Goal: Task Accomplishment & Management: Complete application form

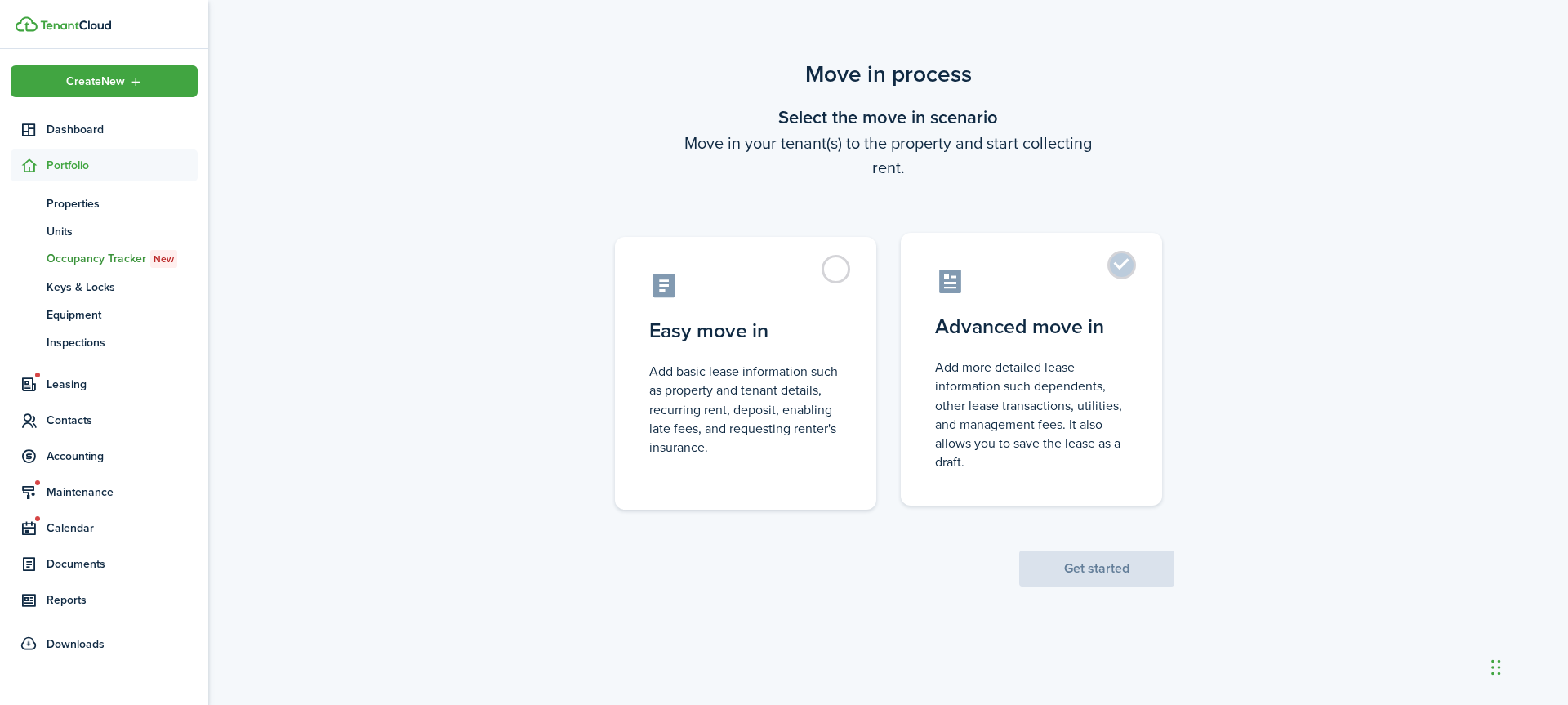
click at [1116, 266] on label "Advanced move in Add more detailed lease information such dependents, other lea…" at bounding box center [1031, 369] width 261 height 273
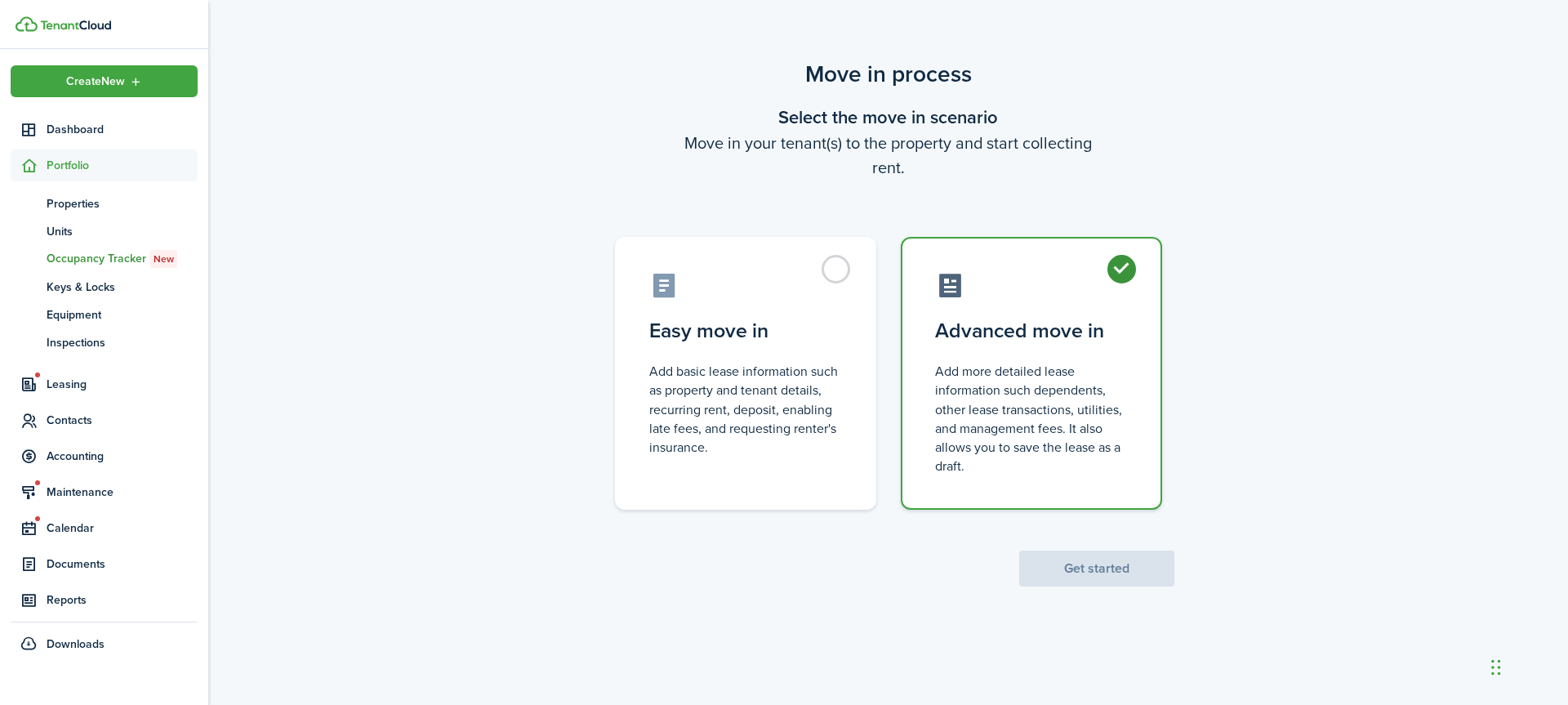
radio input "true"
click at [1091, 569] on button "Get started" at bounding box center [1096, 569] width 155 height 36
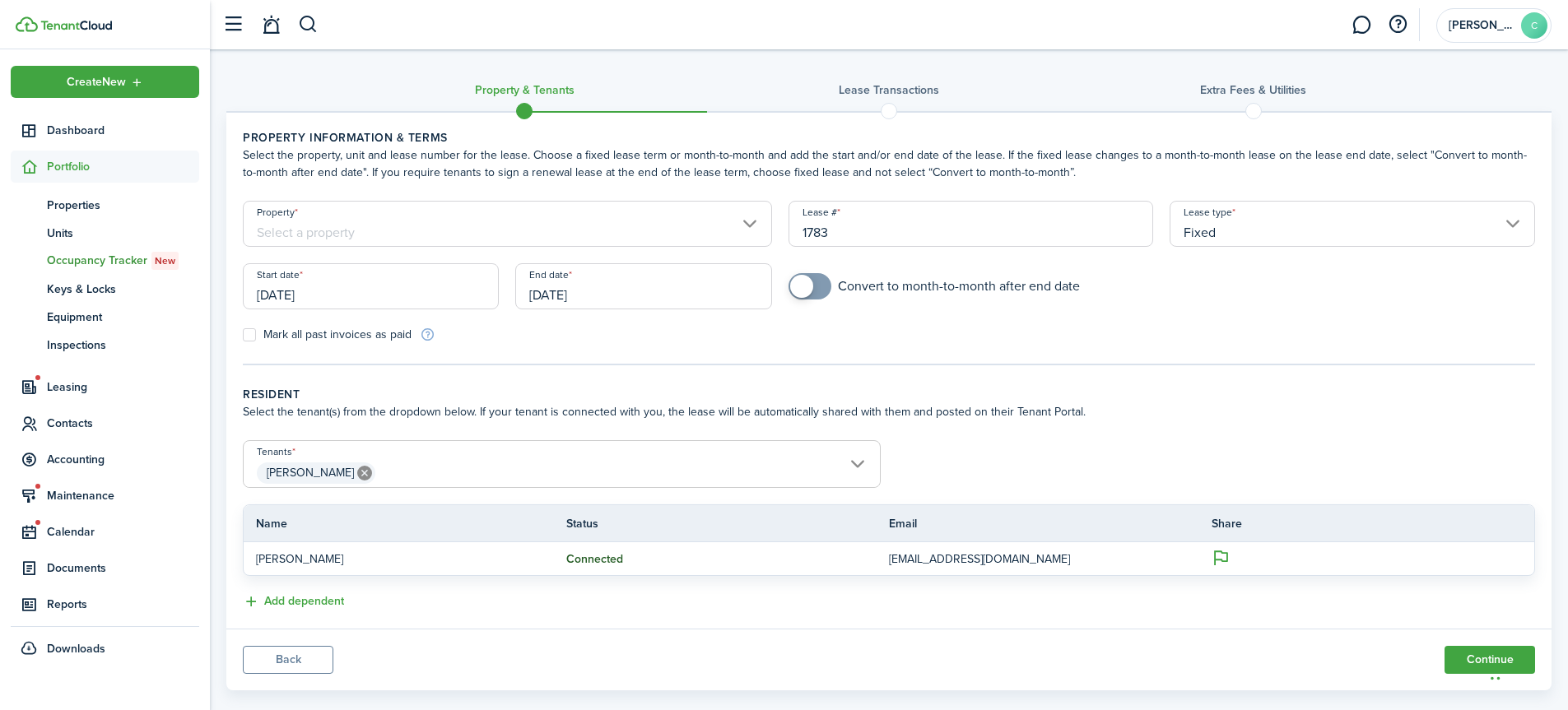
click at [751, 222] on input "Property" at bounding box center [507, 224] width 529 height 46
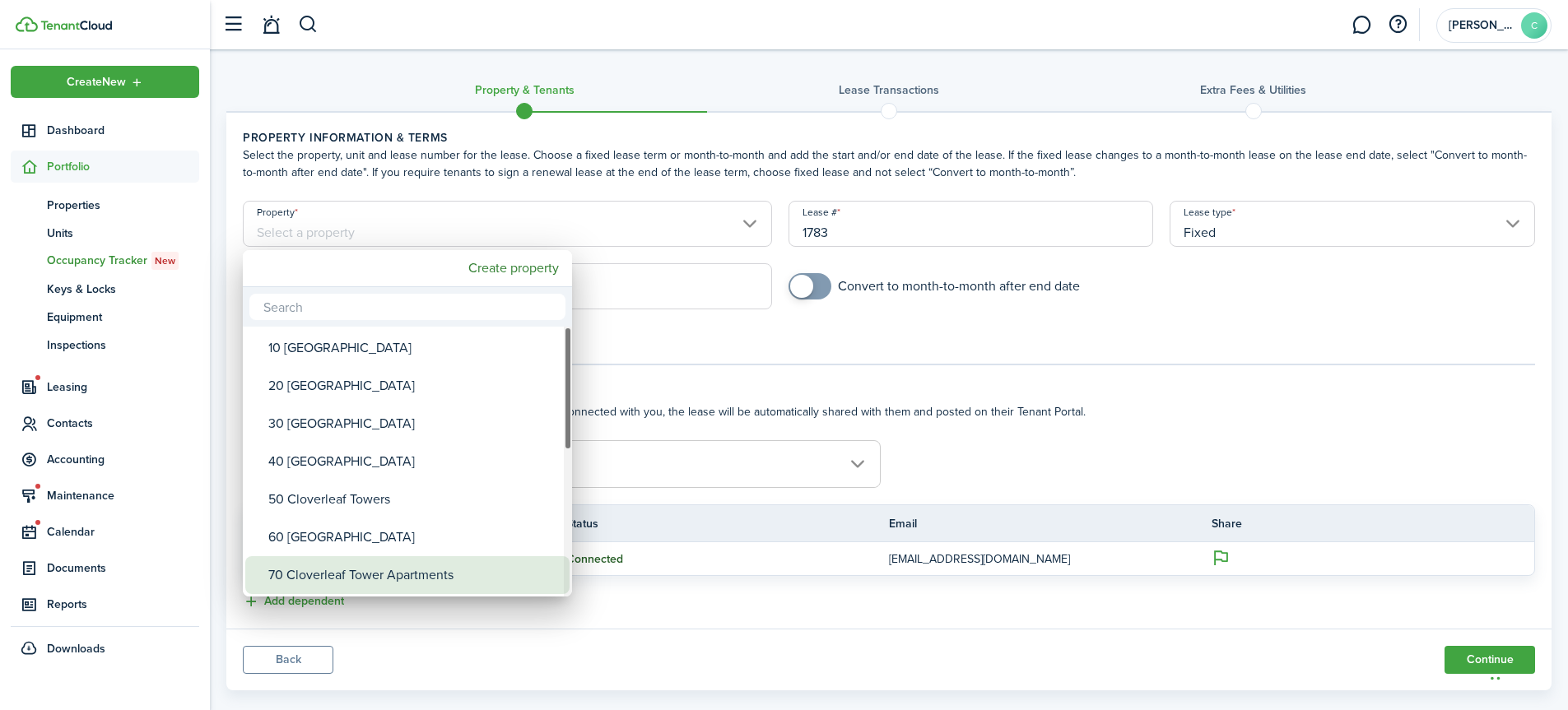
click at [437, 580] on div "70 Cloverleaf Tower Apartments" at bounding box center [414, 576] width 291 height 38
type input "70 Cloverleaf Tower Apartments"
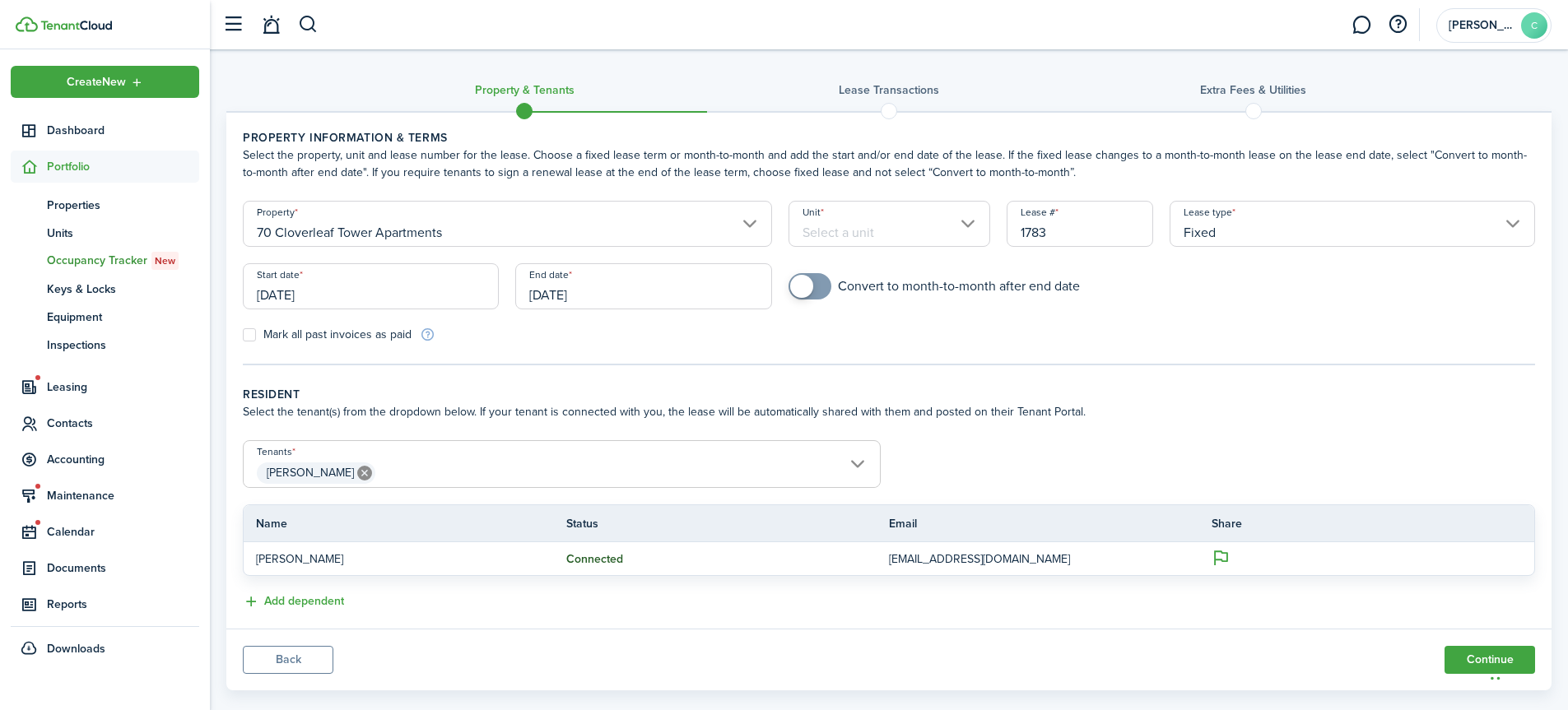
click at [971, 226] on input "Unit" at bounding box center [889, 224] width 202 height 46
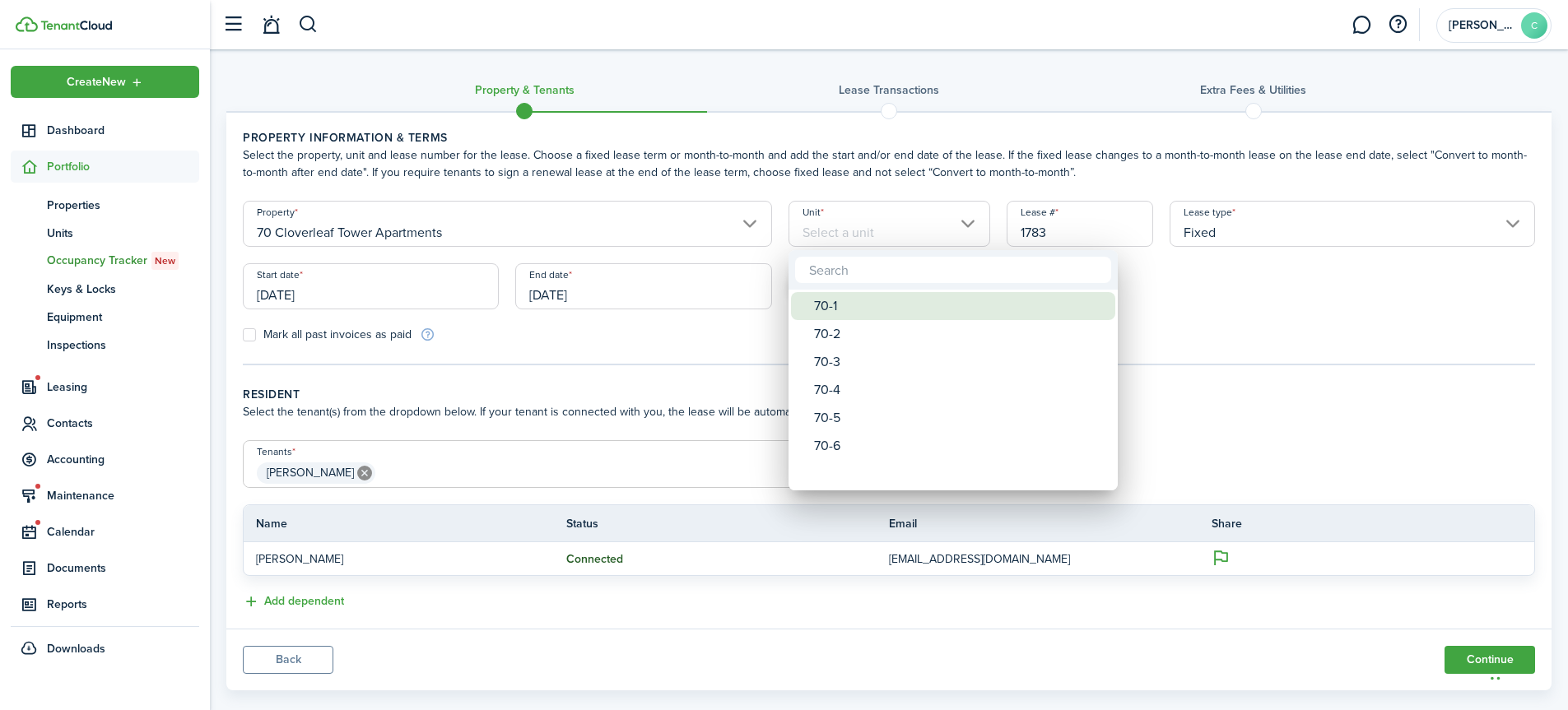
drag, startPoint x: 822, startPoint y: 310, endPoint x: 859, endPoint y: 300, distance: 38.3
click at [823, 310] on div "70-1" at bounding box center [959, 306] width 291 height 28
type input "70-1"
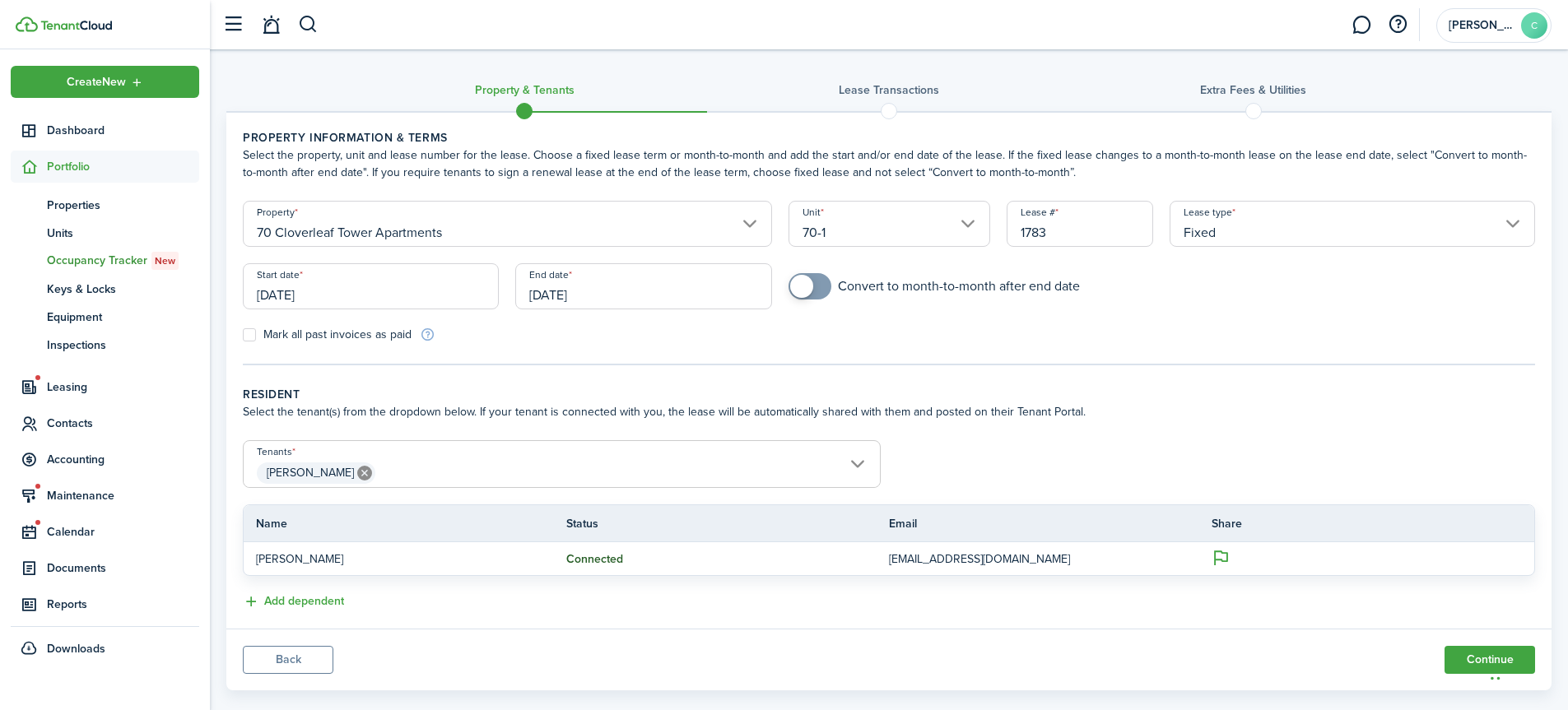
click at [1083, 232] on input "1783" at bounding box center [1080, 224] width 147 height 46
type input "1"
click at [394, 292] on input "[DATE]" at bounding box center [370, 286] width 256 height 46
type input "70-1([PERSON_NAME])"
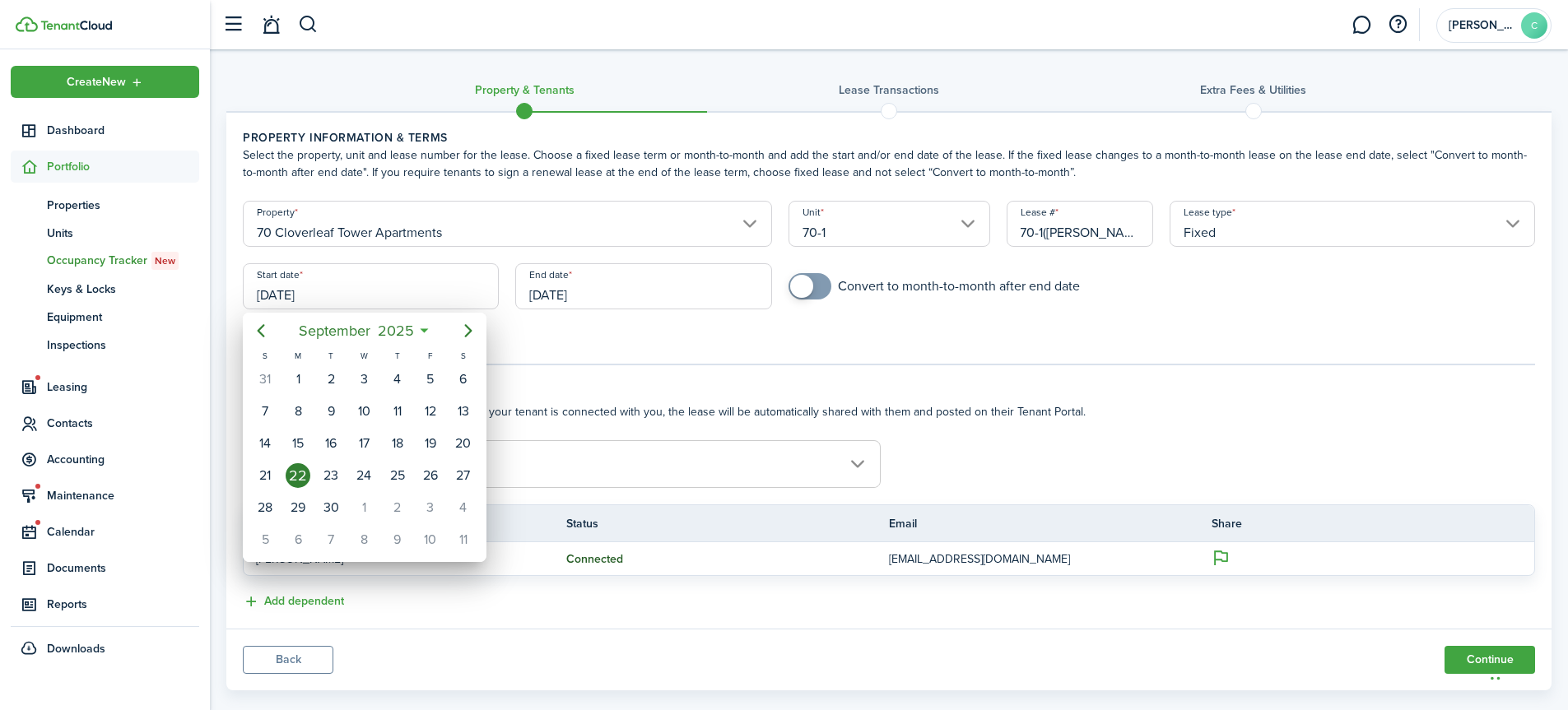
scroll to position [0, 0]
click at [471, 332] on icon "Next page" at bounding box center [468, 331] width 20 height 20
click at [364, 379] on div "1" at bounding box center [363, 379] width 25 height 25
type input "[DATE]"
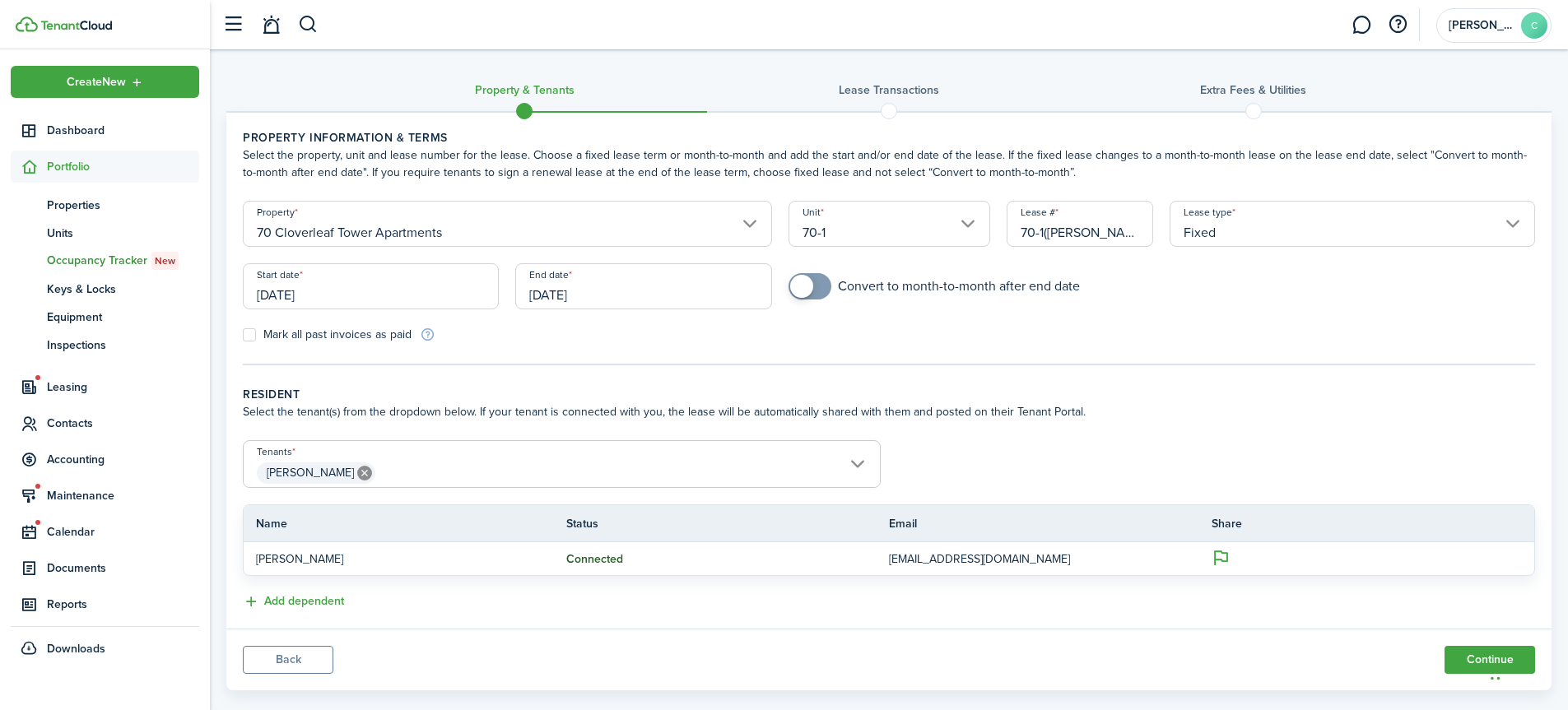
click at [682, 289] on input "[DATE]" at bounding box center [642, 286] width 256 height 46
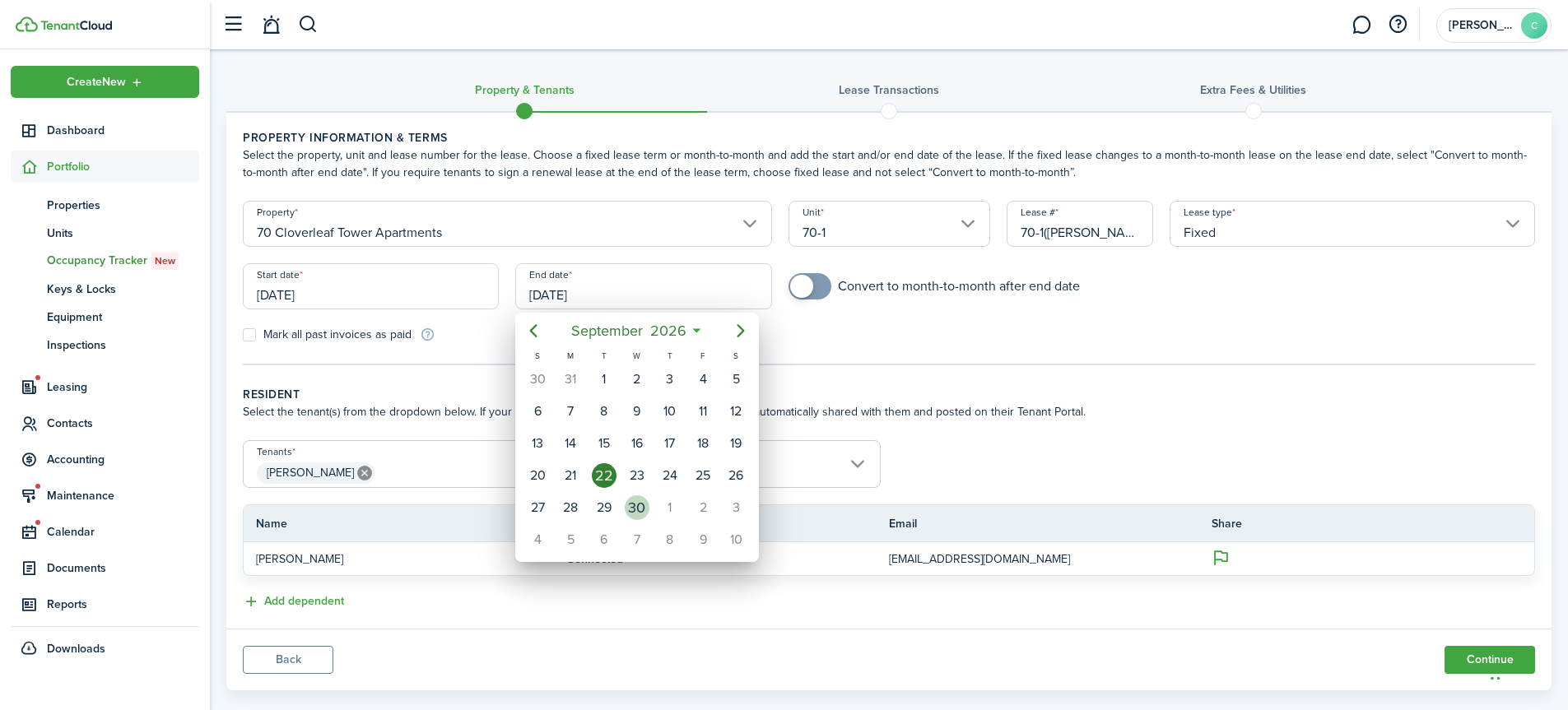
click at [644, 511] on div "30" at bounding box center [636, 507] width 25 height 25
type input "[DATE]"
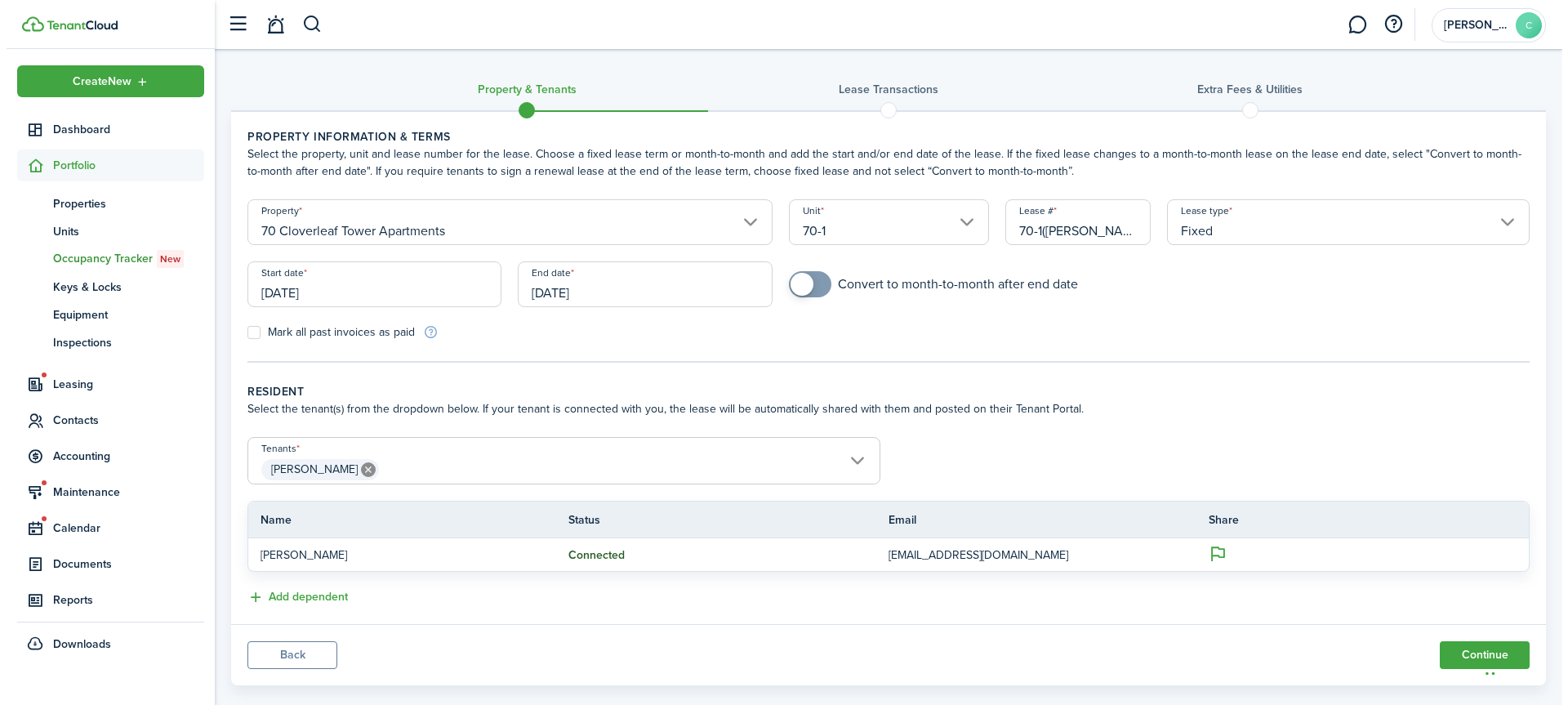
scroll to position [26, 0]
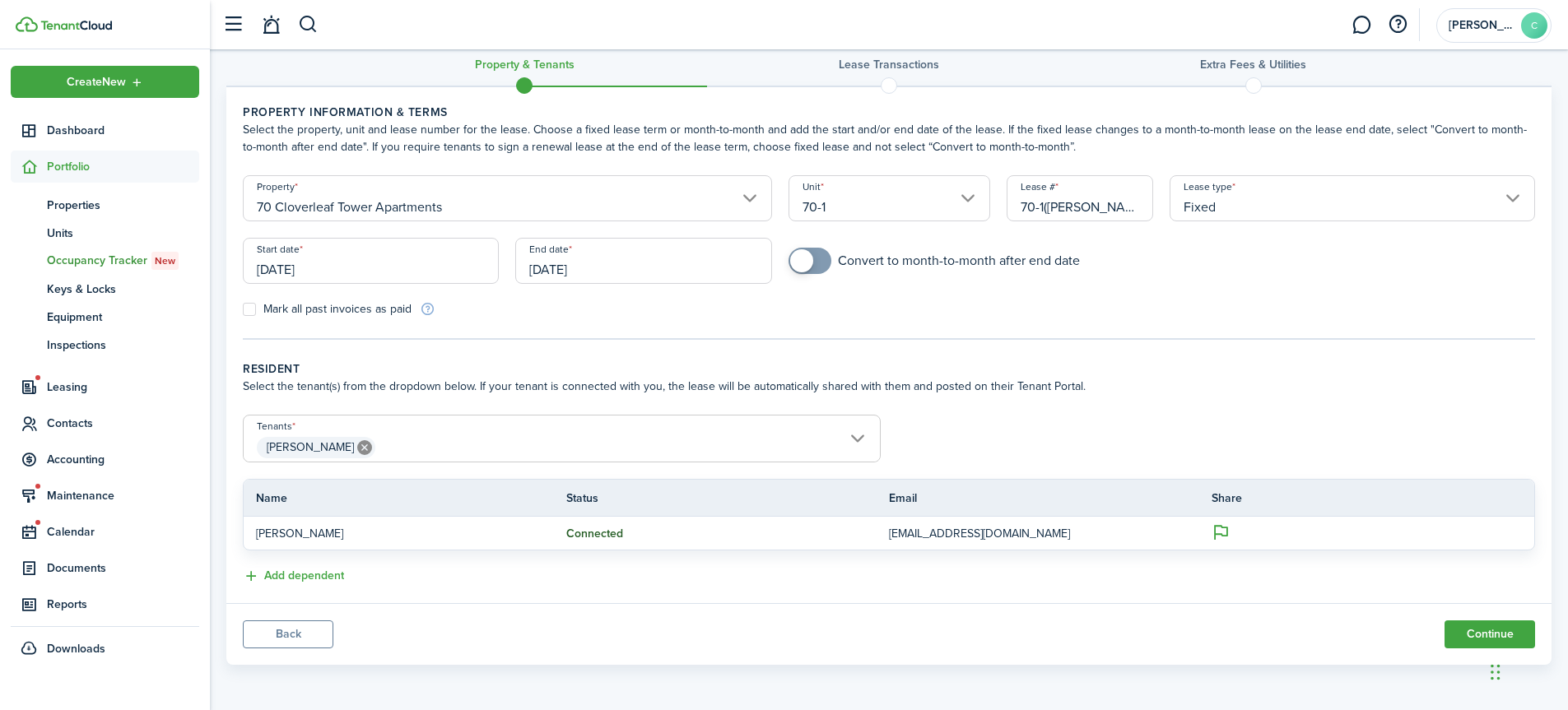
click at [867, 435] on span "[PERSON_NAME]" at bounding box center [562, 447] width 636 height 28
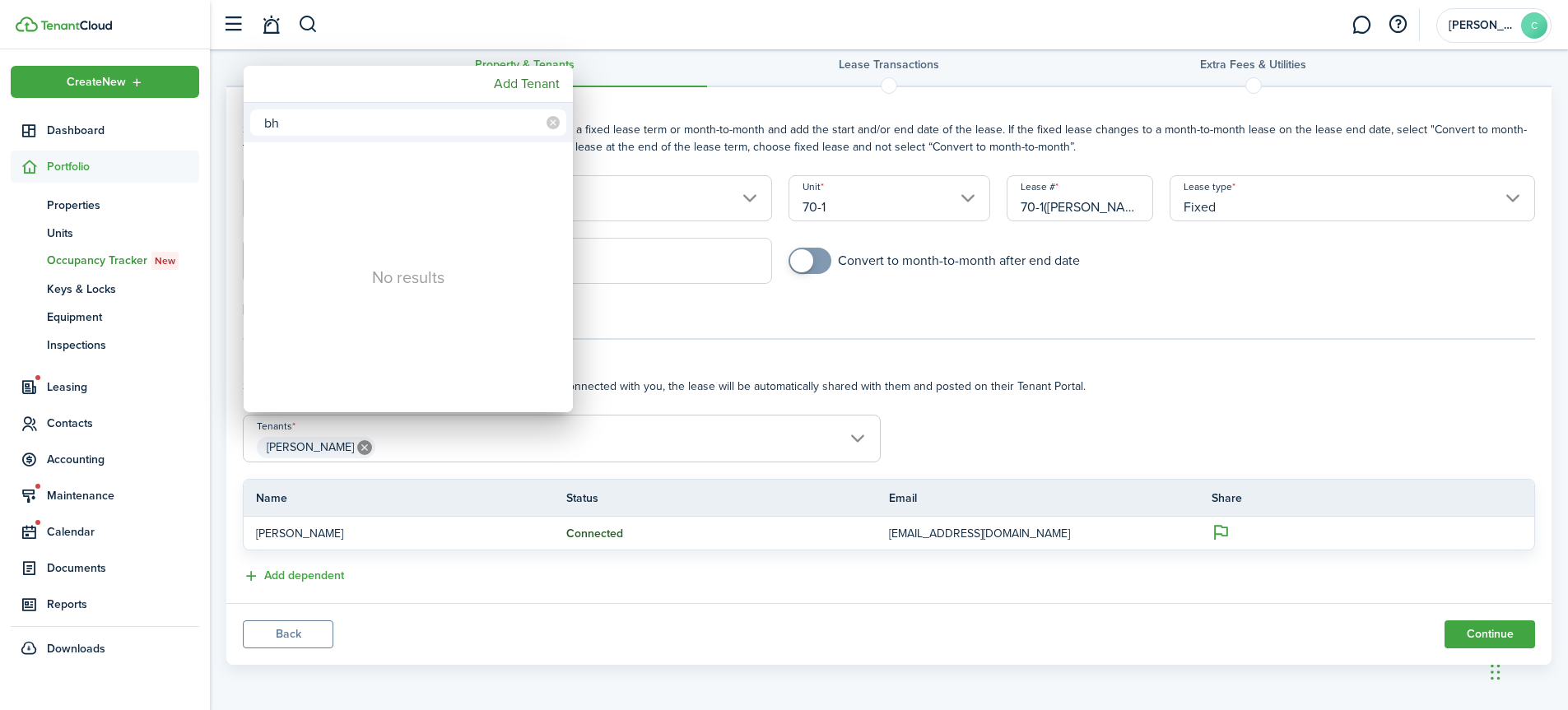
type input "b"
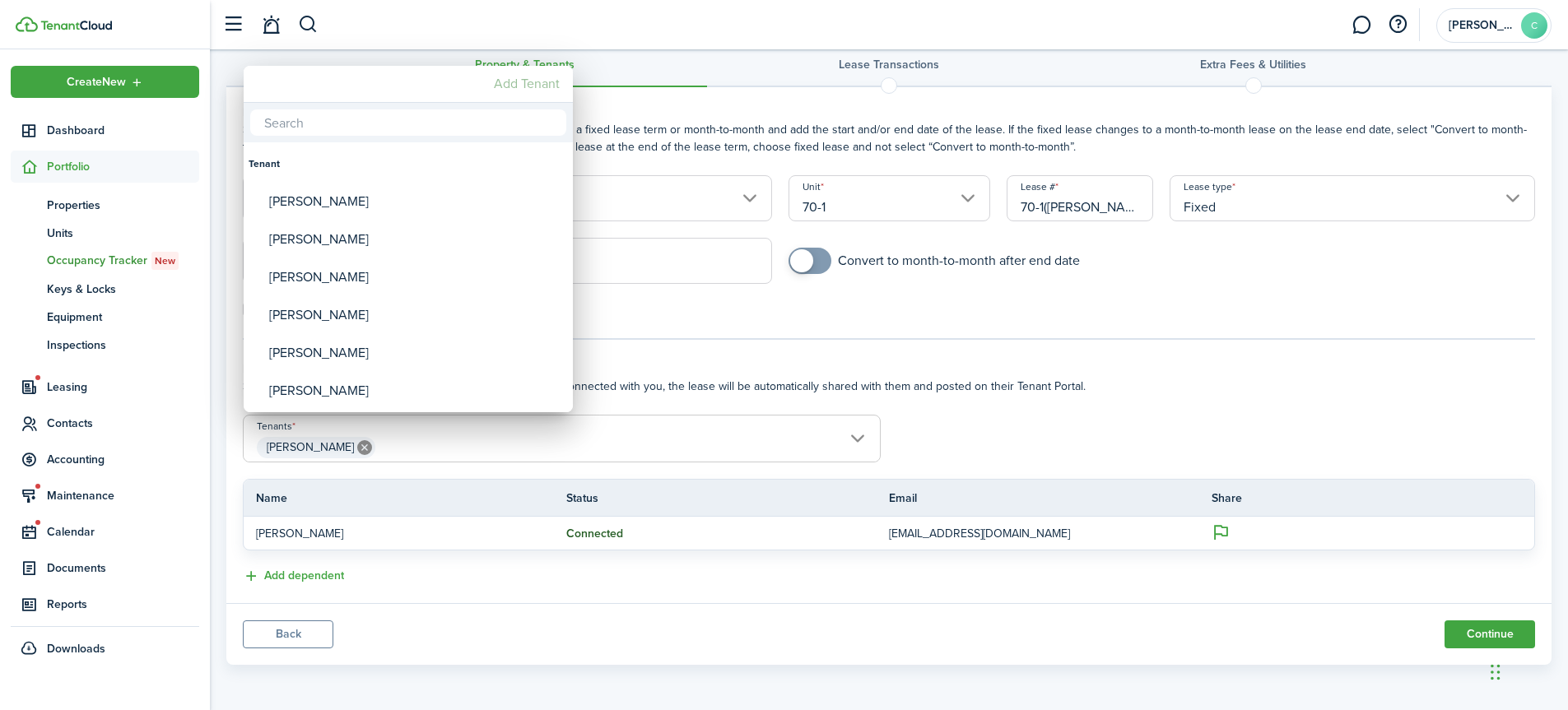
click at [538, 83] on mbsc-button "Add Tenant" at bounding box center [526, 85] width 79 height 30
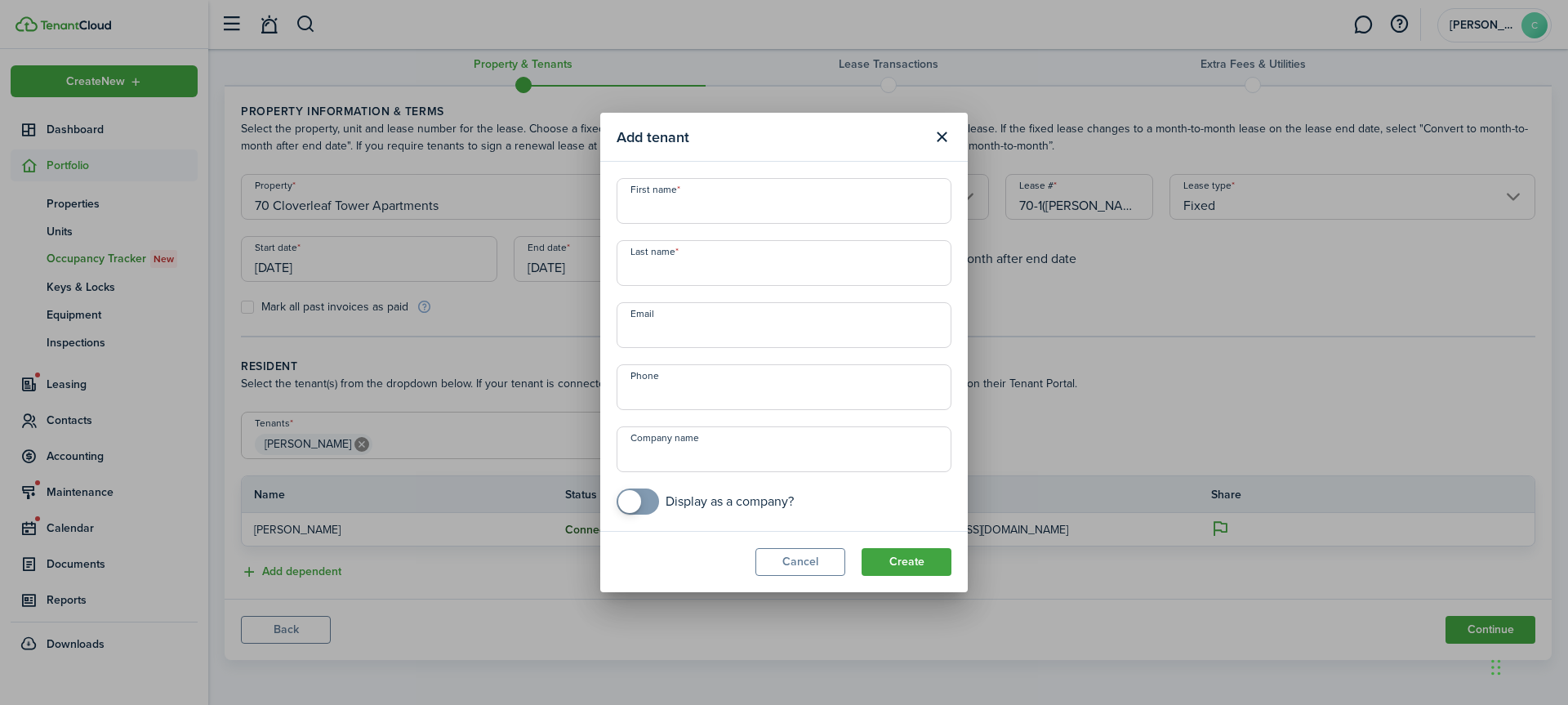
click at [685, 201] on input "First name" at bounding box center [784, 200] width 335 height 45
type input "[PERSON_NAME]"
click at [718, 271] on input "Last name" at bounding box center [784, 263] width 335 height 45
type input "Thadisetti"
click at [666, 328] on input "Email" at bounding box center [784, 325] width 335 height 45
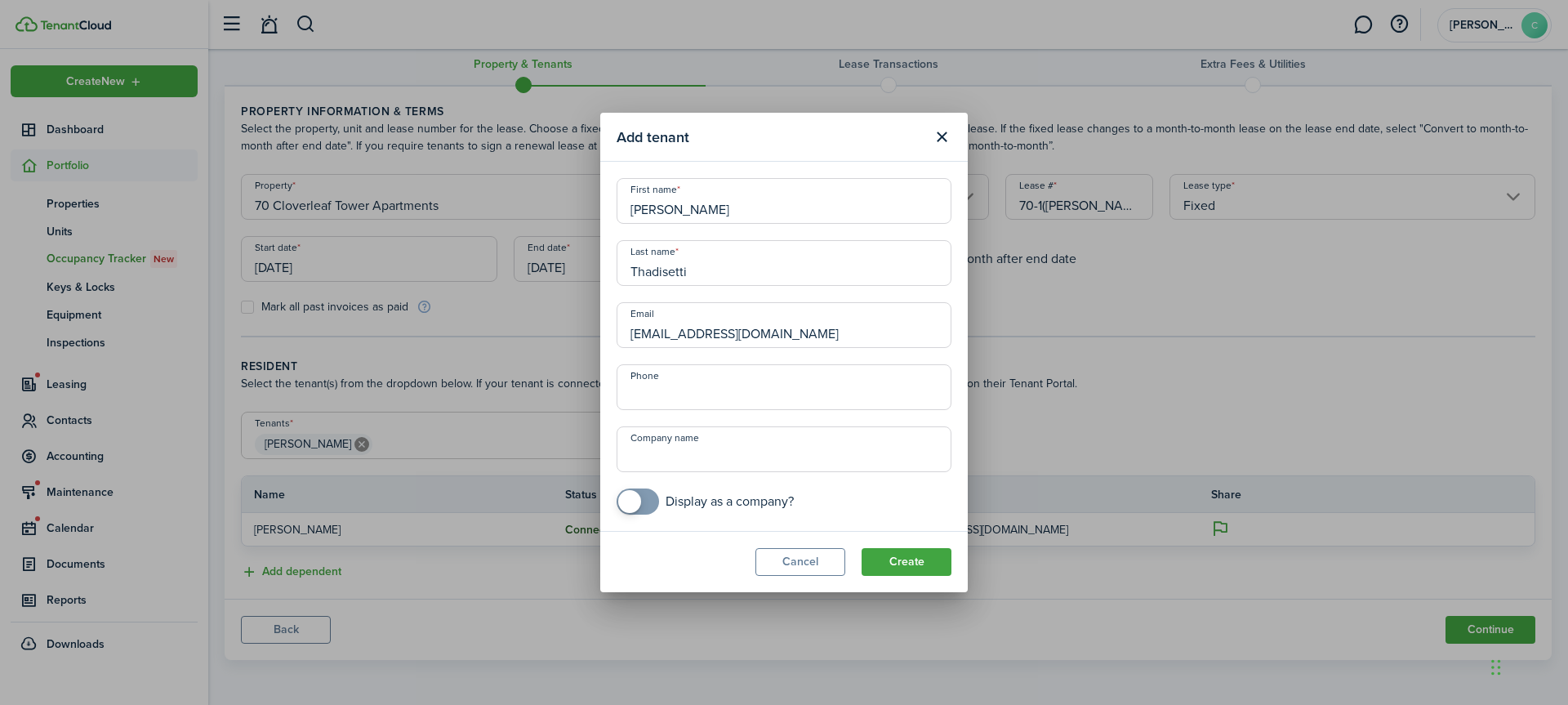
type input "[EMAIL_ADDRESS][DOMAIN_NAME]"
click at [670, 394] on input "+1" at bounding box center [784, 387] width 335 height 45
type input "[PHONE_NUMBER]"
click at [909, 557] on button "Create" at bounding box center [906, 562] width 90 height 28
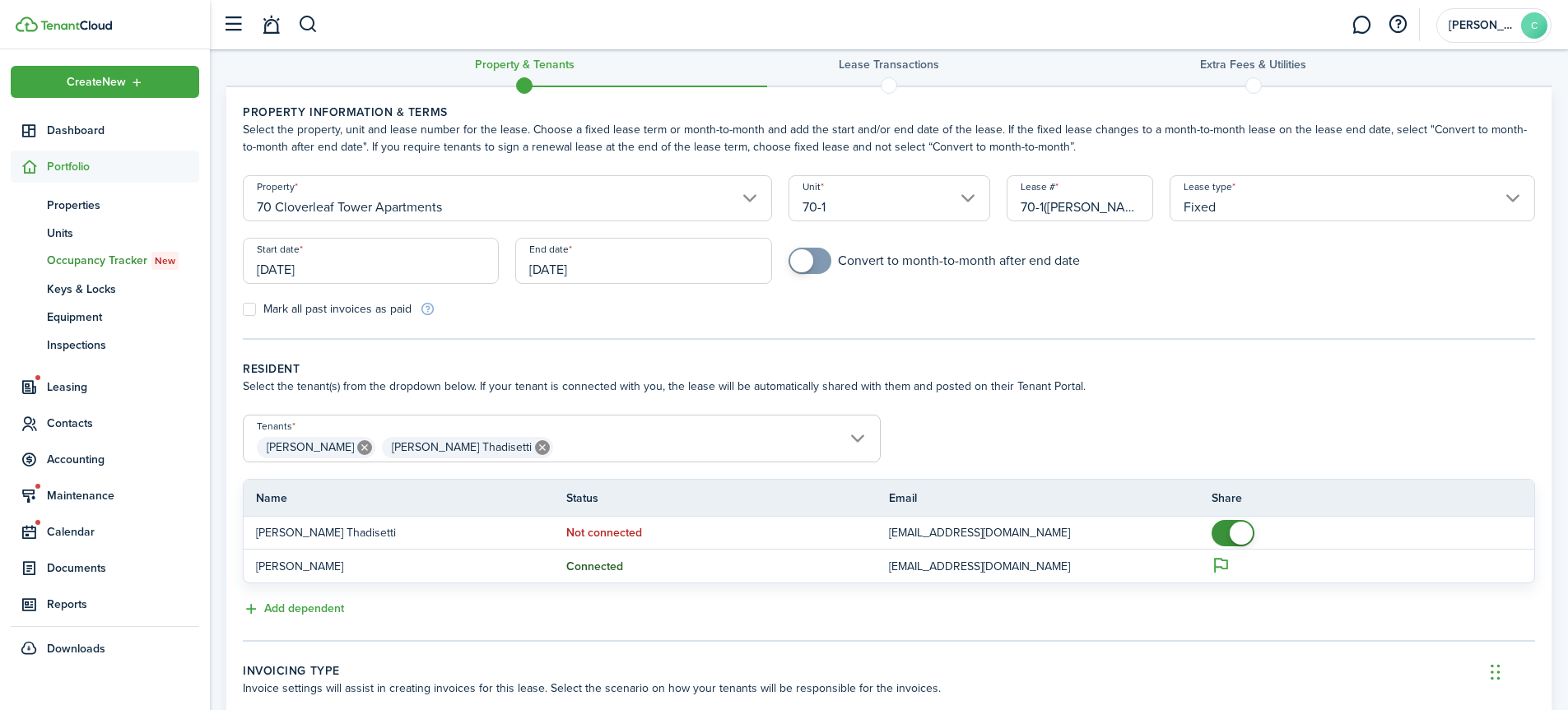
click at [864, 441] on span "[PERSON_NAME] [PERSON_NAME] Thadisetti" at bounding box center [562, 447] width 636 height 28
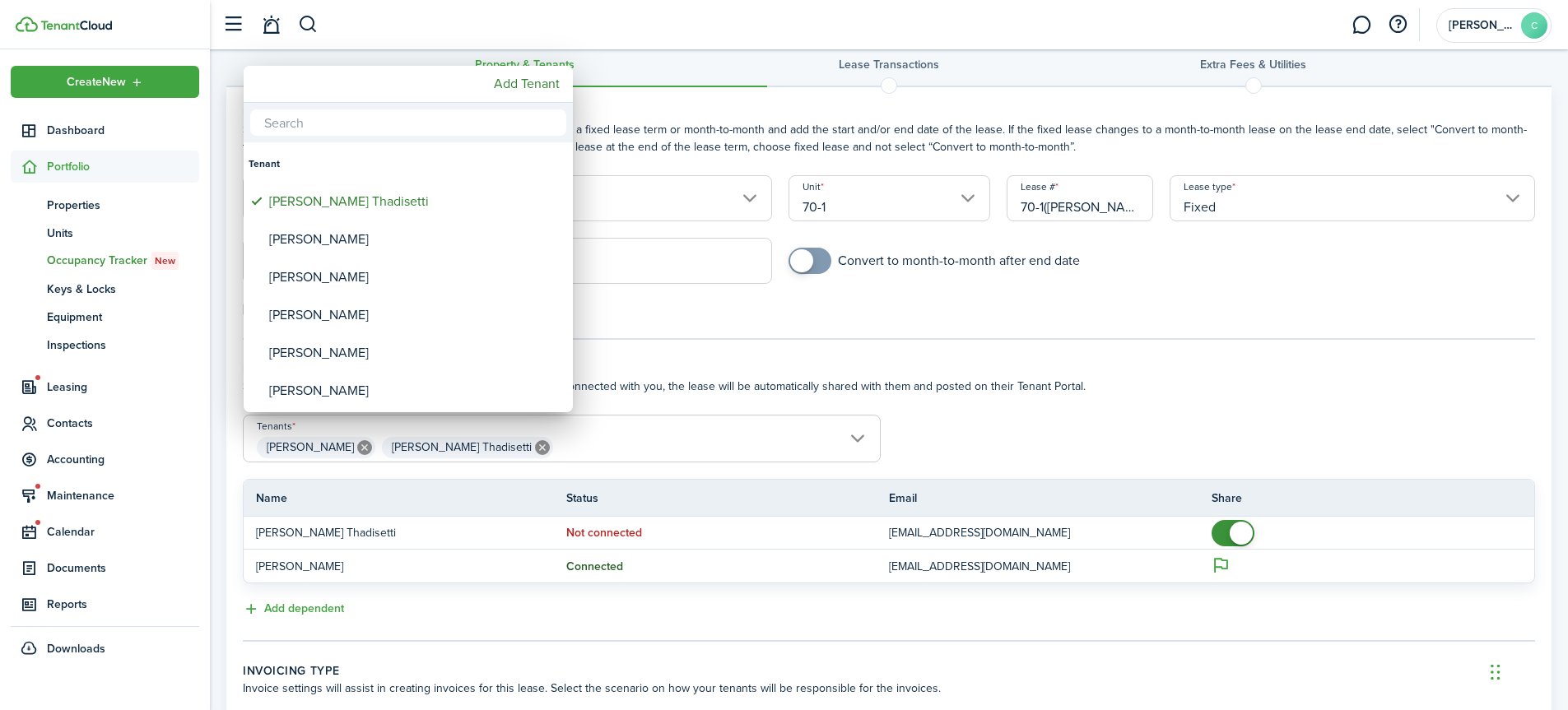
click at [297, 120] on input "text" at bounding box center [409, 122] width 316 height 26
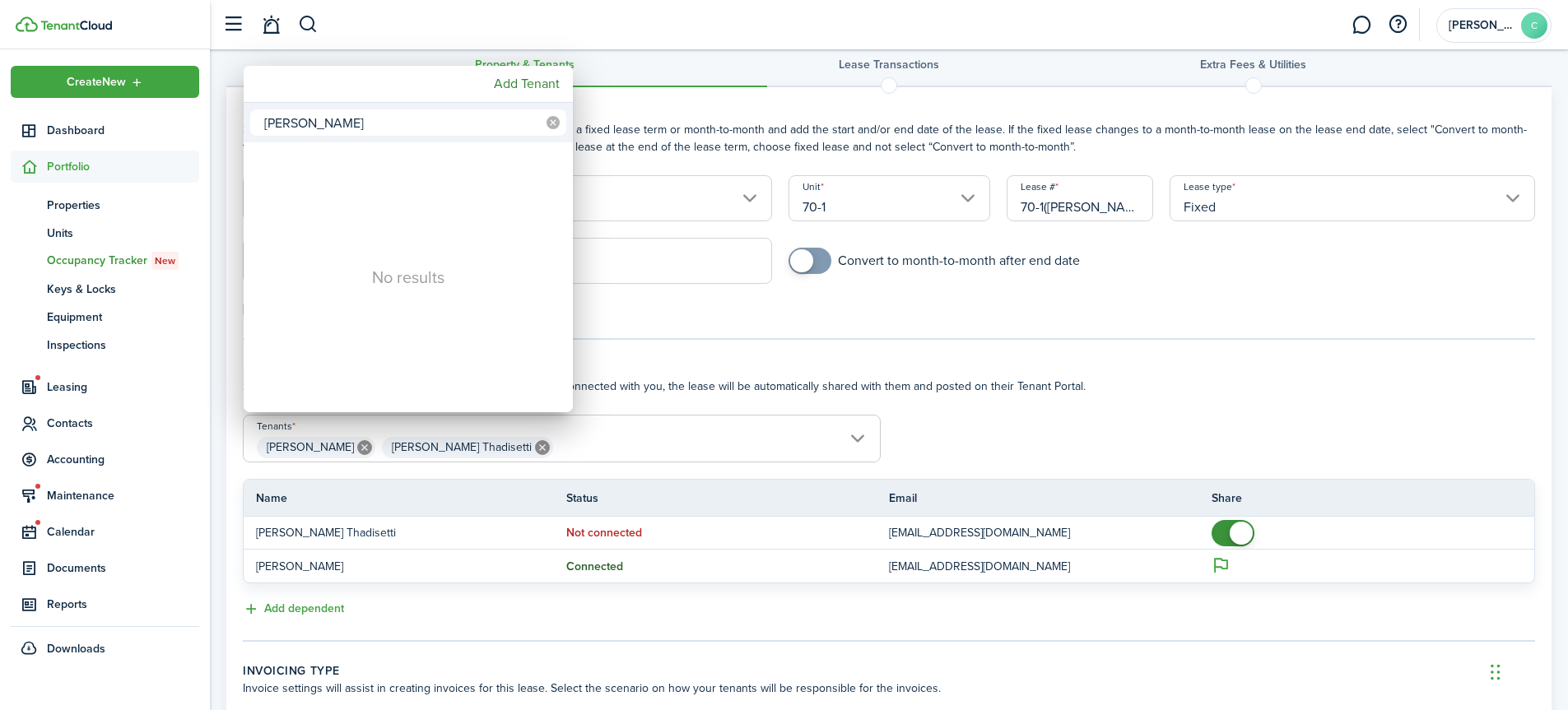
type input "[PERSON_NAME]"
click at [556, 121] on icon at bounding box center [553, 122] width 13 height 13
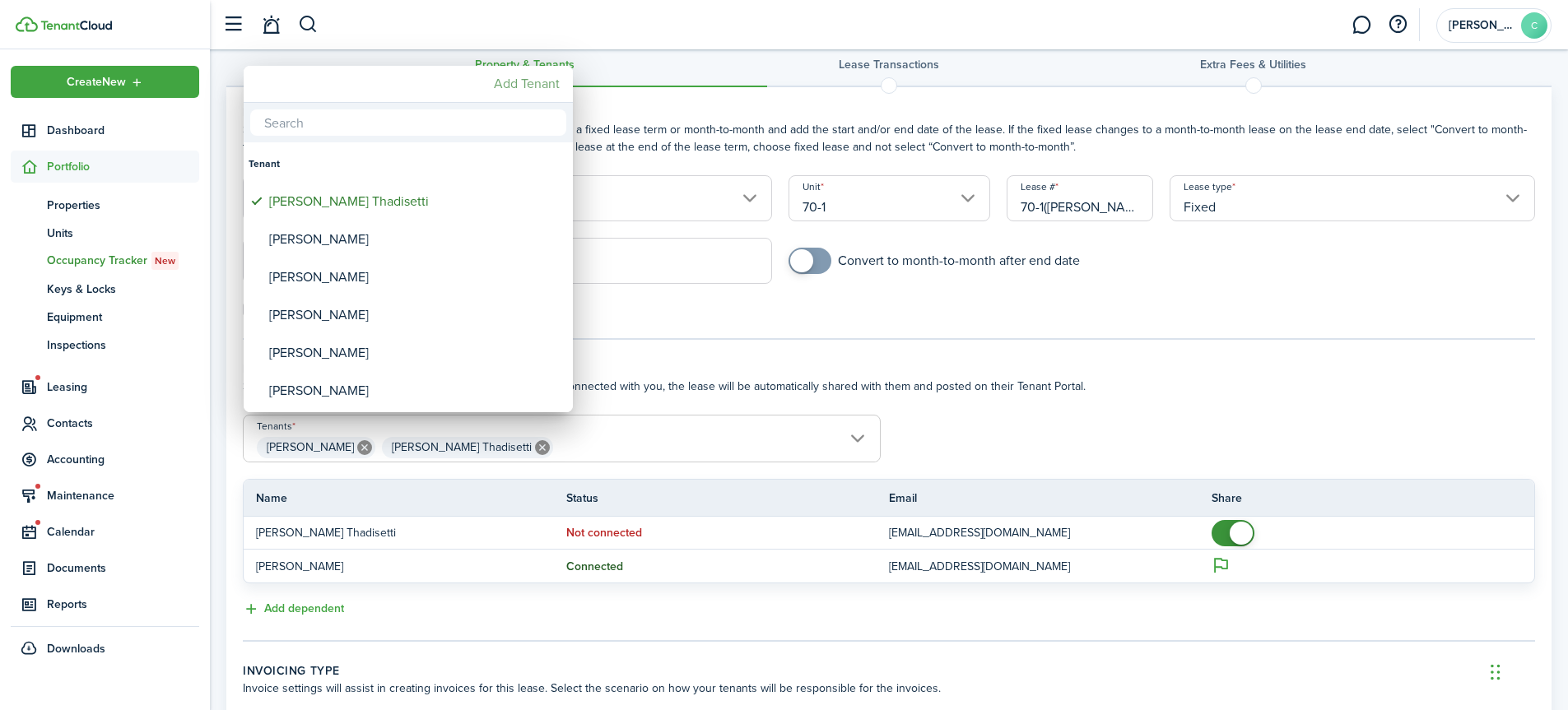
click at [520, 81] on mbsc-button "Add Tenant" at bounding box center [526, 85] width 79 height 30
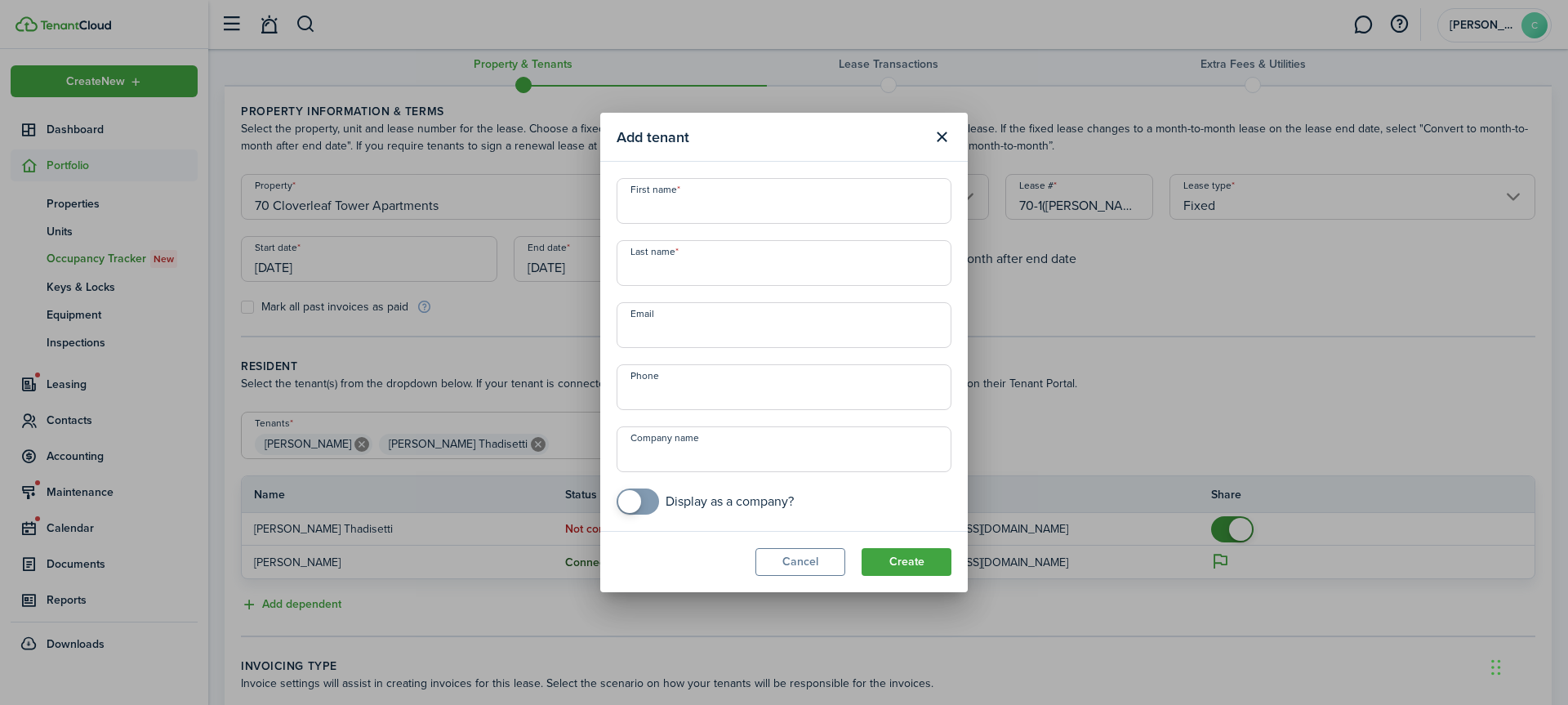
click at [674, 201] on input "First name" at bounding box center [784, 200] width 335 height 45
type input "[PERSON_NAME]"
click at [702, 271] on input "Last name" at bounding box center [784, 263] width 335 height 45
type input "Gunji"
click at [682, 320] on input "Email" at bounding box center [784, 325] width 335 height 45
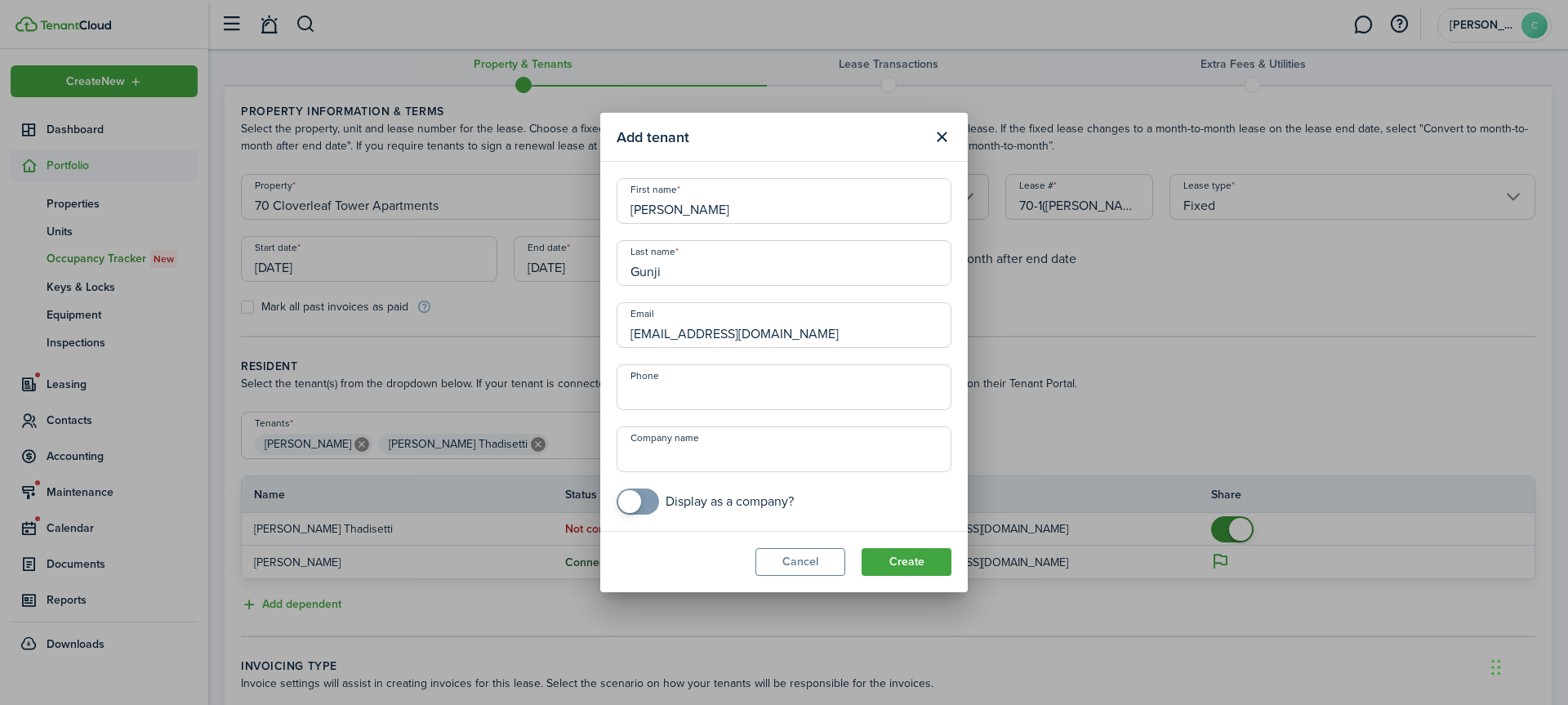
type input "[EMAIL_ADDRESS][DOMAIN_NAME]"
click at [710, 387] on input "+1" at bounding box center [784, 387] width 335 height 45
type input "[PHONE_NUMBER]"
click at [900, 562] on button "Create" at bounding box center [906, 562] width 90 height 28
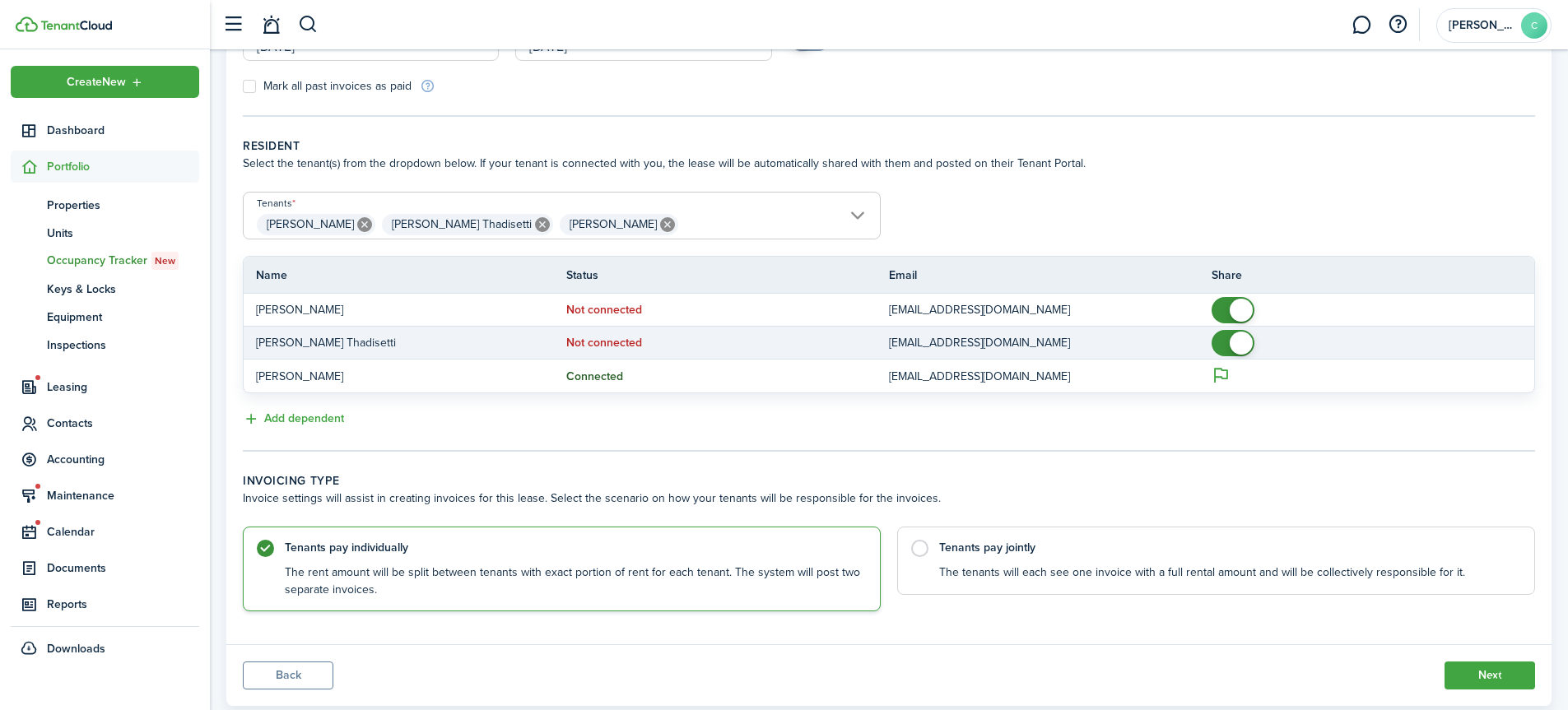
scroll to position [289, 0]
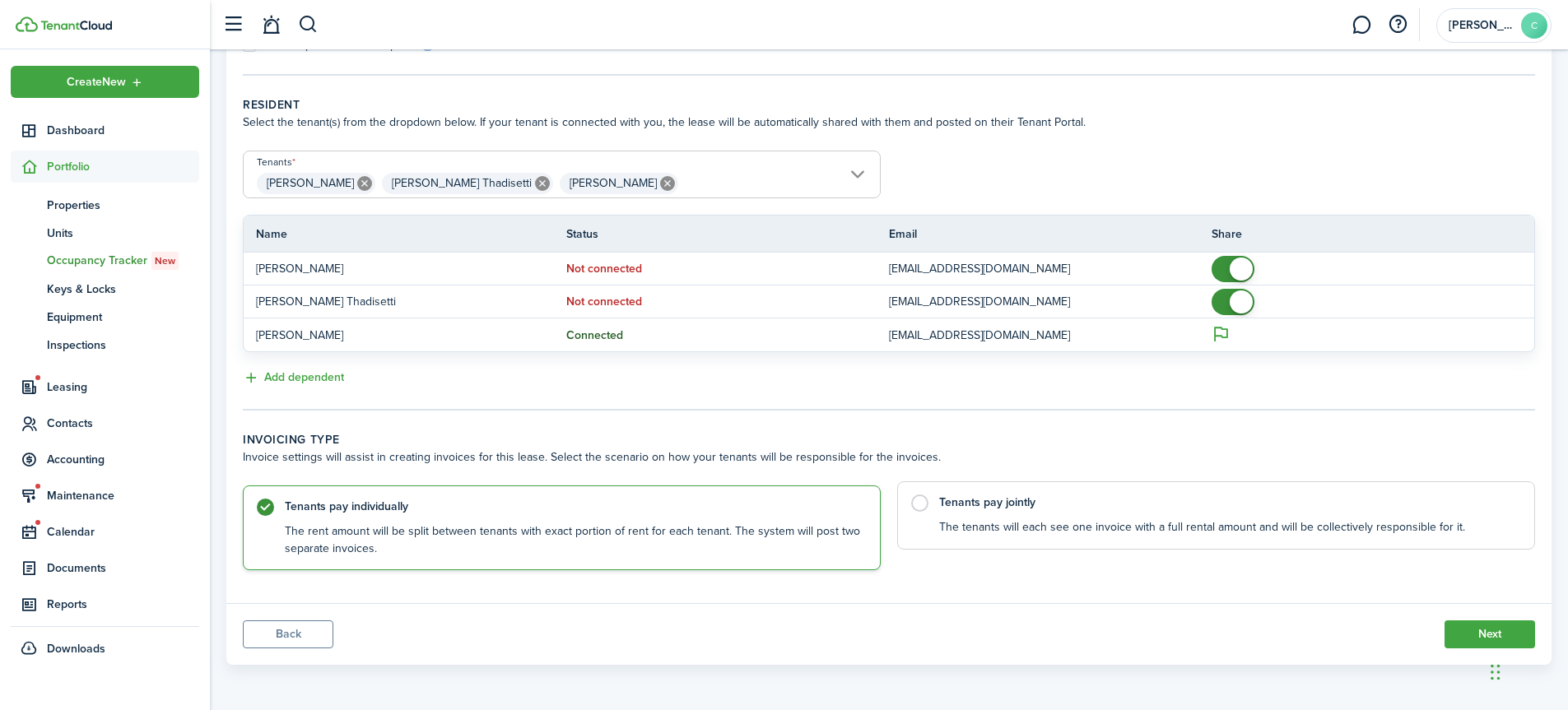
click at [920, 498] on label "Tenants pay jointly The tenants will each see one invoice with a full rental am…" at bounding box center [1215, 515] width 637 height 69
radio input "false"
radio input "true"
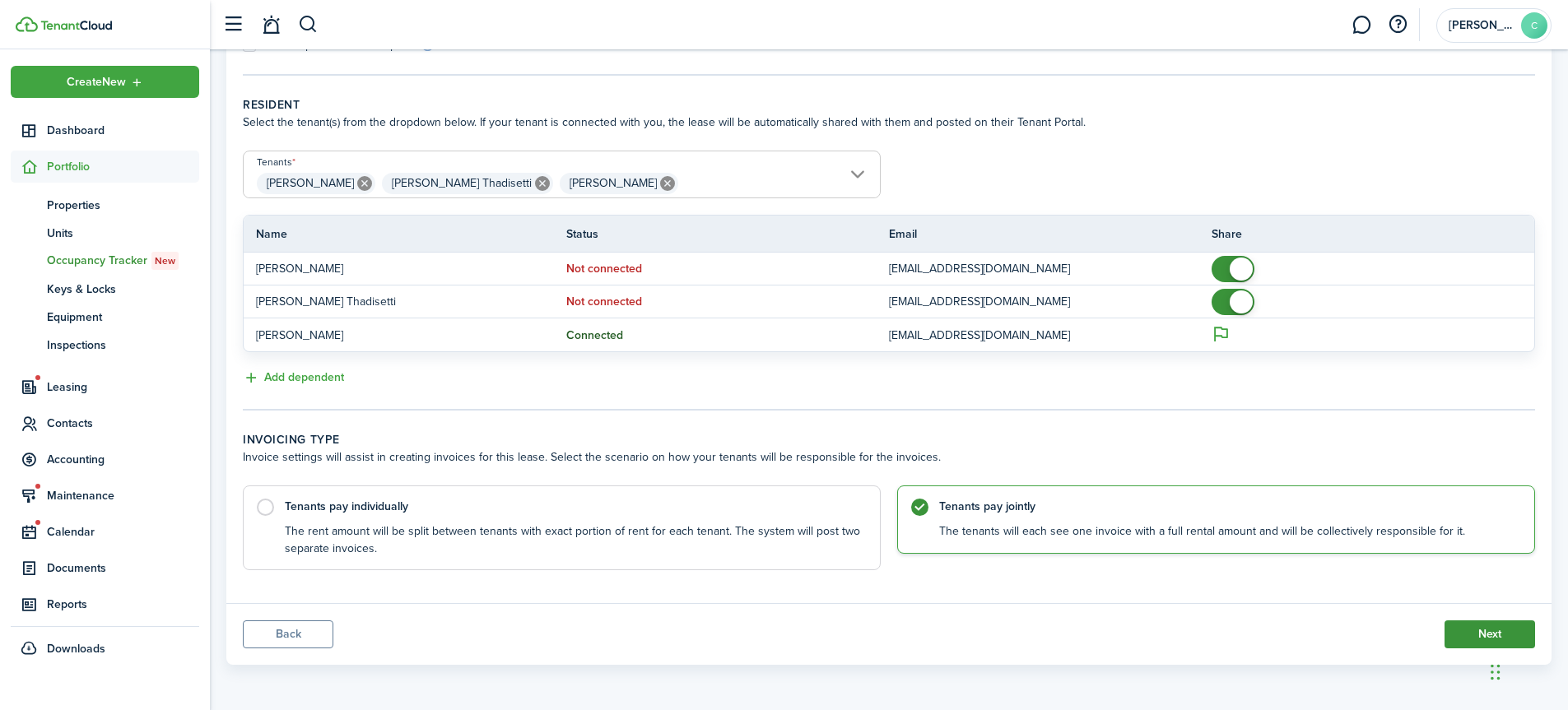
click at [1479, 635] on button "Next" at bounding box center [1489, 634] width 90 height 28
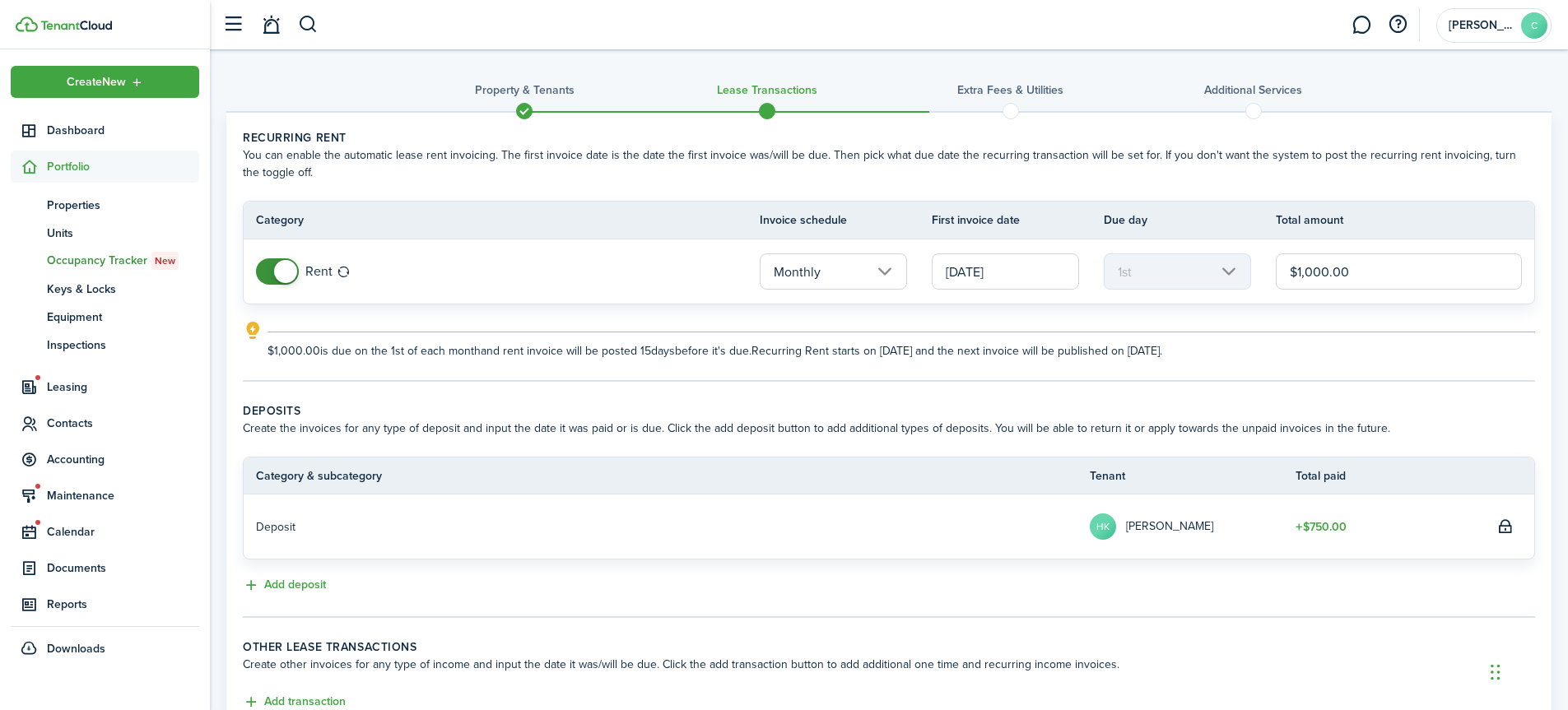
click at [1377, 274] on input "$1,000.00" at bounding box center [1398, 271] width 246 height 36
type input "$1,150.00"
click at [284, 585] on button "Add deposit" at bounding box center [284, 585] width 84 height 19
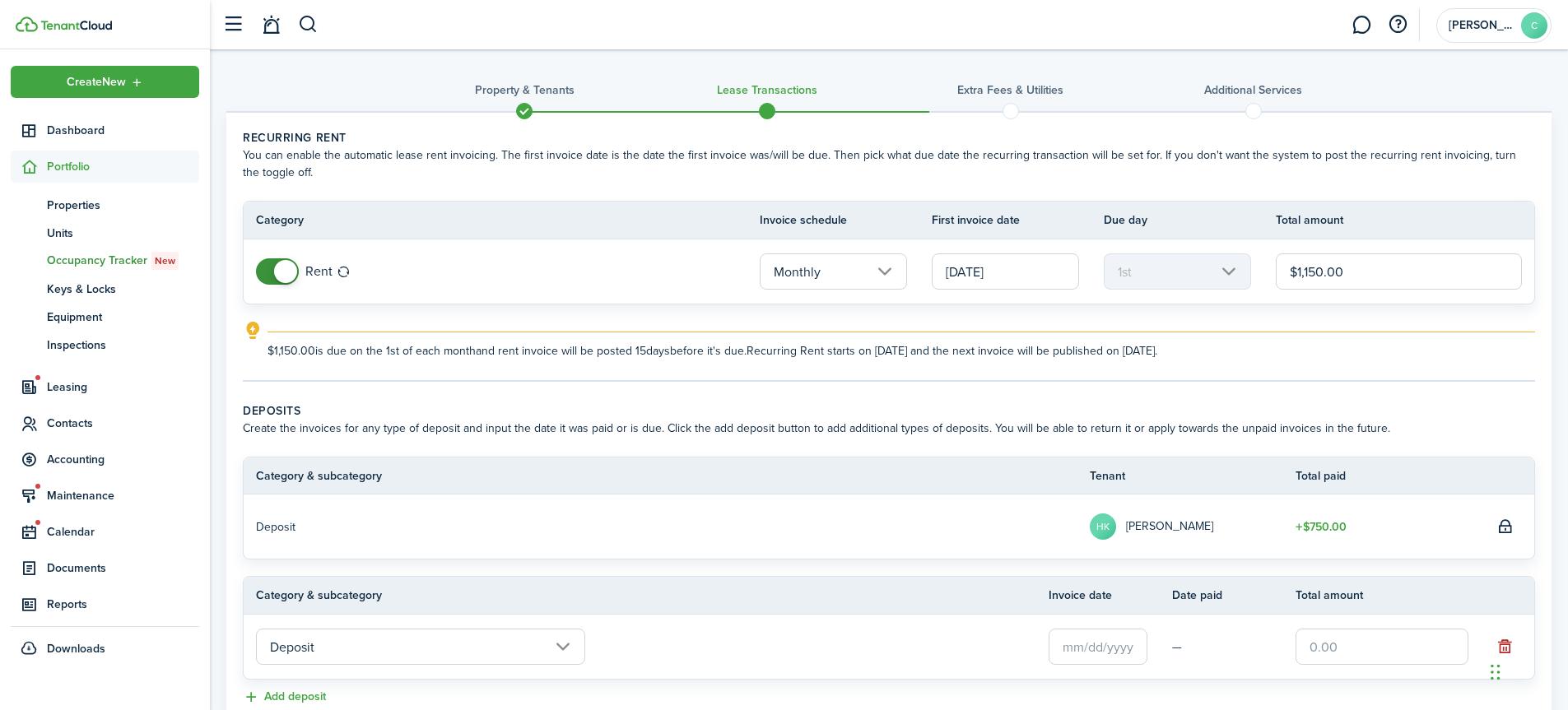
click at [362, 537] on td "Deposit" at bounding box center [666, 527] width 846 height 26
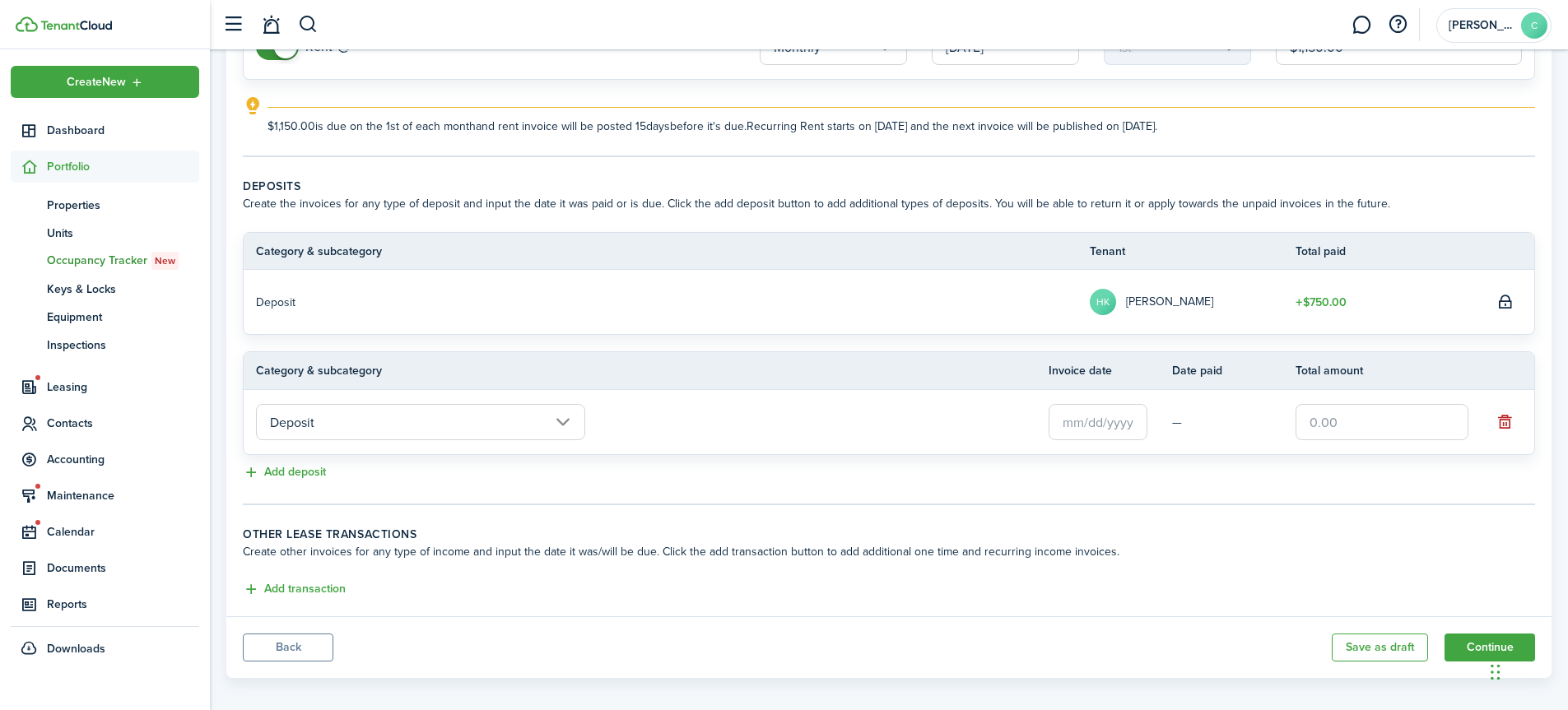
scroll to position [238, 0]
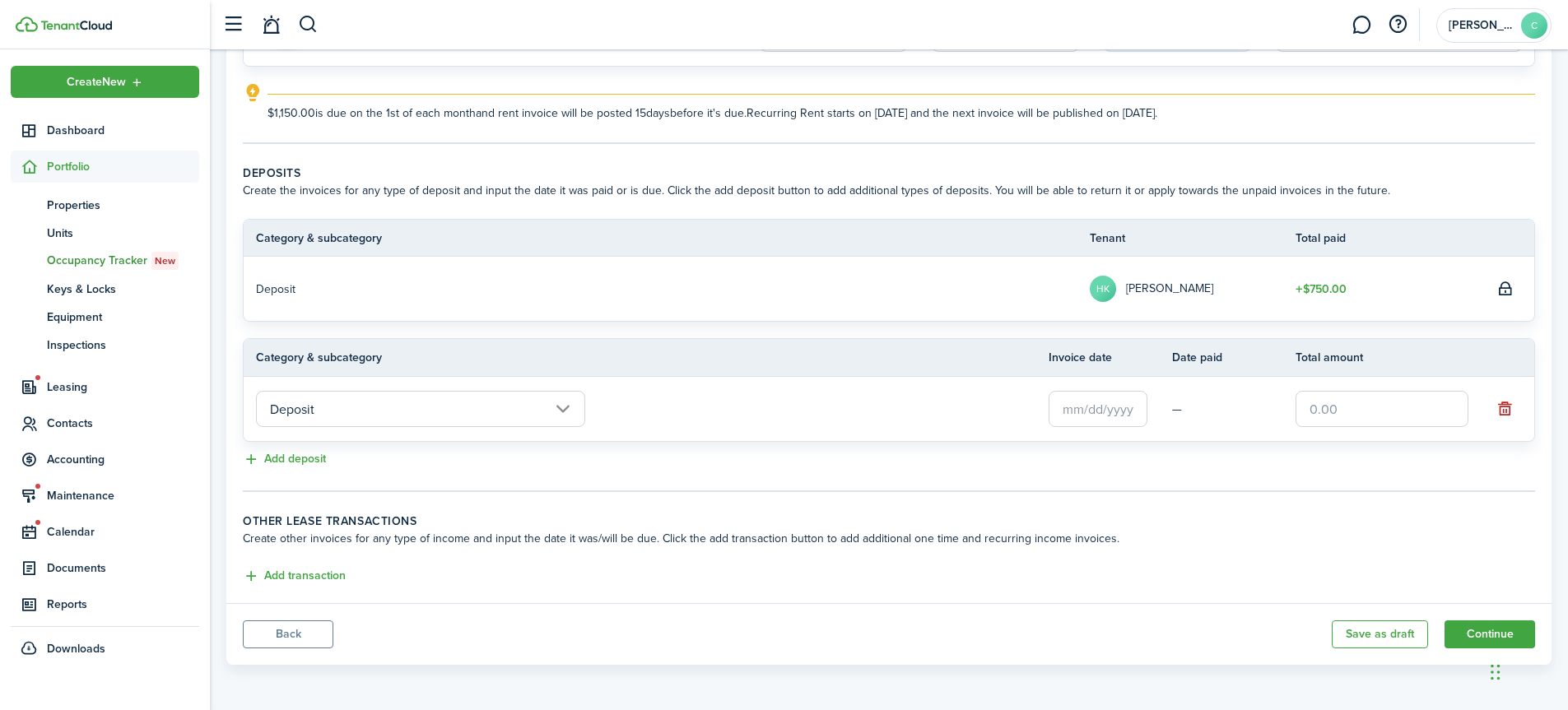
click at [565, 413] on input "Deposit" at bounding box center [420, 409] width 329 height 36
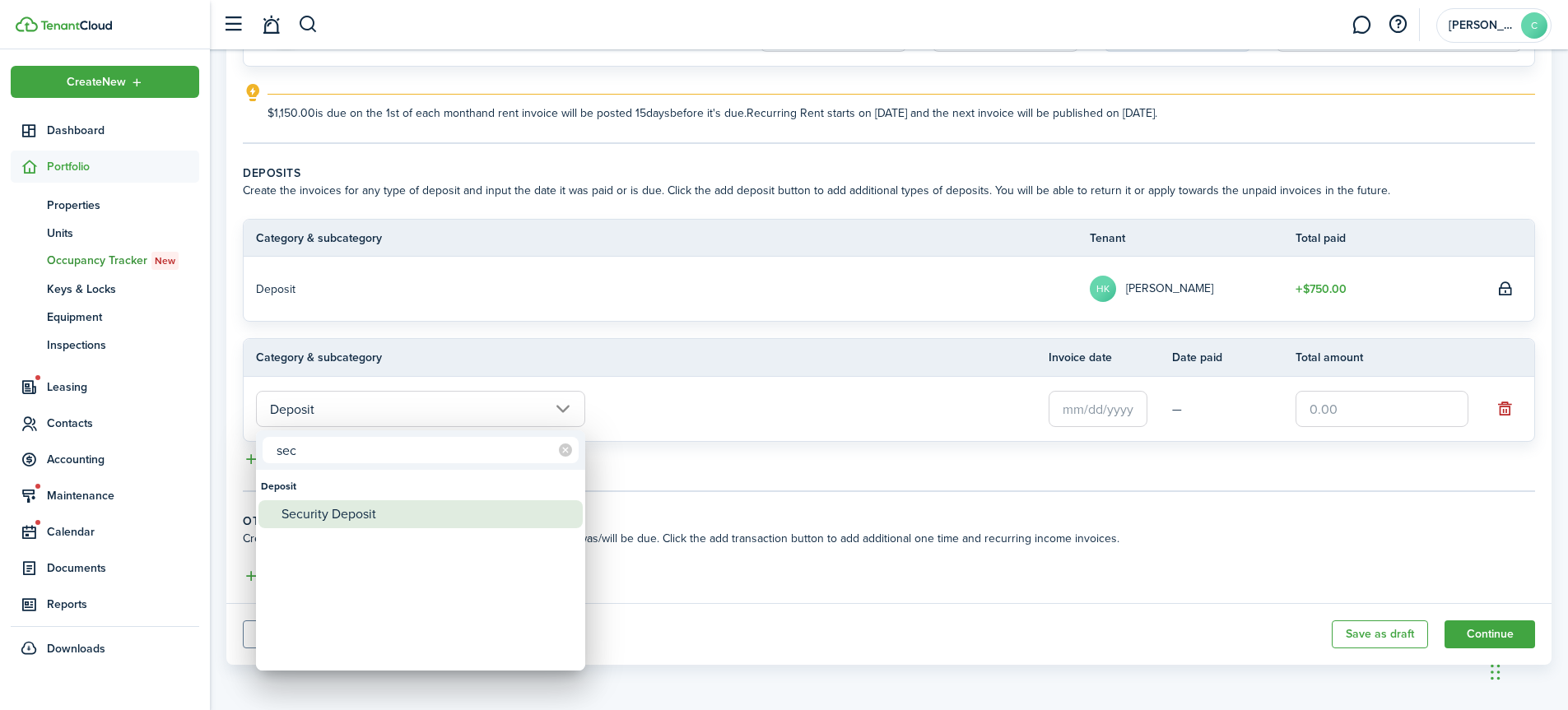
type input "sec"
click at [365, 510] on div "Security Deposit" at bounding box center [427, 514] width 291 height 28
type input "Deposit / Security Deposit"
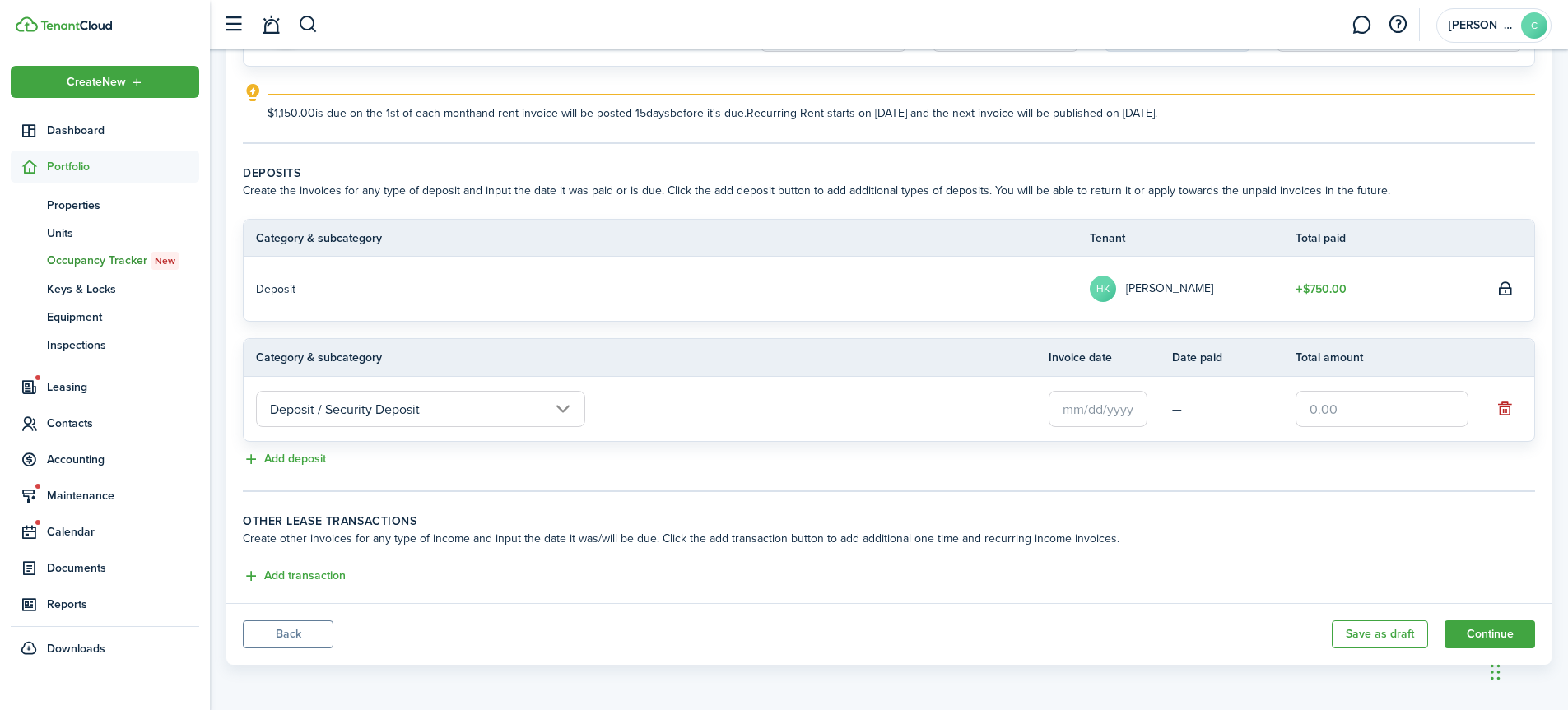
click at [1100, 417] on input "text" at bounding box center [1097, 409] width 98 height 36
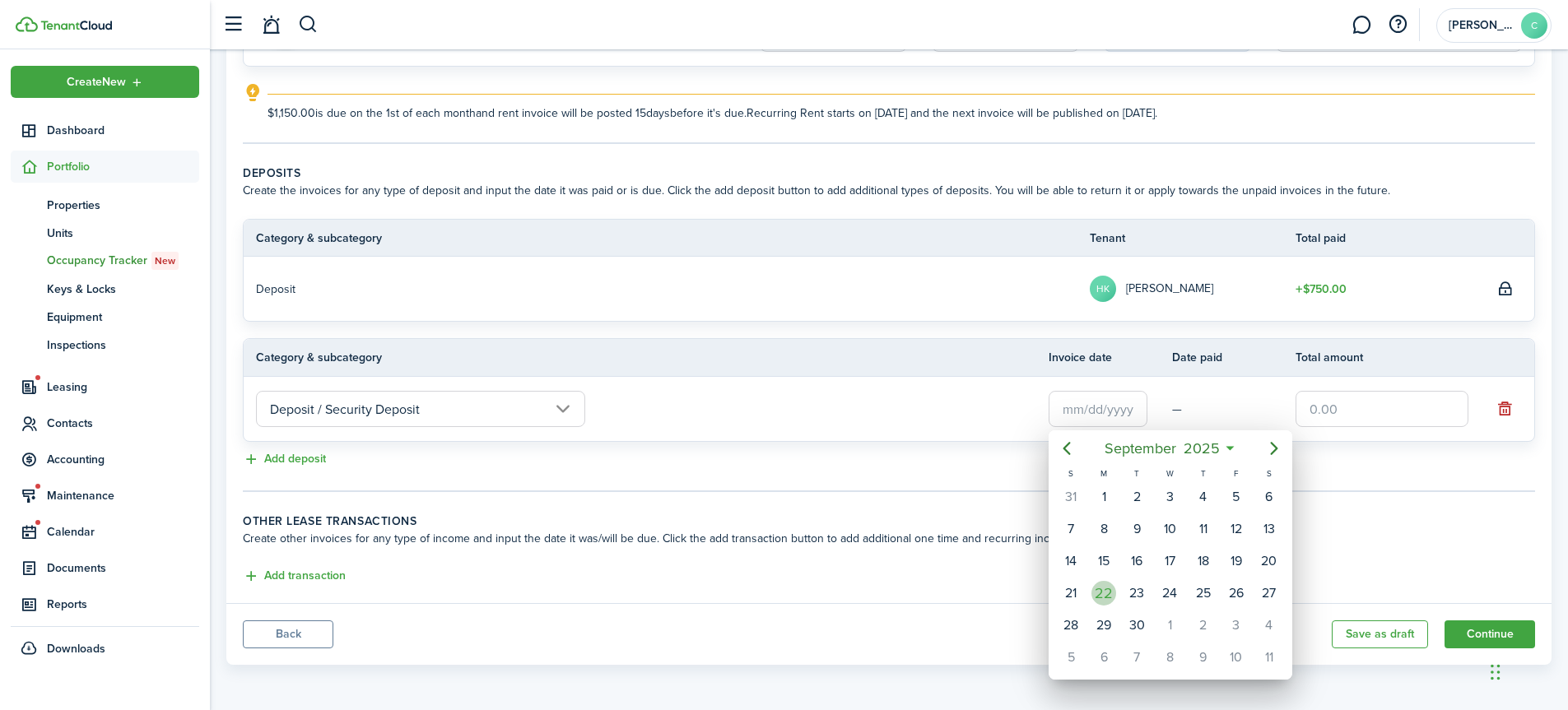
click at [1108, 595] on div "22" at bounding box center [1104, 593] width 25 height 25
type input "[DATE]"
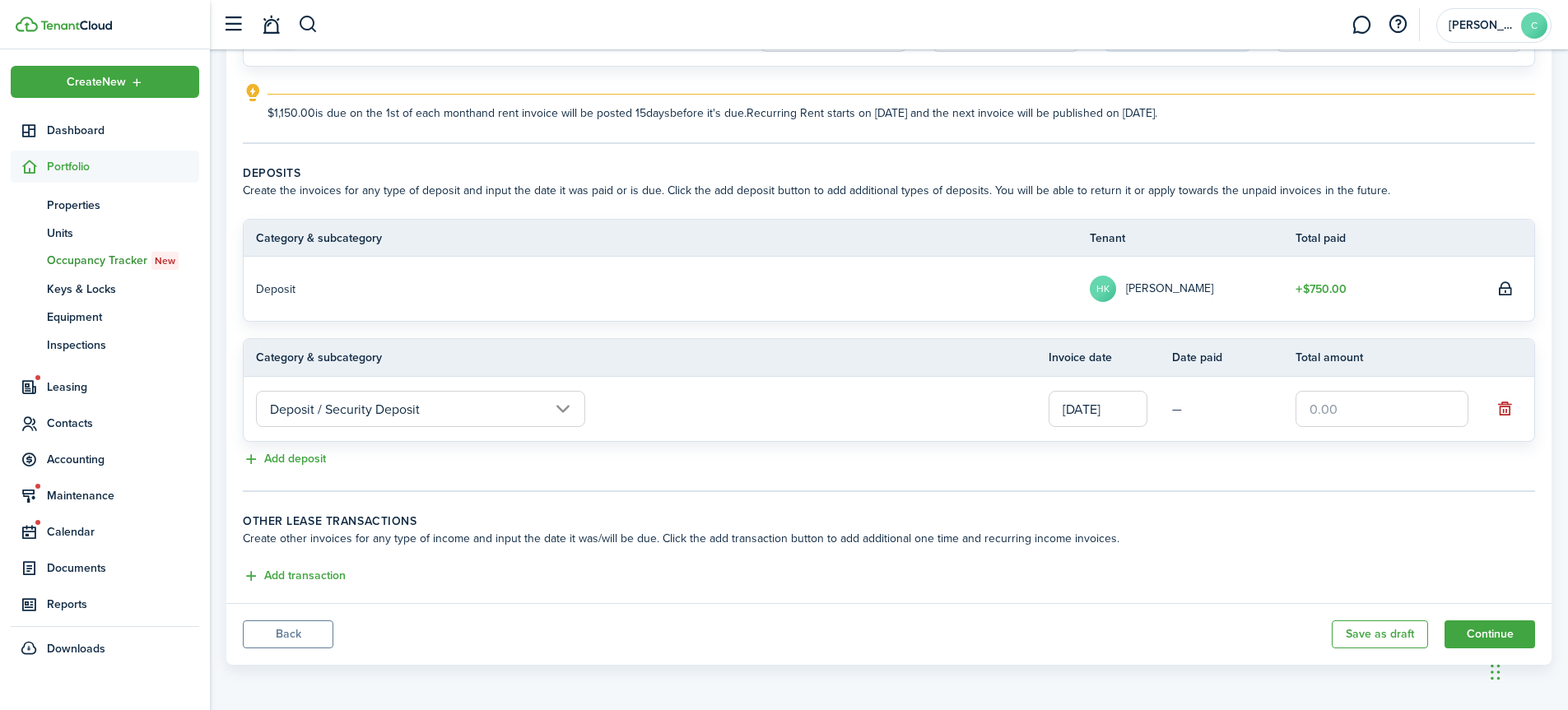
click at [1377, 407] on input "text" at bounding box center [1382, 409] width 173 height 36
type input "$1,150.00"
click at [1482, 639] on button "Continue" at bounding box center [1489, 634] width 90 height 28
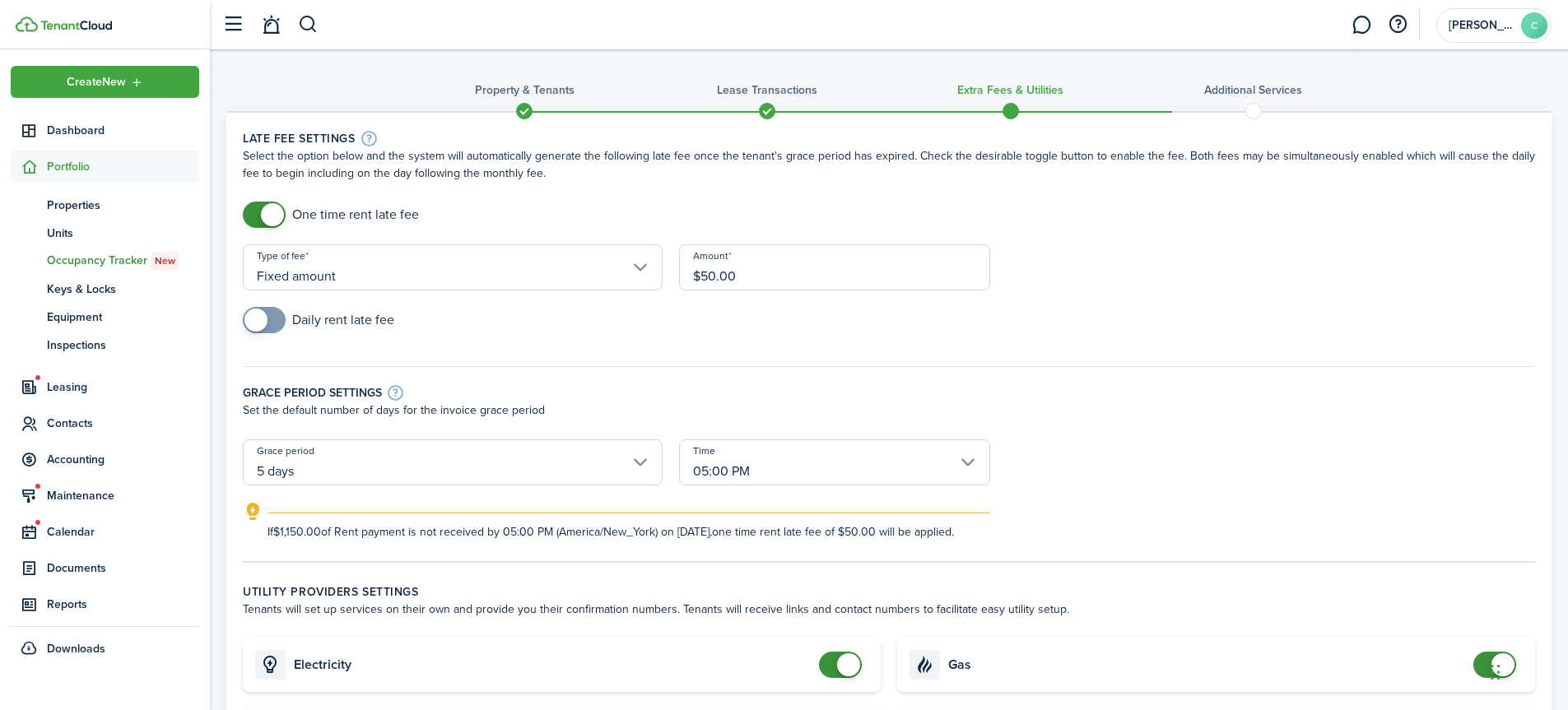
click at [744, 275] on input "$50.00" at bounding box center [834, 267] width 311 height 46
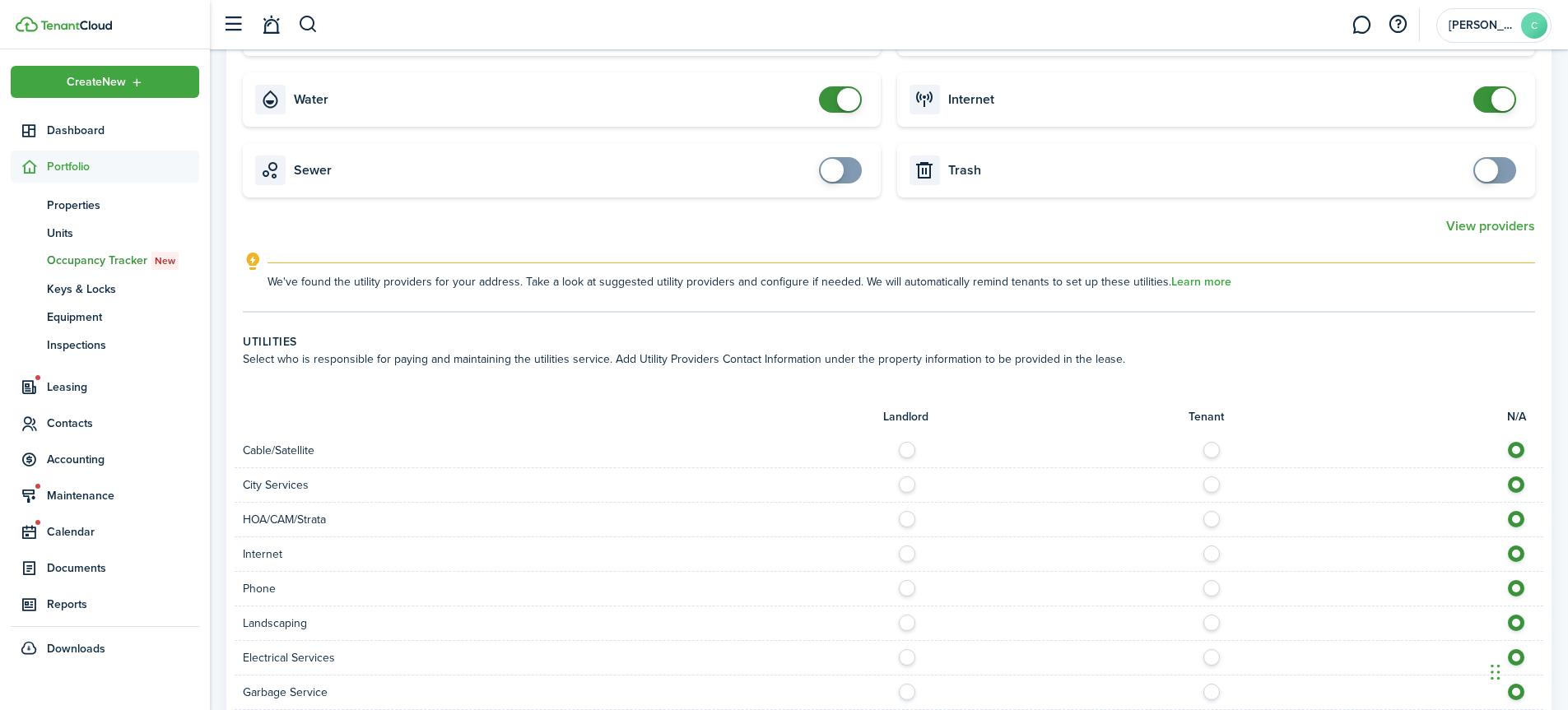
scroll to position [741, 0]
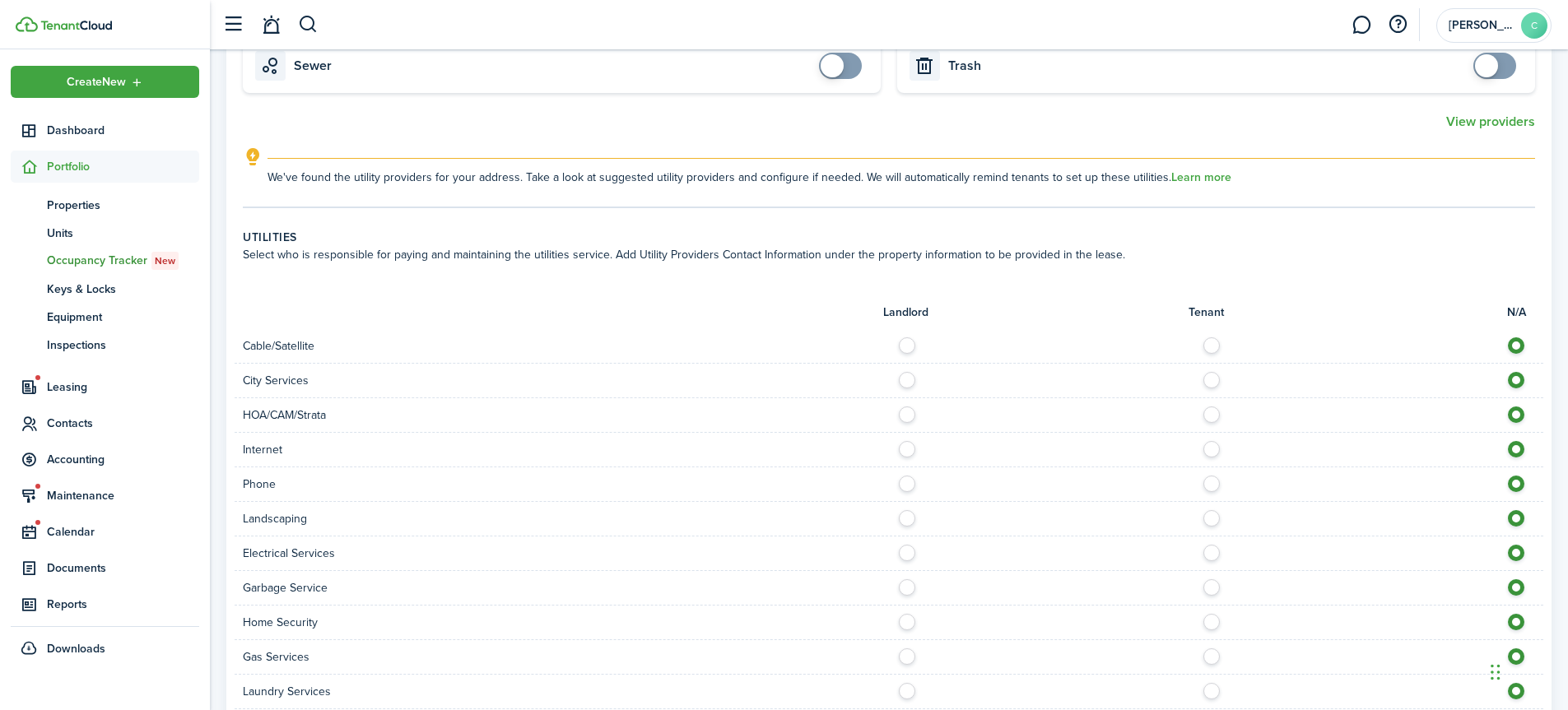
type input "$75.00"
click at [1212, 346] on label at bounding box center [1215, 341] width 29 height 8
radio input "true"
click at [912, 380] on label at bounding box center [911, 376] width 29 height 8
radio input "true"
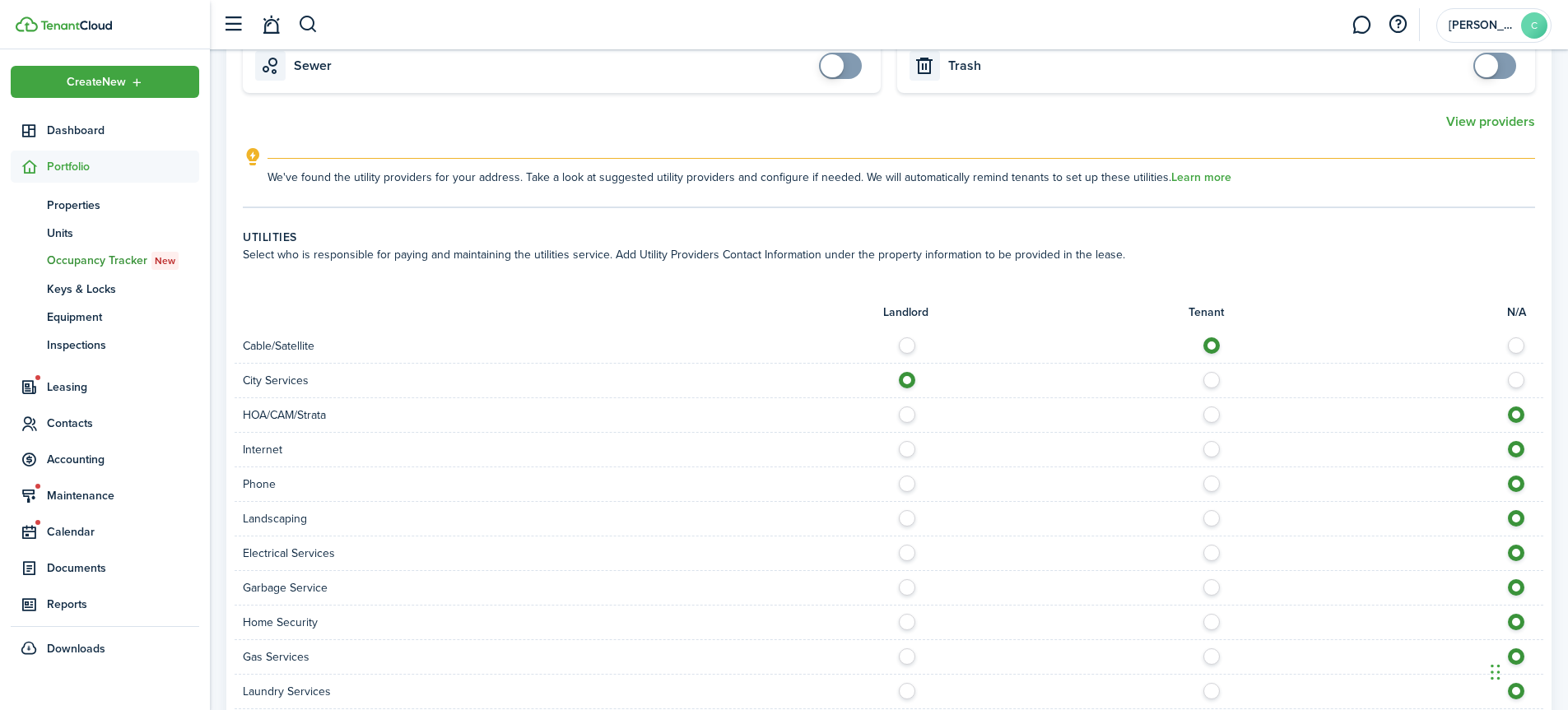
click at [908, 415] on label at bounding box center [911, 411] width 29 height 8
radio input "true"
click at [1217, 449] on label at bounding box center [1215, 445] width 29 height 8
radio input "true"
click at [1211, 493] on div at bounding box center [1216, 483] width 654 height 17
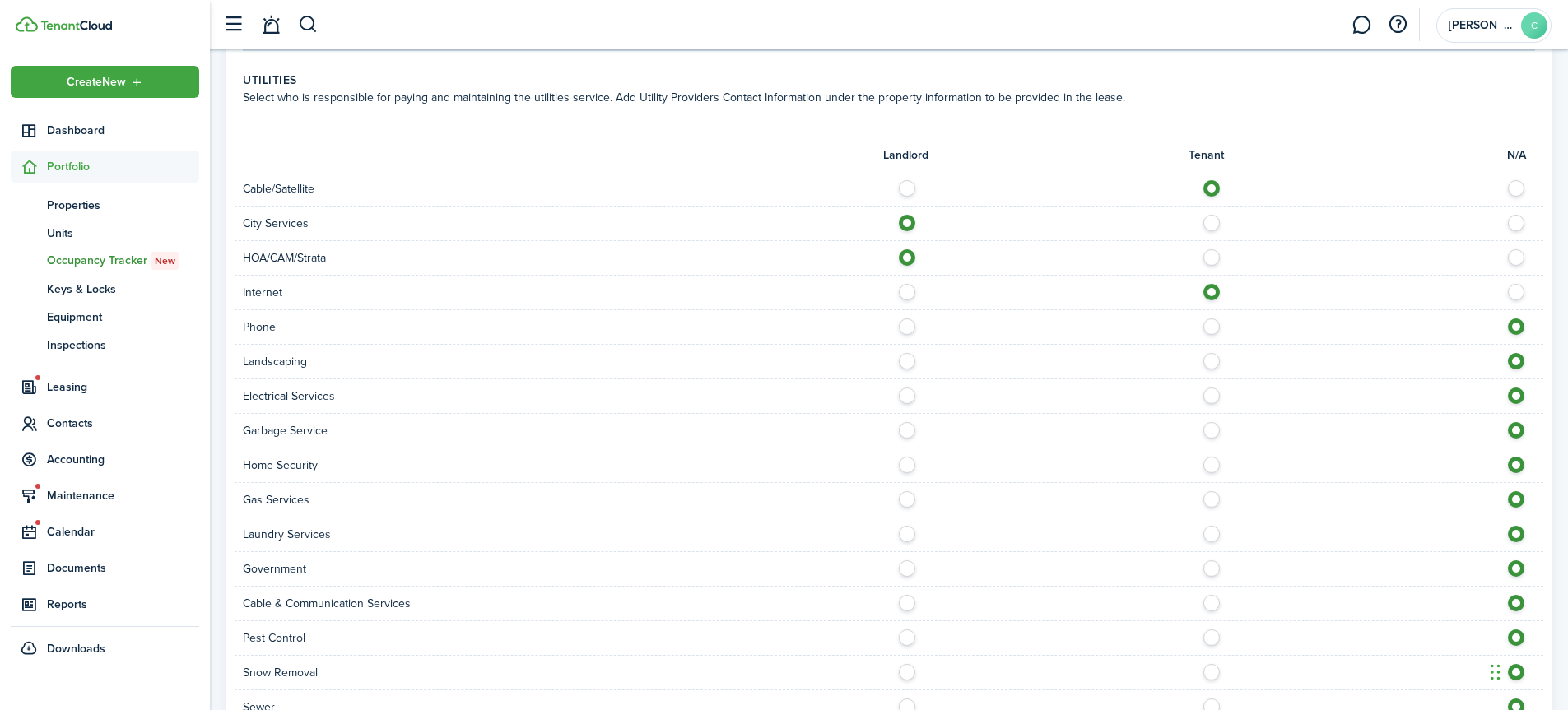
scroll to position [905, 0]
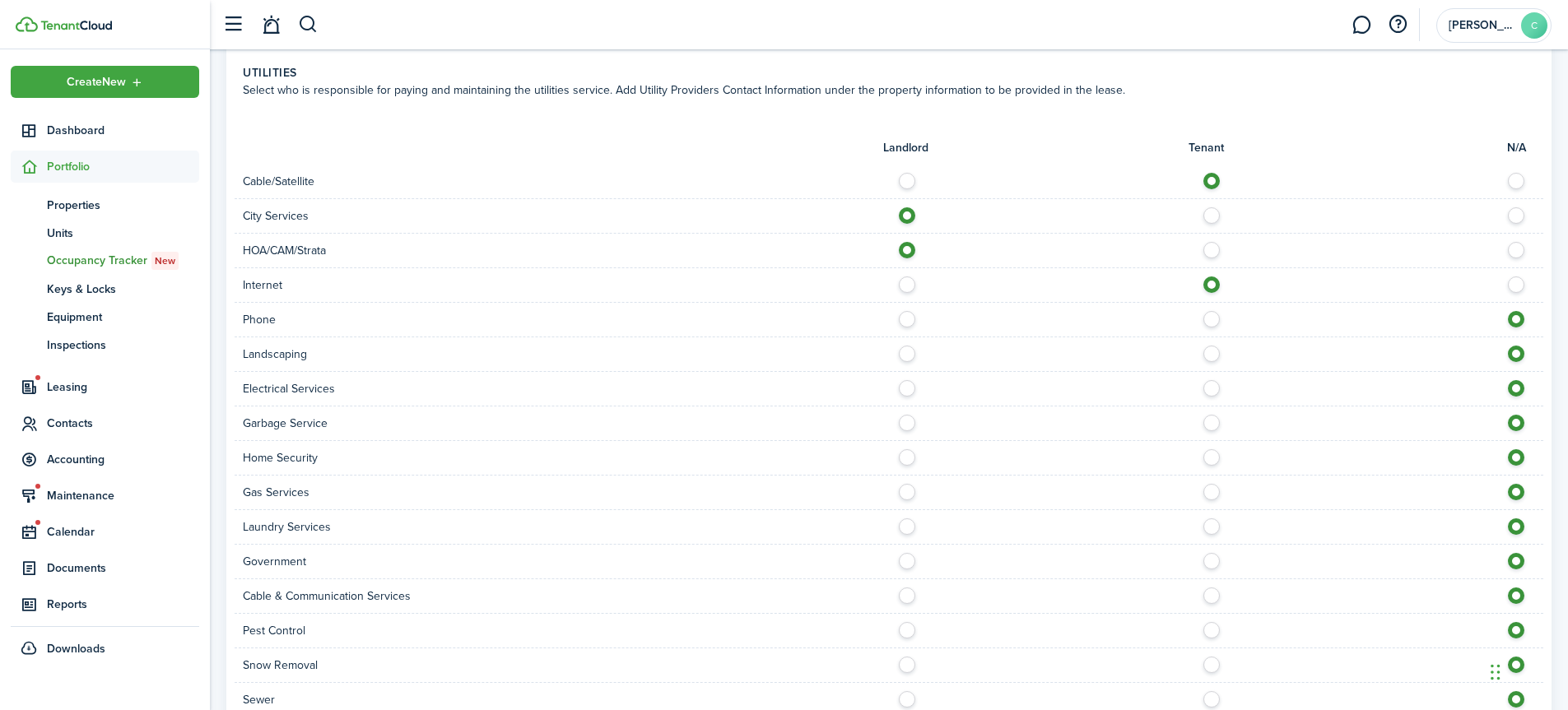
click at [1214, 319] on label at bounding box center [1215, 315] width 29 height 8
radio input "true"
click at [918, 363] on div at bounding box center [1216, 354] width 654 height 17
click at [909, 354] on label at bounding box center [911, 350] width 29 height 8
radio input "true"
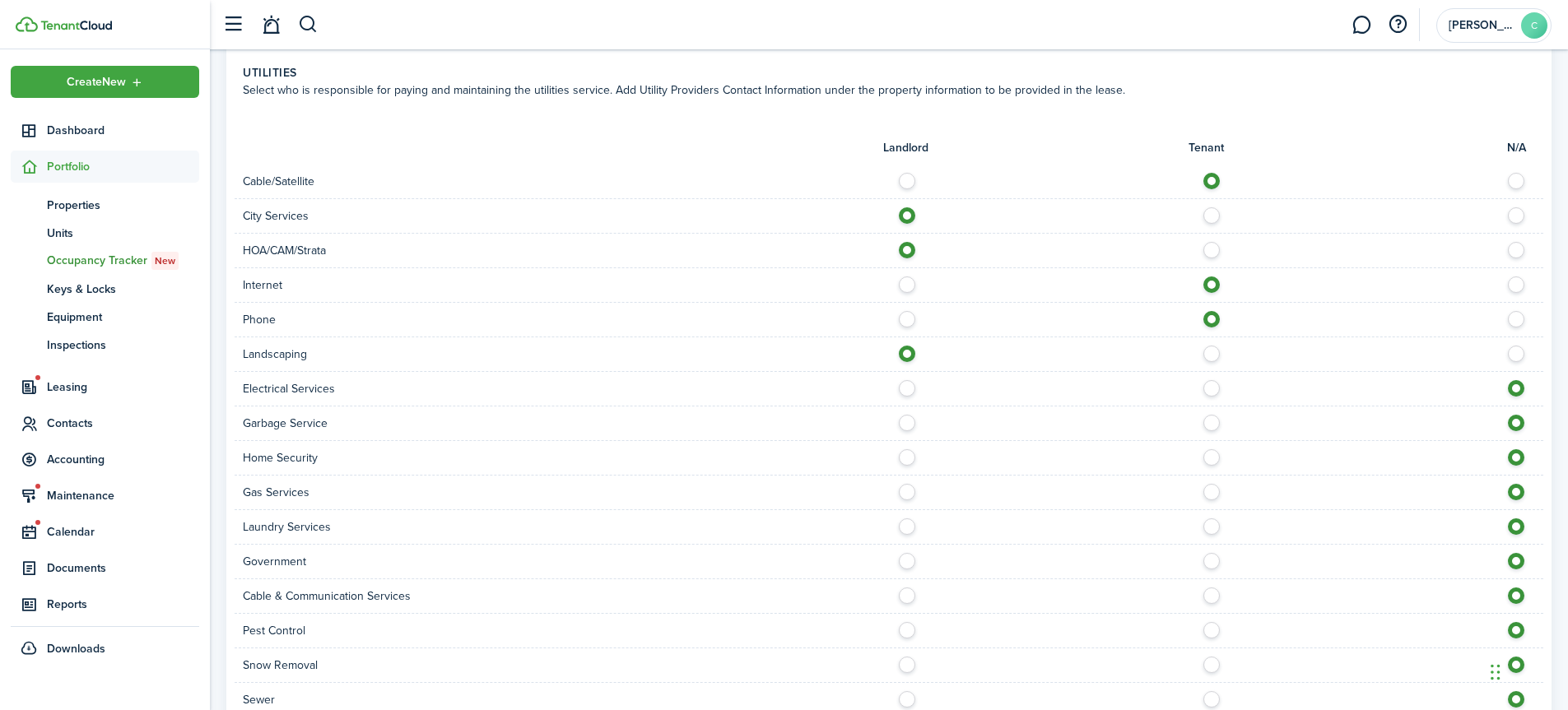
click at [1211, 389] on label at bounding box center [1215, 384] width 29 height 8
radio input "true"
drag, startPoint x: 905, startPoint y: 436, endPoint x: 897, endPoint y: 456, distance: 21.5
click at [904, 423] on label at bounding box center [911, 419] width 29 height 8
radio input "true"
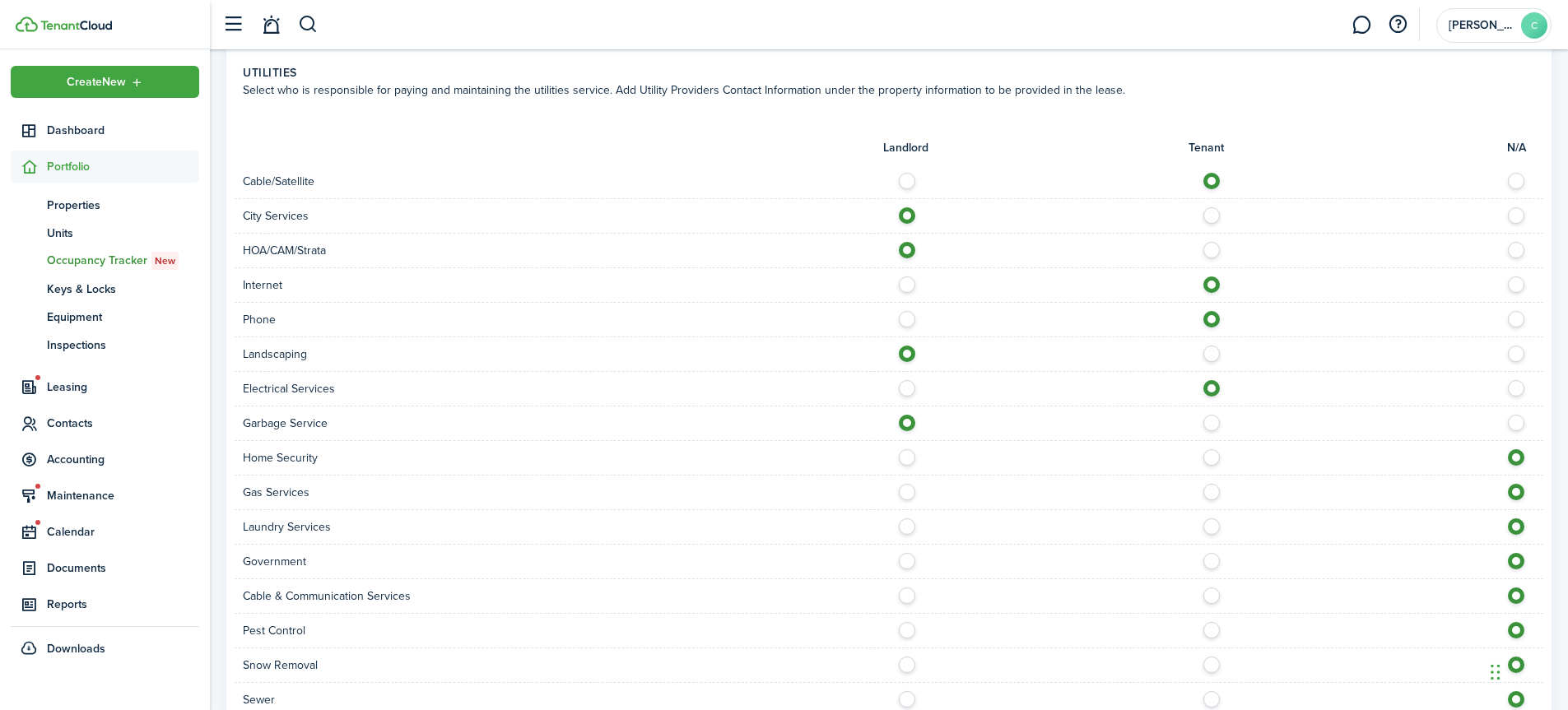
click at [911, 457] on label at bounding box center [911, 453] width 29 height 8
radio input "true"
click at [910, 492] on label at bounding box center [911, 488] width 29 height 8
radio input "true"
click at [909, 545] on div "Laundry Services" at bounding box center [889, 527] width 1308 height 35
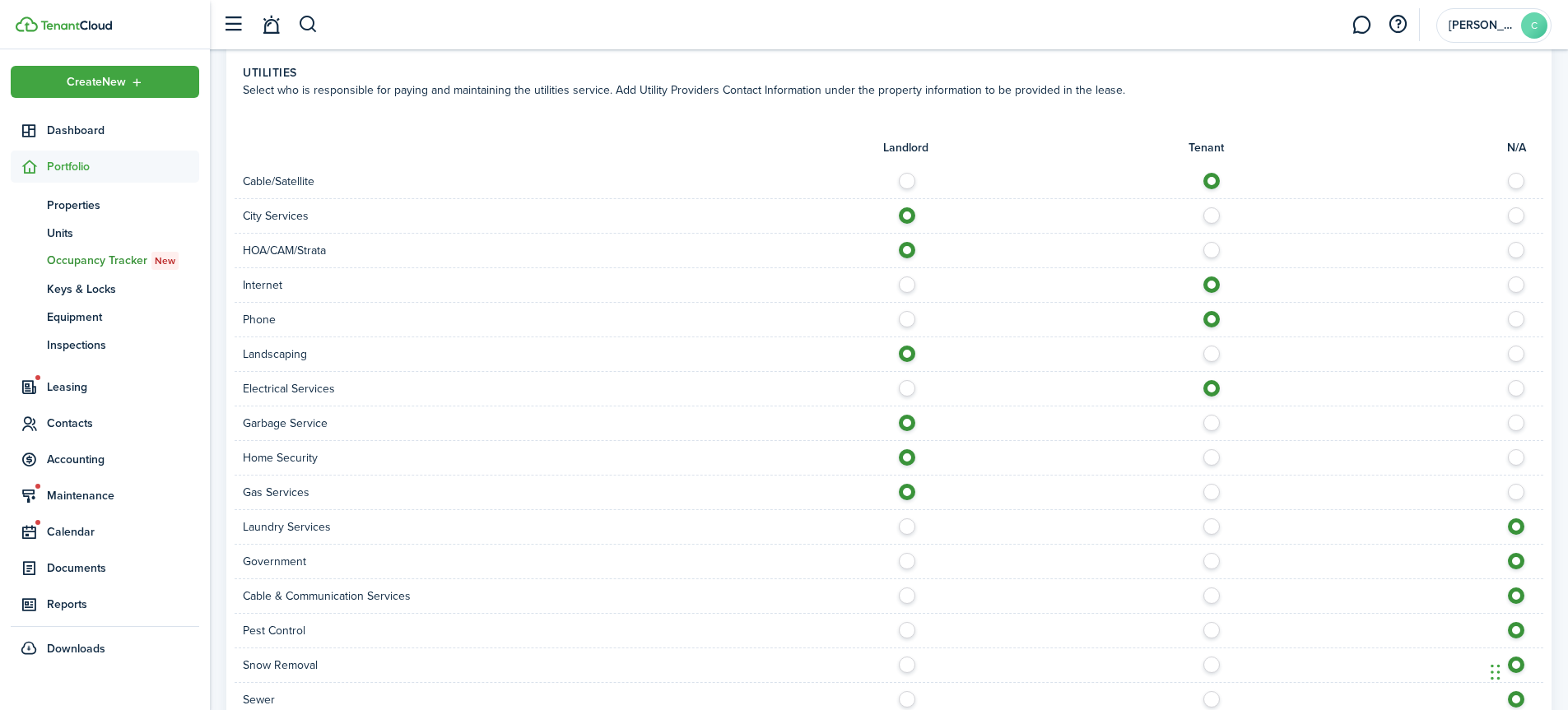
click at [909, 527] on label at bounding box center [911, 522] width 29 height 8
radio input "true"
click at [905, 561] on label at bounding box center [911, 557] width 29 height 8
radio input "true"
click at [1211, 596] on label at bounding box center [1215, 592] width 29 height 8
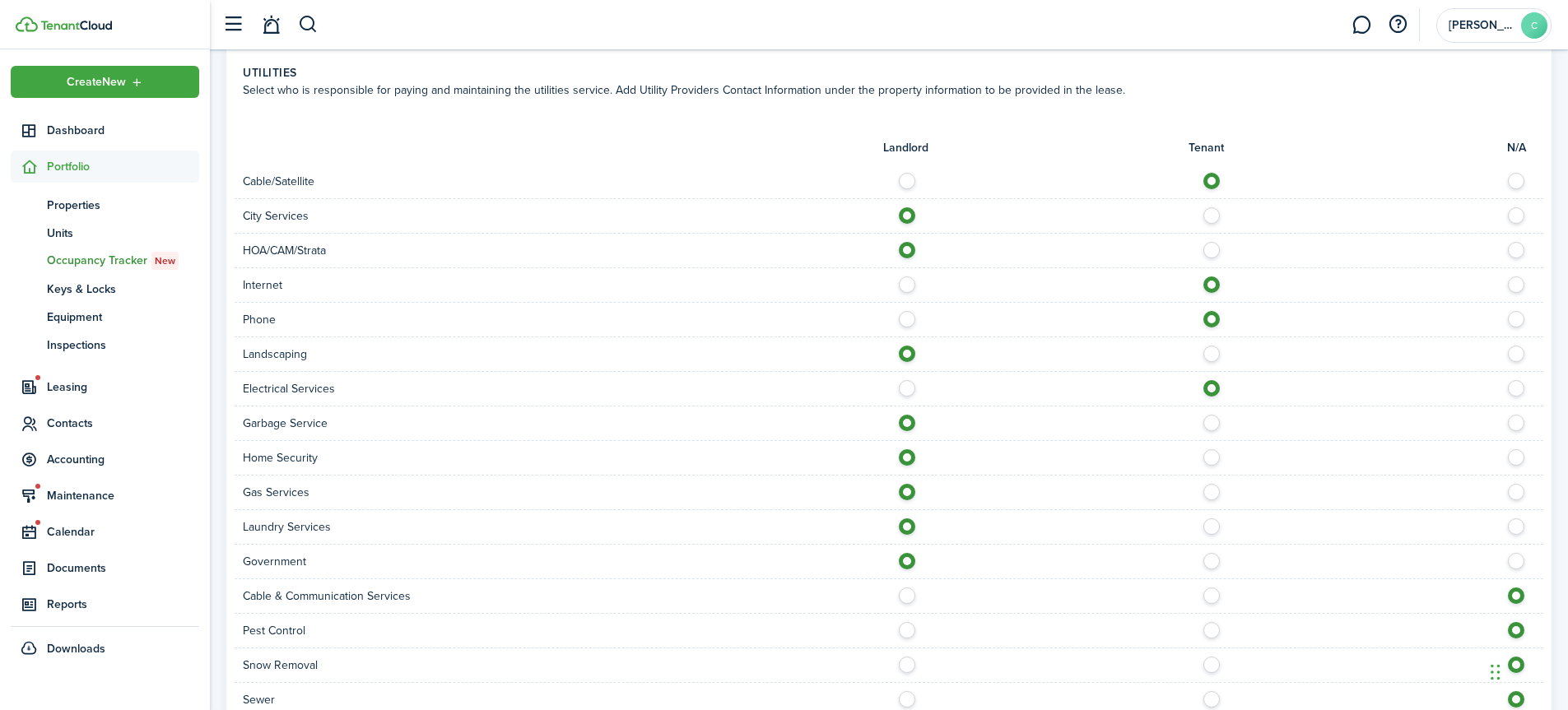
radio input "true"
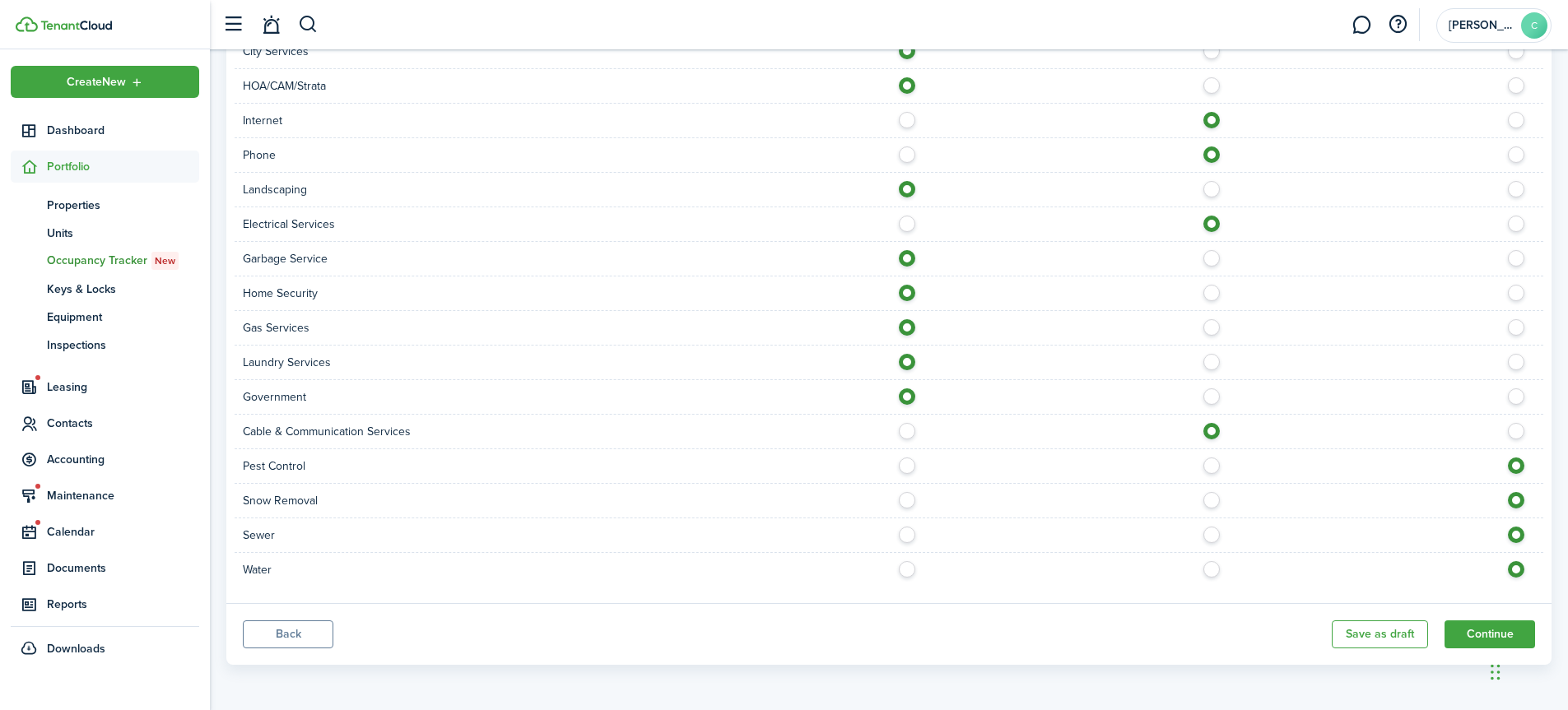
scroll to position [1087, 0]
click at [905, 465] on label at bounding box center [911, 461] width 29 height 8
radio input "true"
click at [906, 500] on label at bounding box center [911, 496] width 29 height 8
radio input "true"
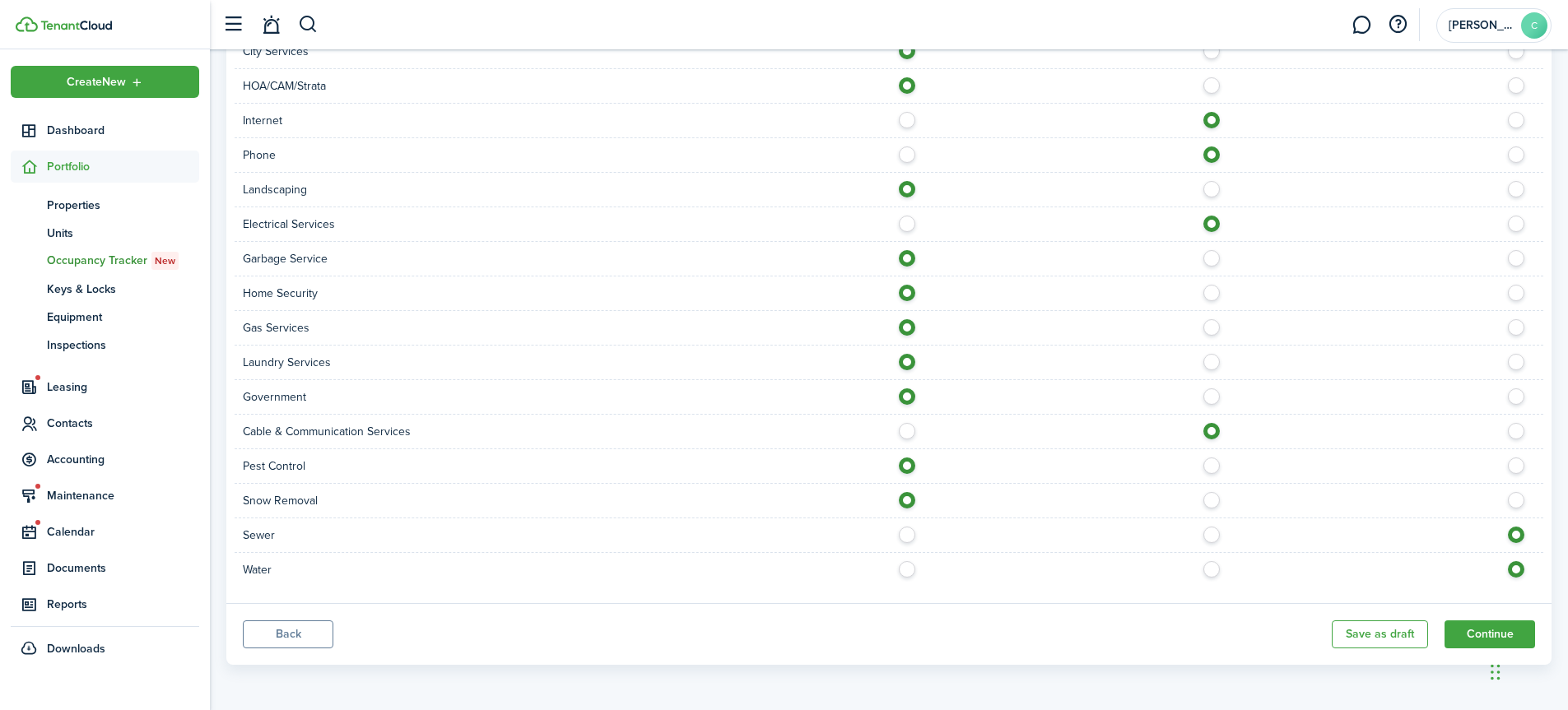
click at [906, 535] on label at bounding box center [911, 531] width 29 height 8
radio input "true"
click at [905, 569] on label at bounding box center [911, 565] width 29 height 8
radio input "true"
click at [1491, 627] on button "Continue" at bounding box center [1489, 634] width 90 height 28
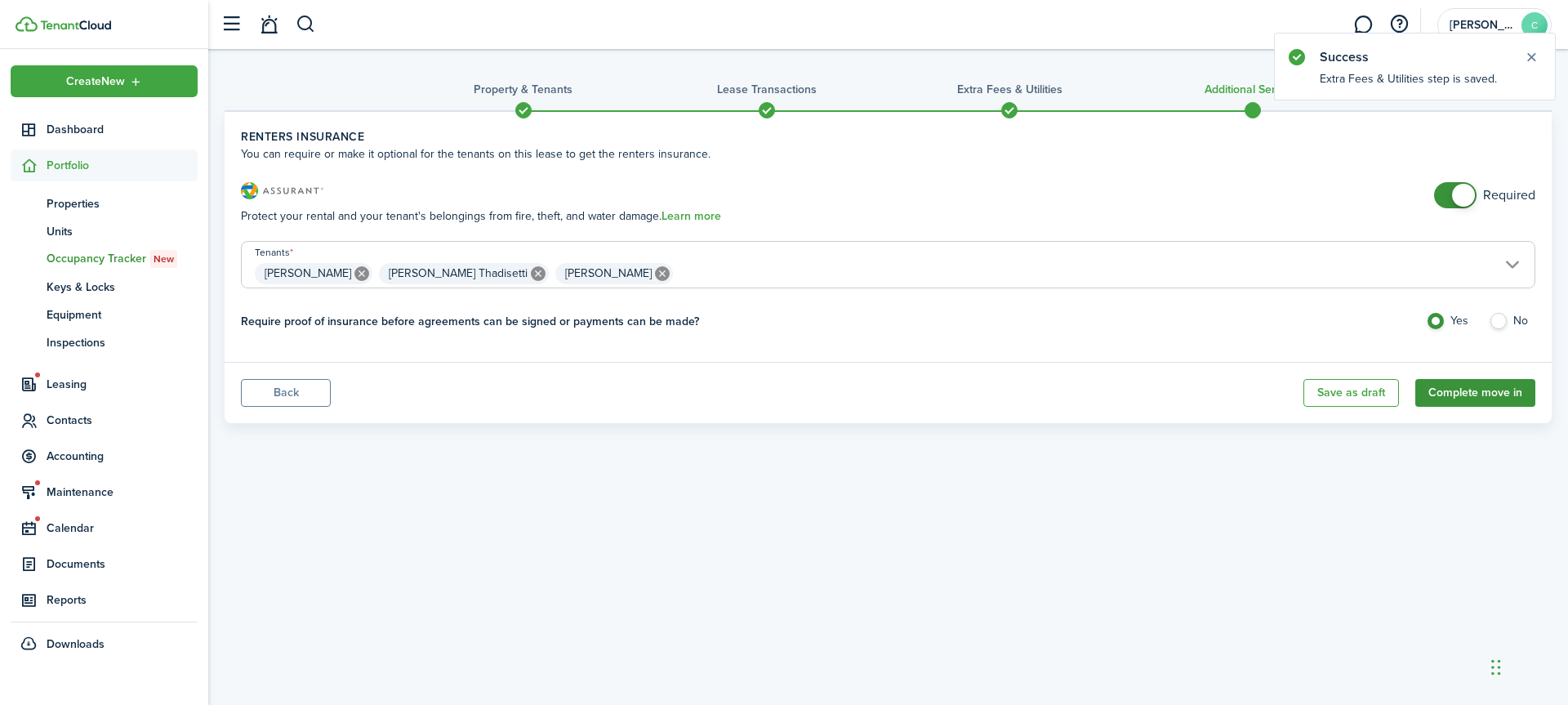
click at [1462, 391] on button "Complete move in" at bounding box center [1475, 393] width 120 height 28
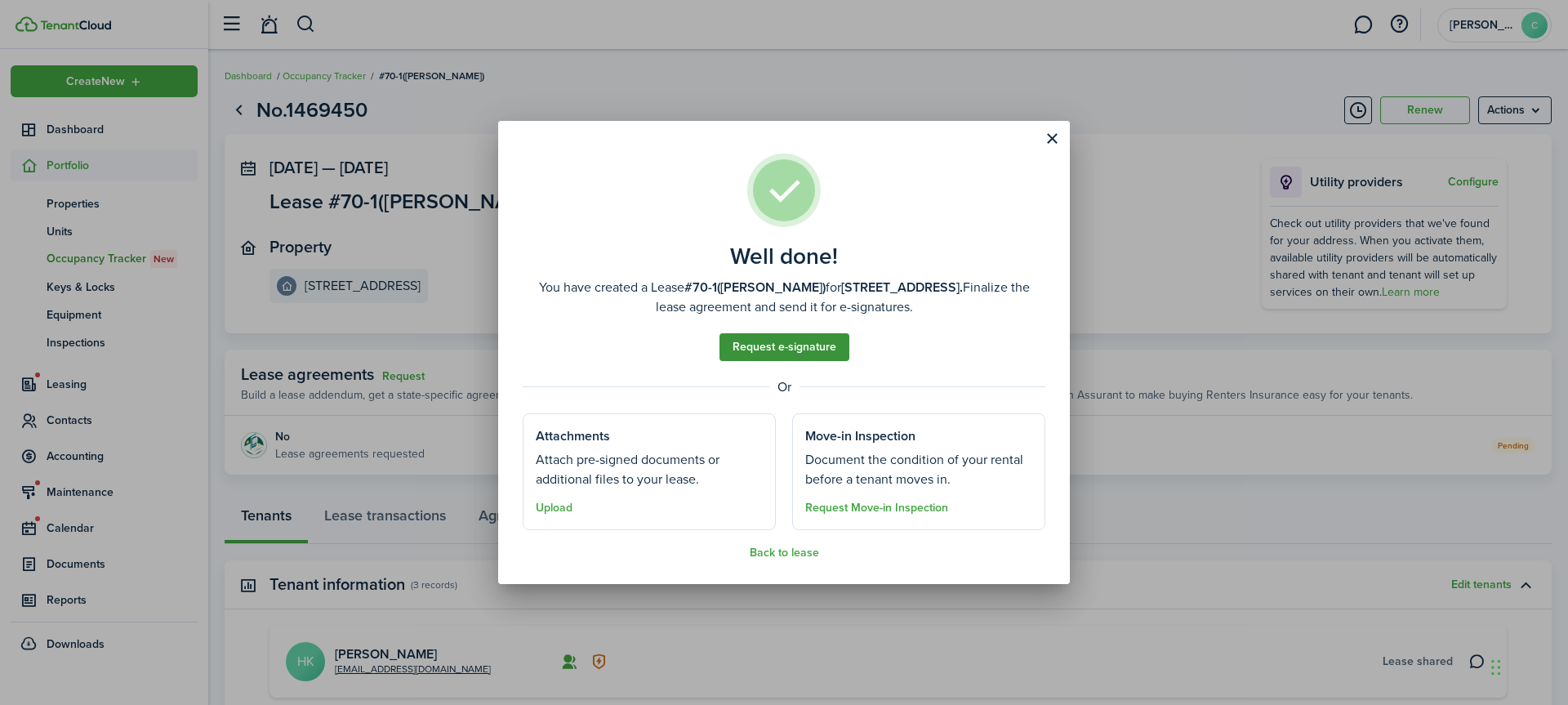
click at [760, 347] on link "Request e-signature" at bounding box center [784, 348] width 130 height 28
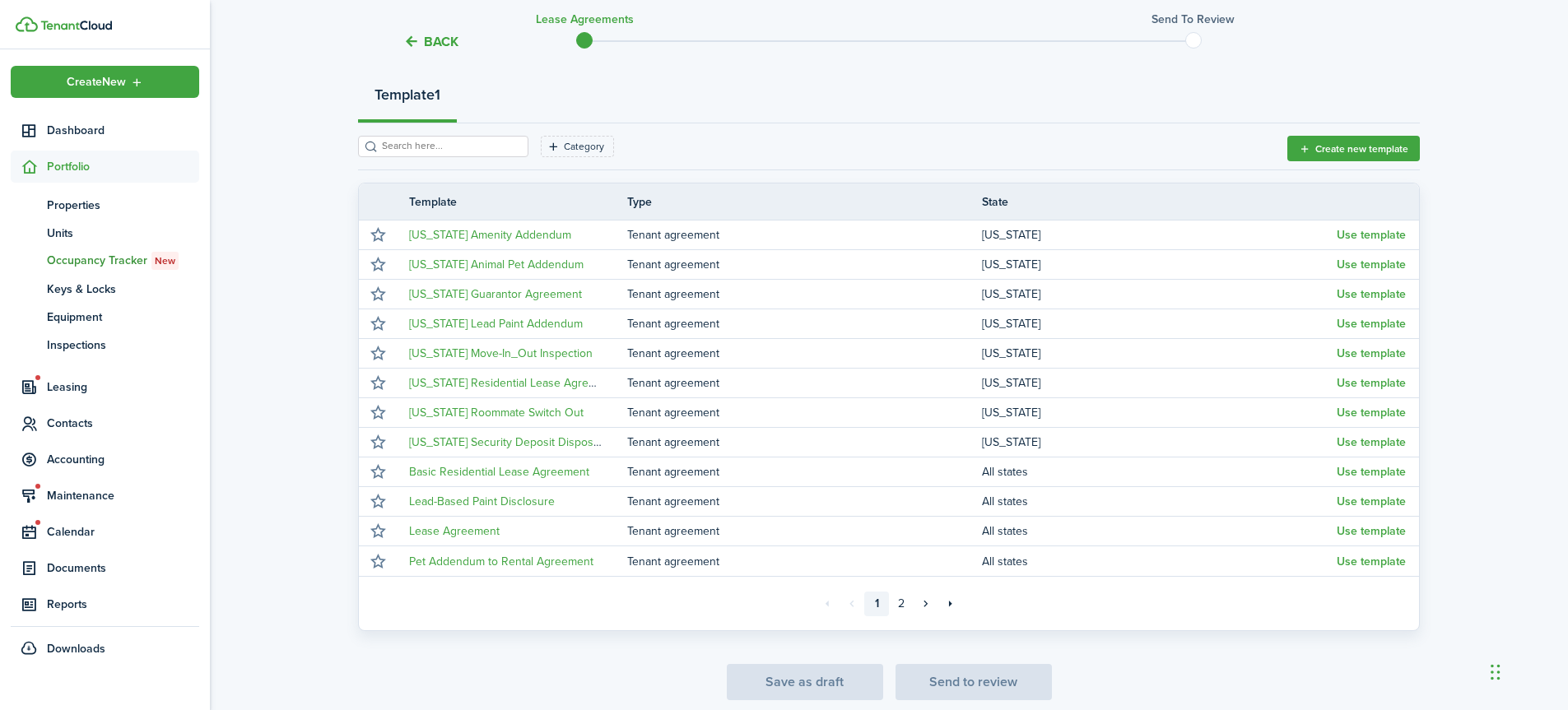
scroll to position [252, 0]
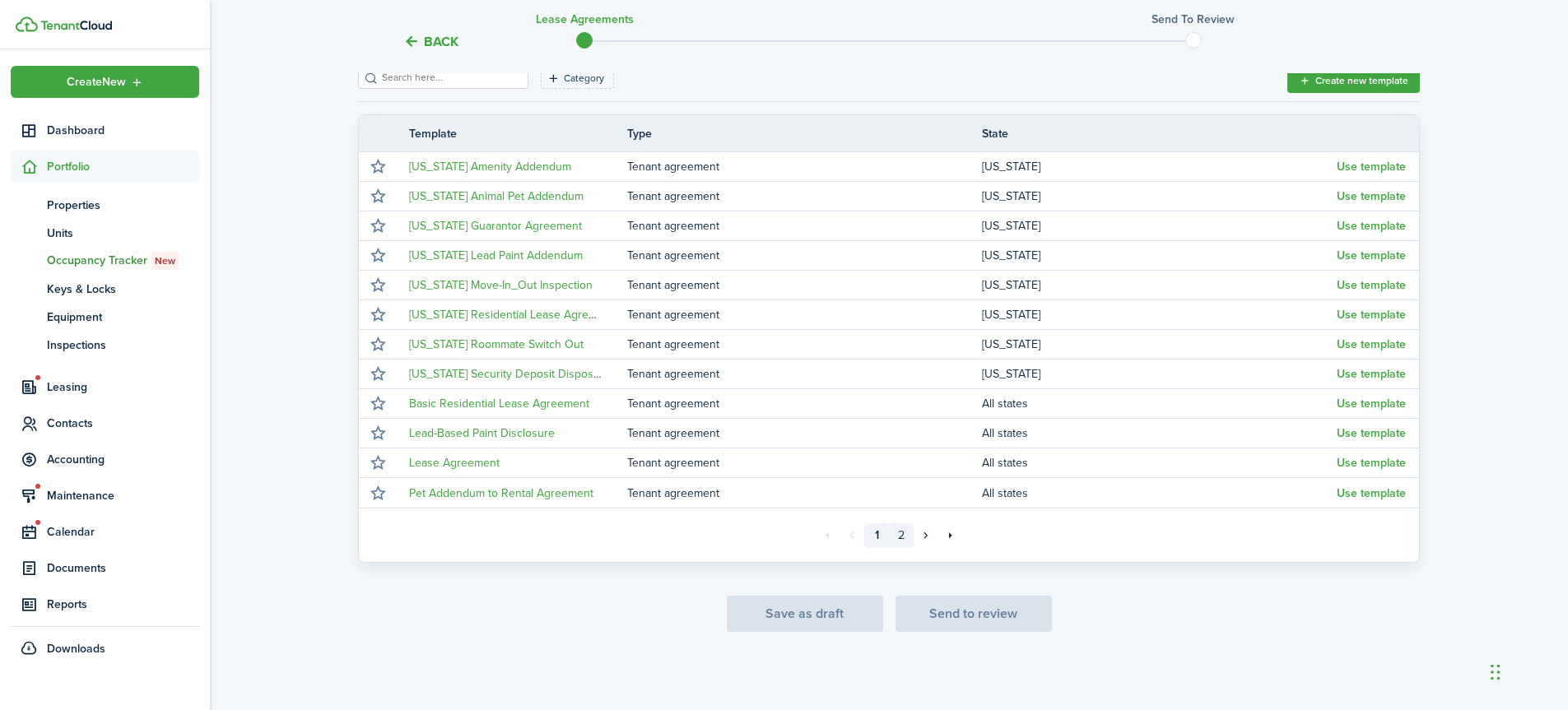
click at [900, 533] on link "2" at bounding box center [901, 535] width 25 height 25
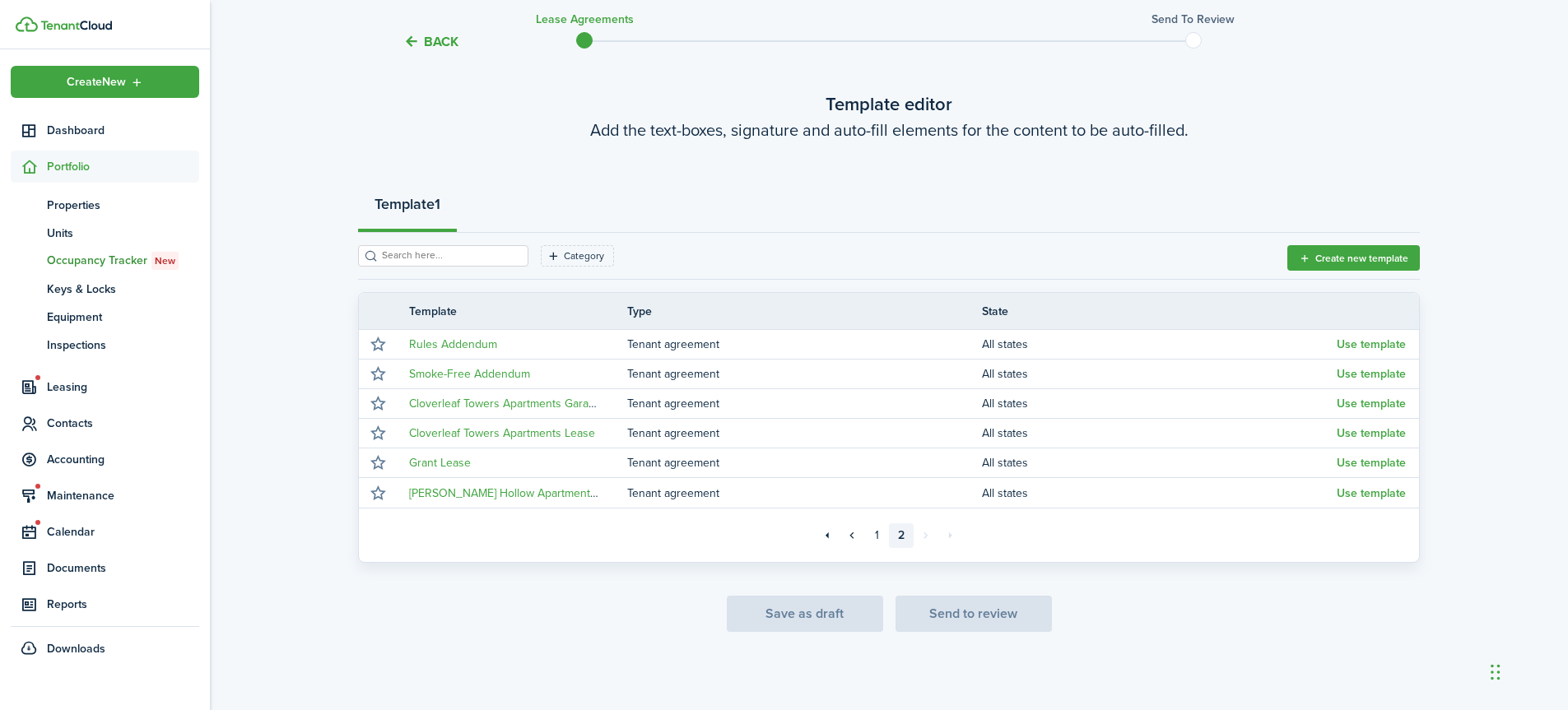
scroll to position [74, 0]
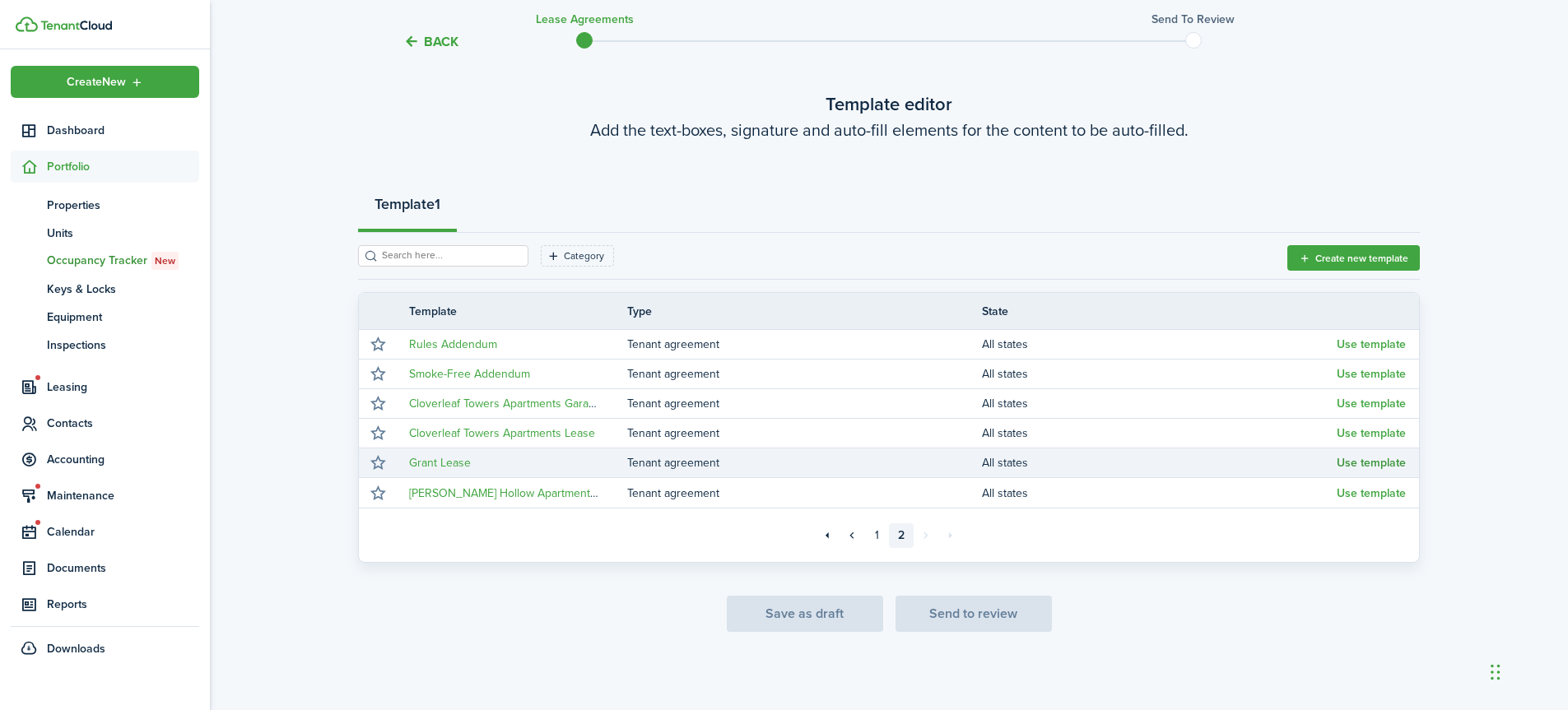
click at [1360, 461] on button "Use template" at bounding box center [1371, 462] width 70 height 13
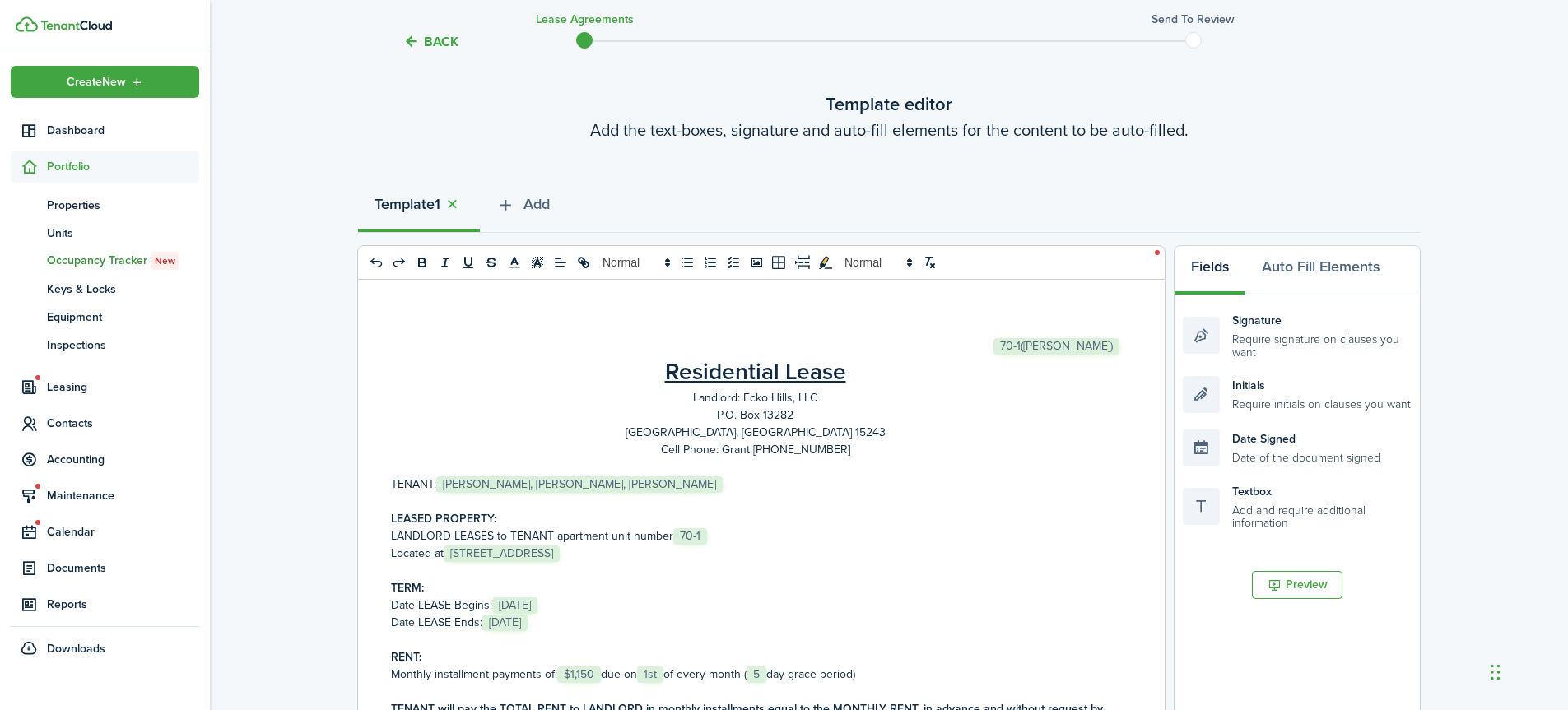
scroll to position [252, 0]
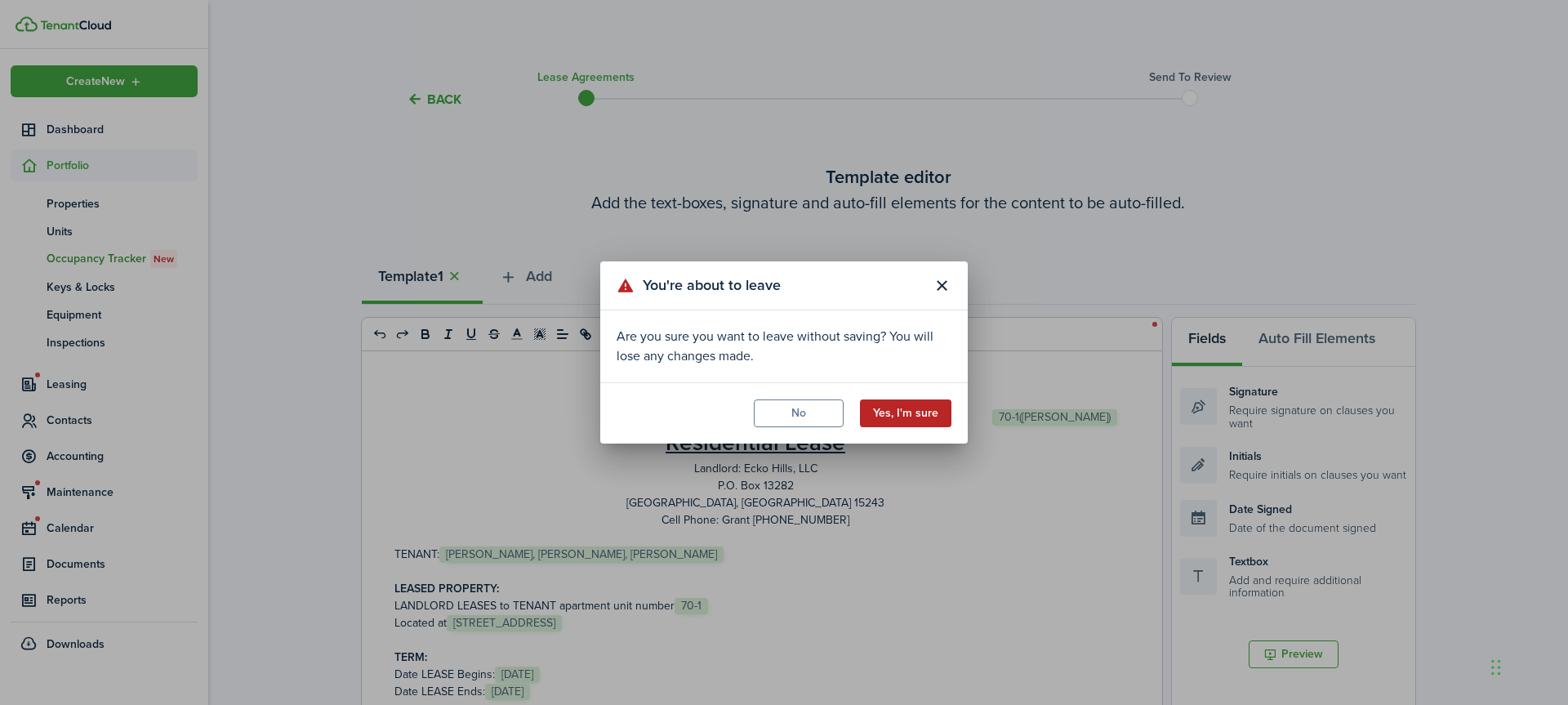
click at [890, 417] on button "Yes, I'm sure" at bounding box center [906, 414] width 92 height 28
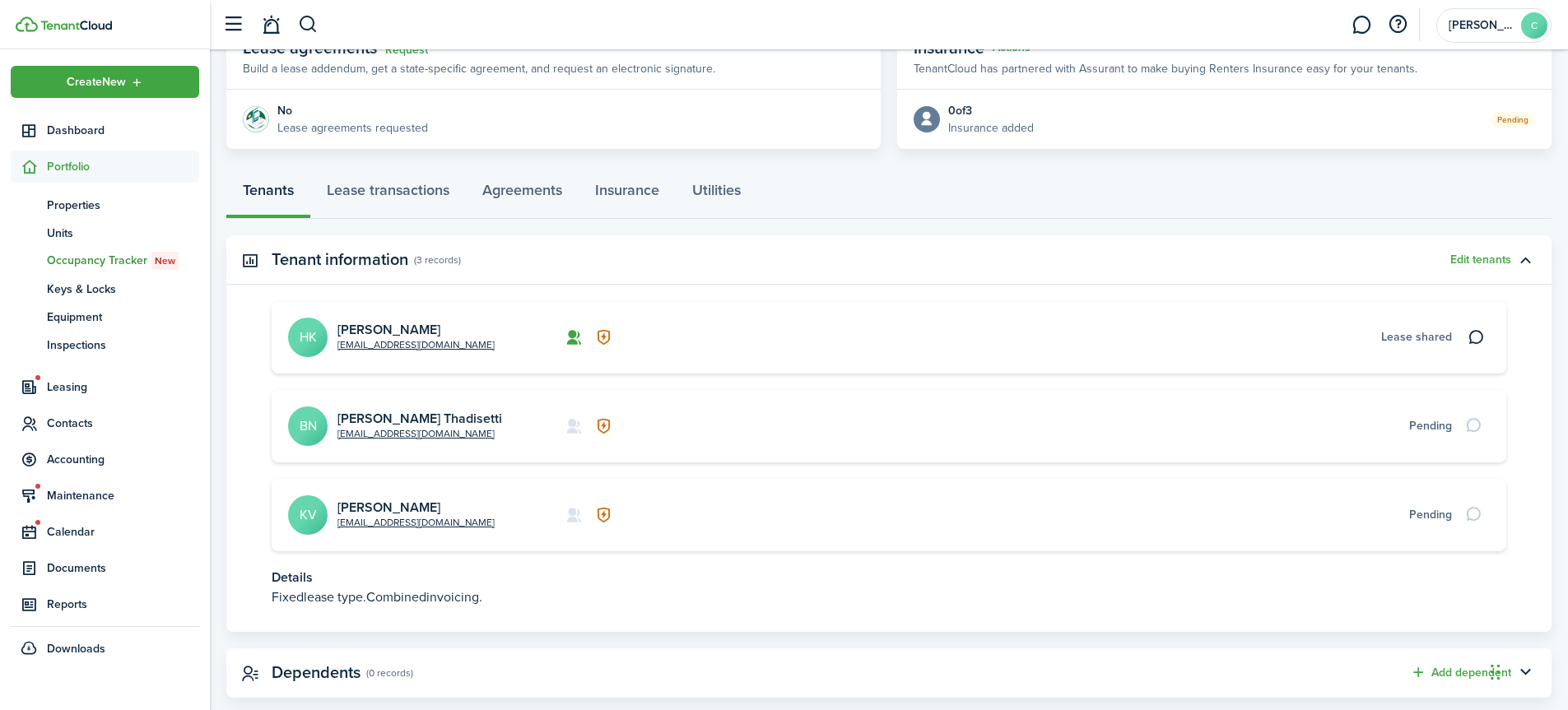
scroll to position [362, 0]
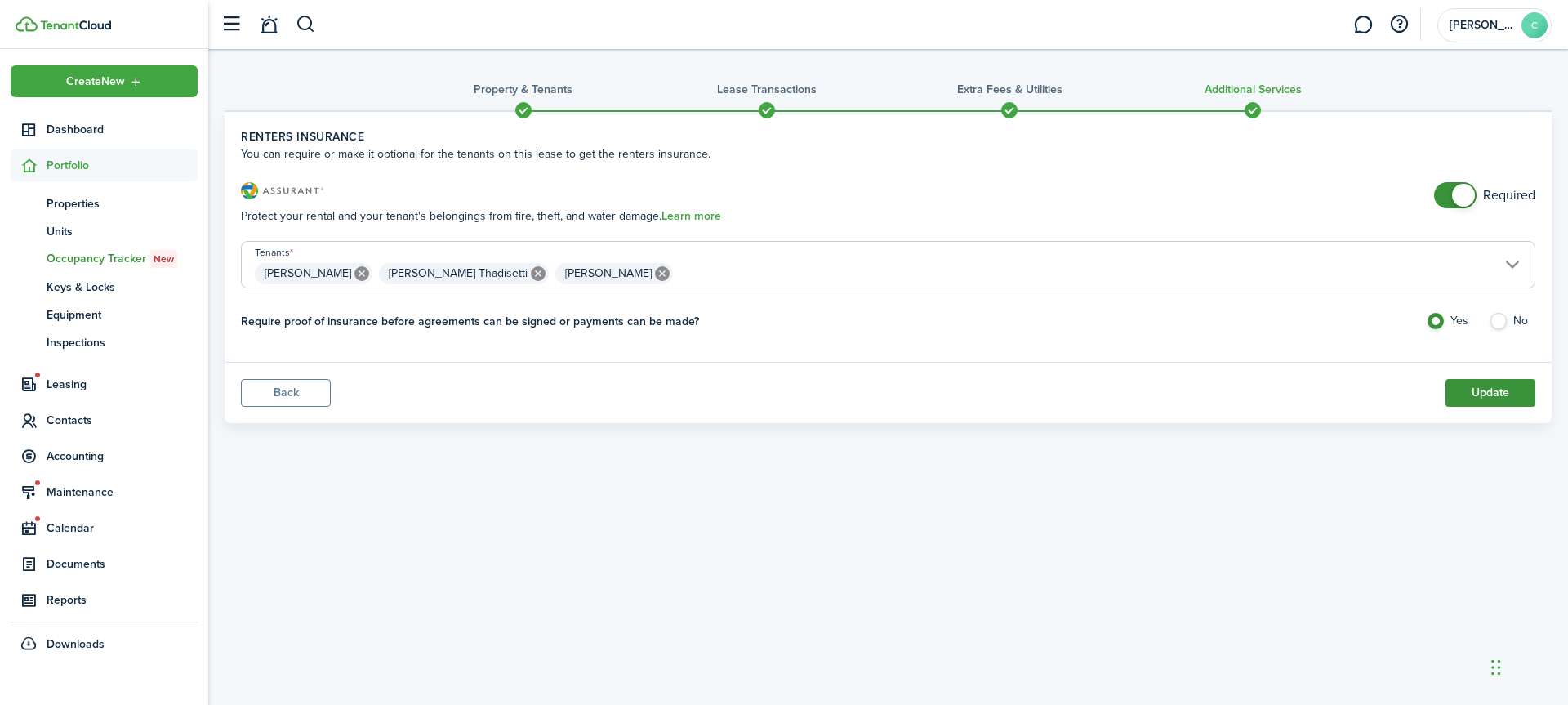
click at [1493, 391] on button "Update" at bounding box center [1490, 393] width 90 height 28
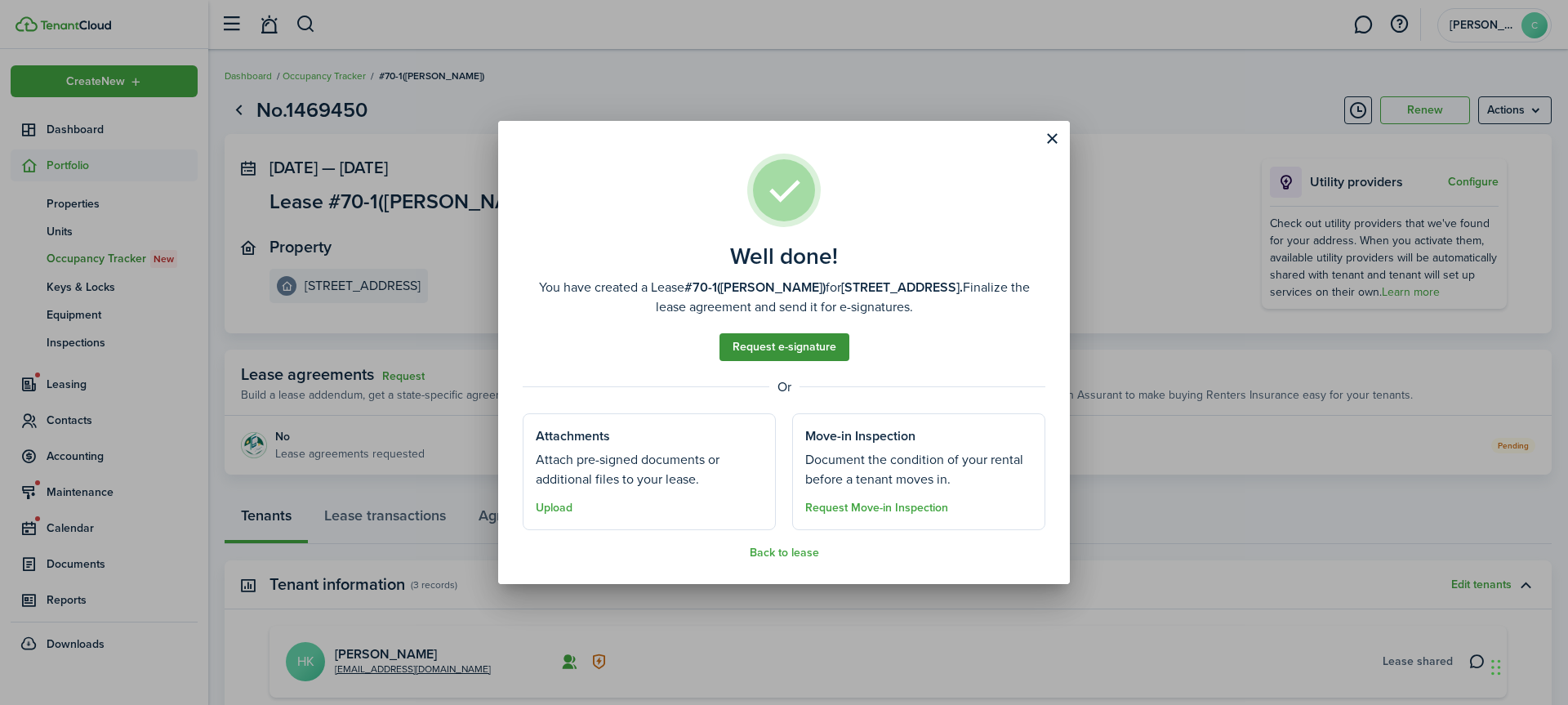
click at [818, 348] on link "Request e-signature" at bounding box center [784, 348] width 130 height 28
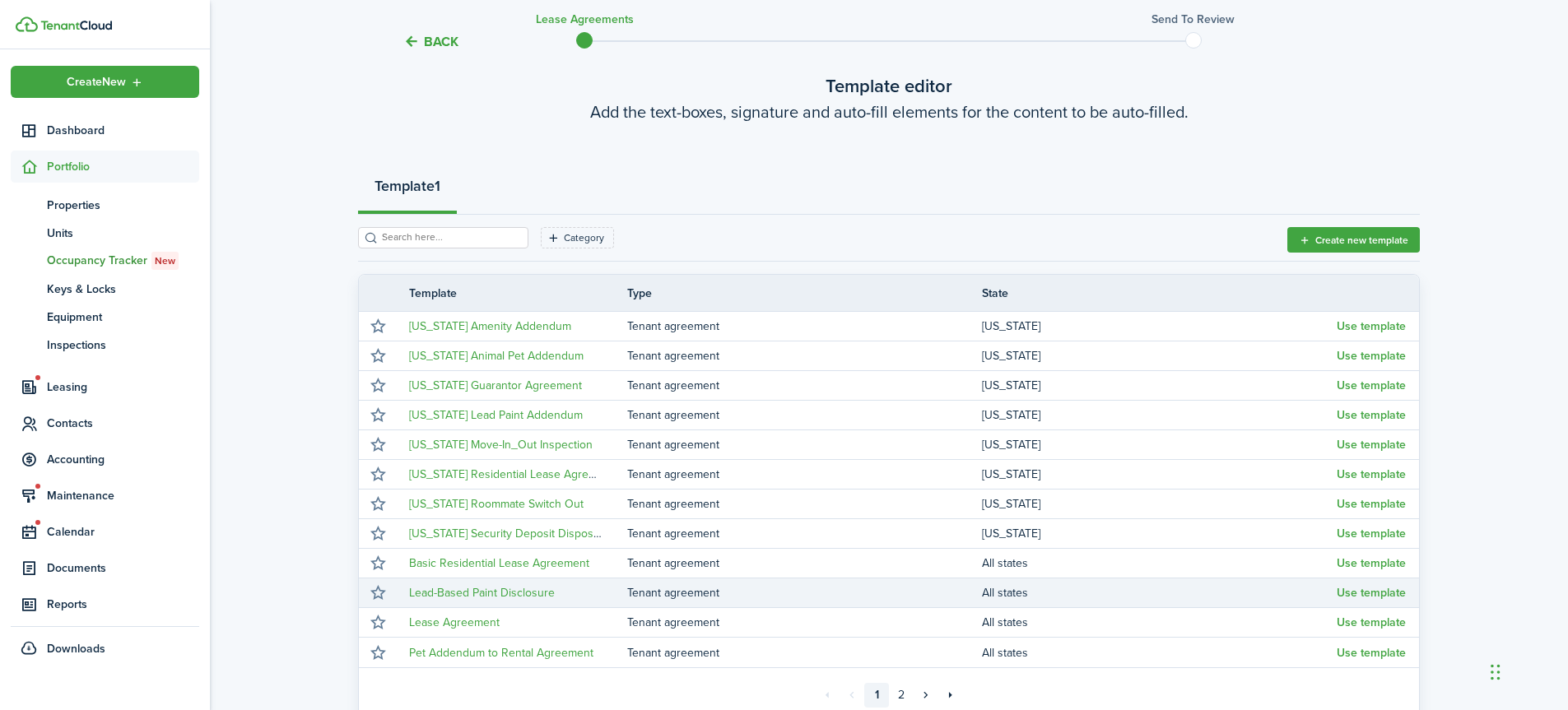
scroll to position [252, 0]
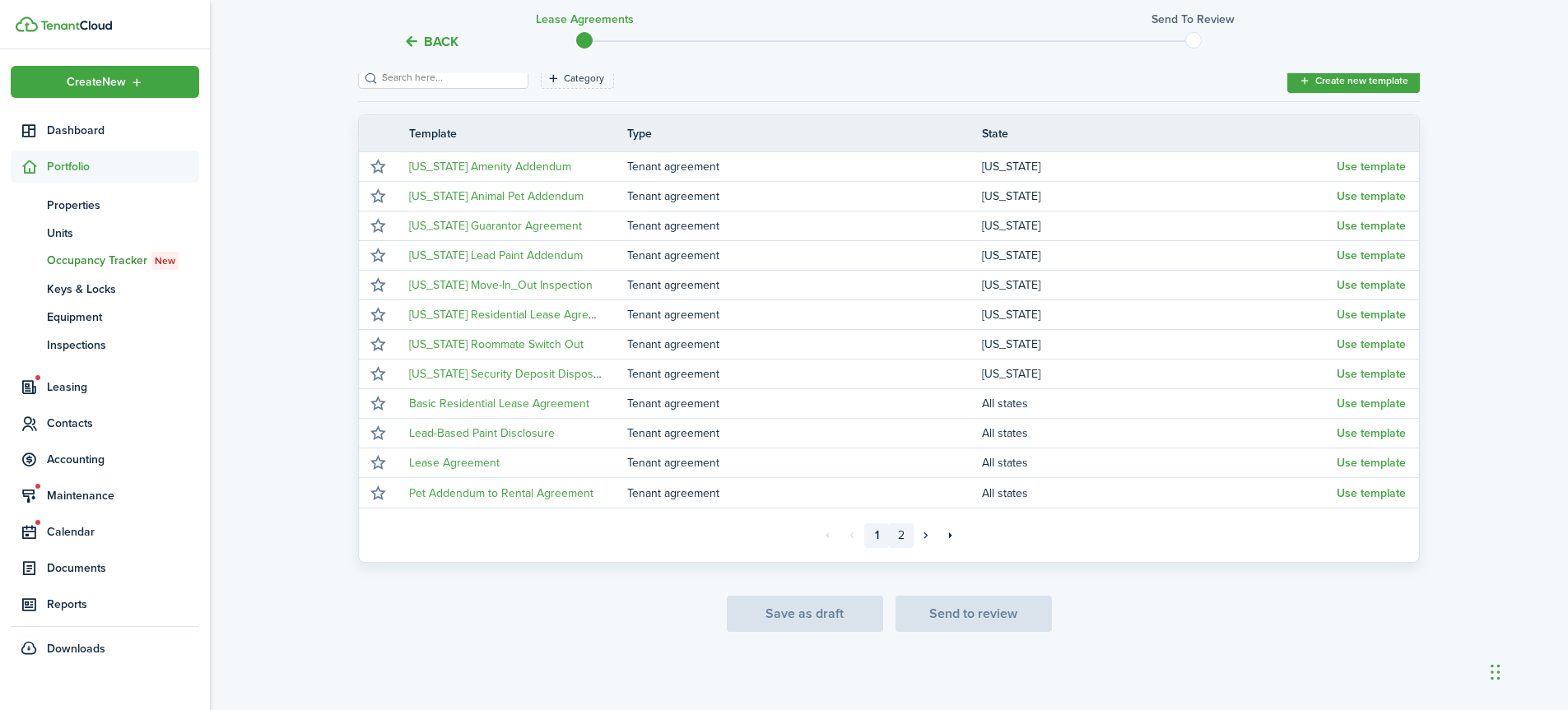
click at [904, 537] on link "2" at bounding box center [901, 535] width 25 height 25
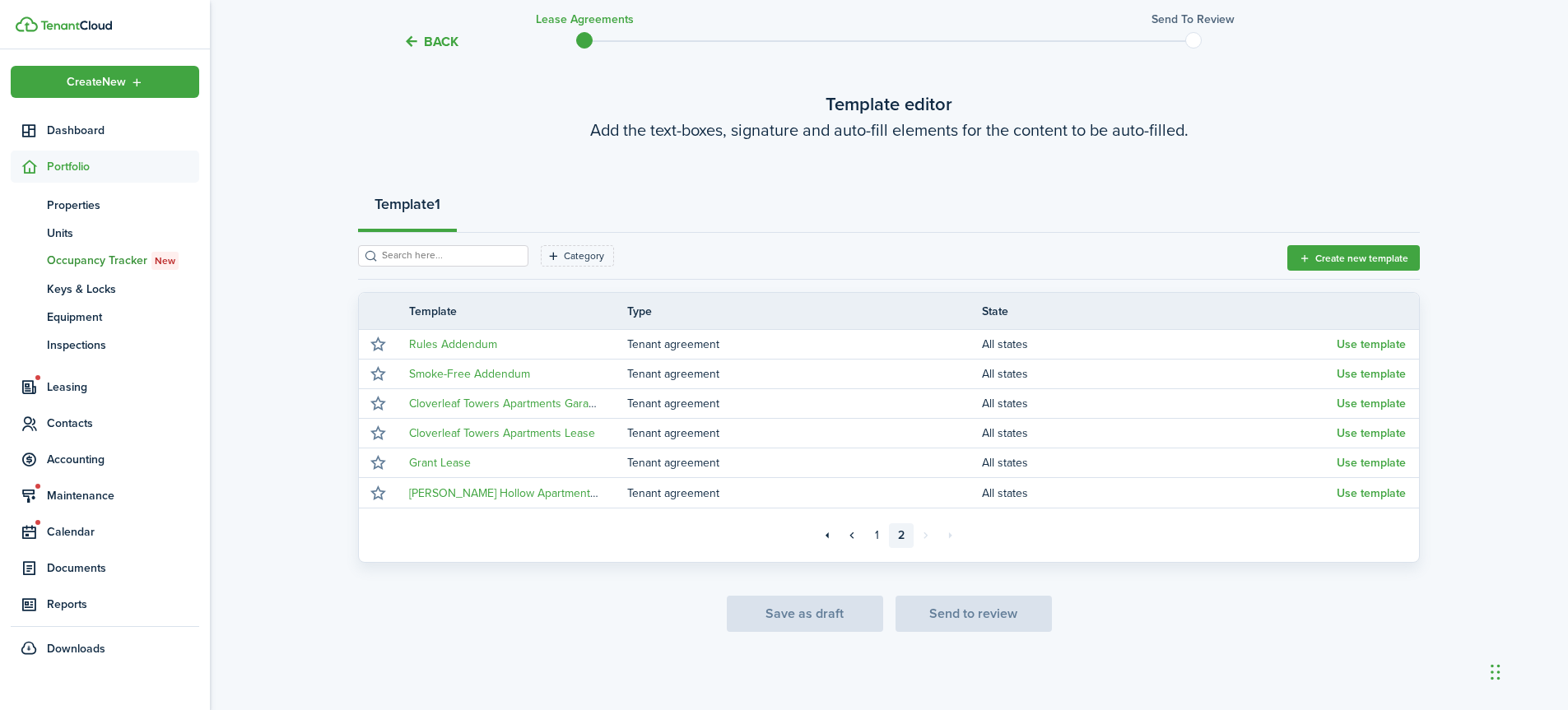
scroll to position [74, 0]
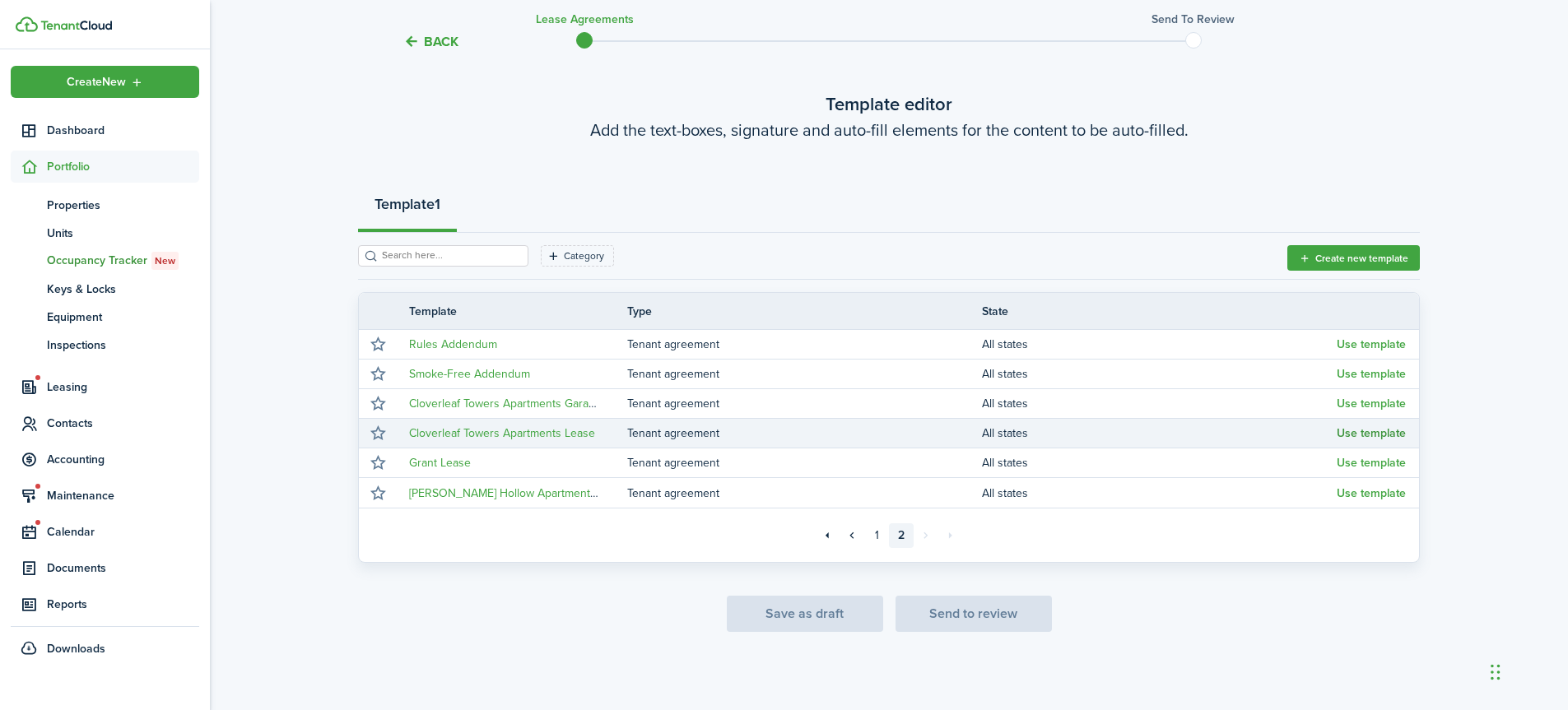
click at [1366, 430] on button "Use template" at bounding box center [1371, 434] width 70 height 13
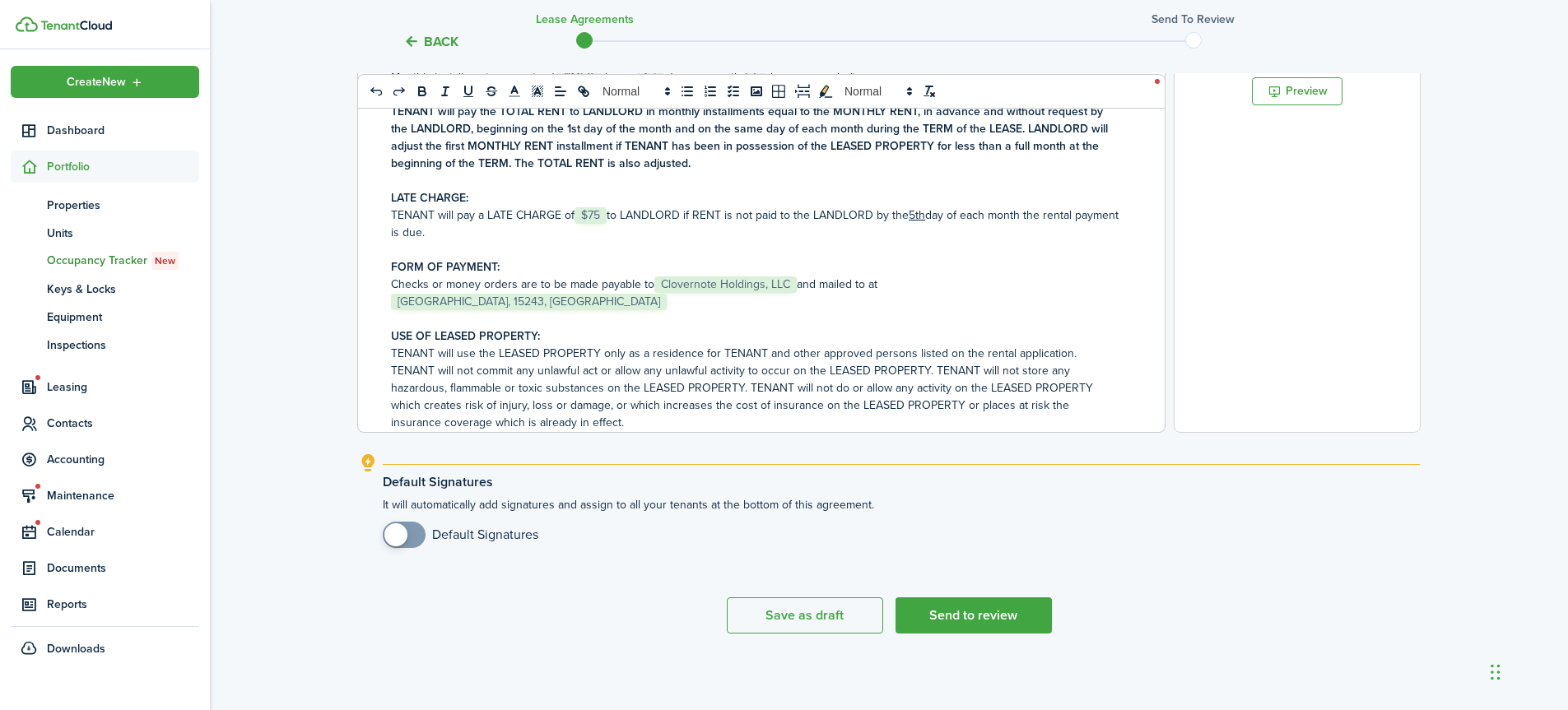
scroll to position [570, 0]
checkbox input "true"
click at [402, 531] on span at bounding box center [396, 533] width 23 height 23
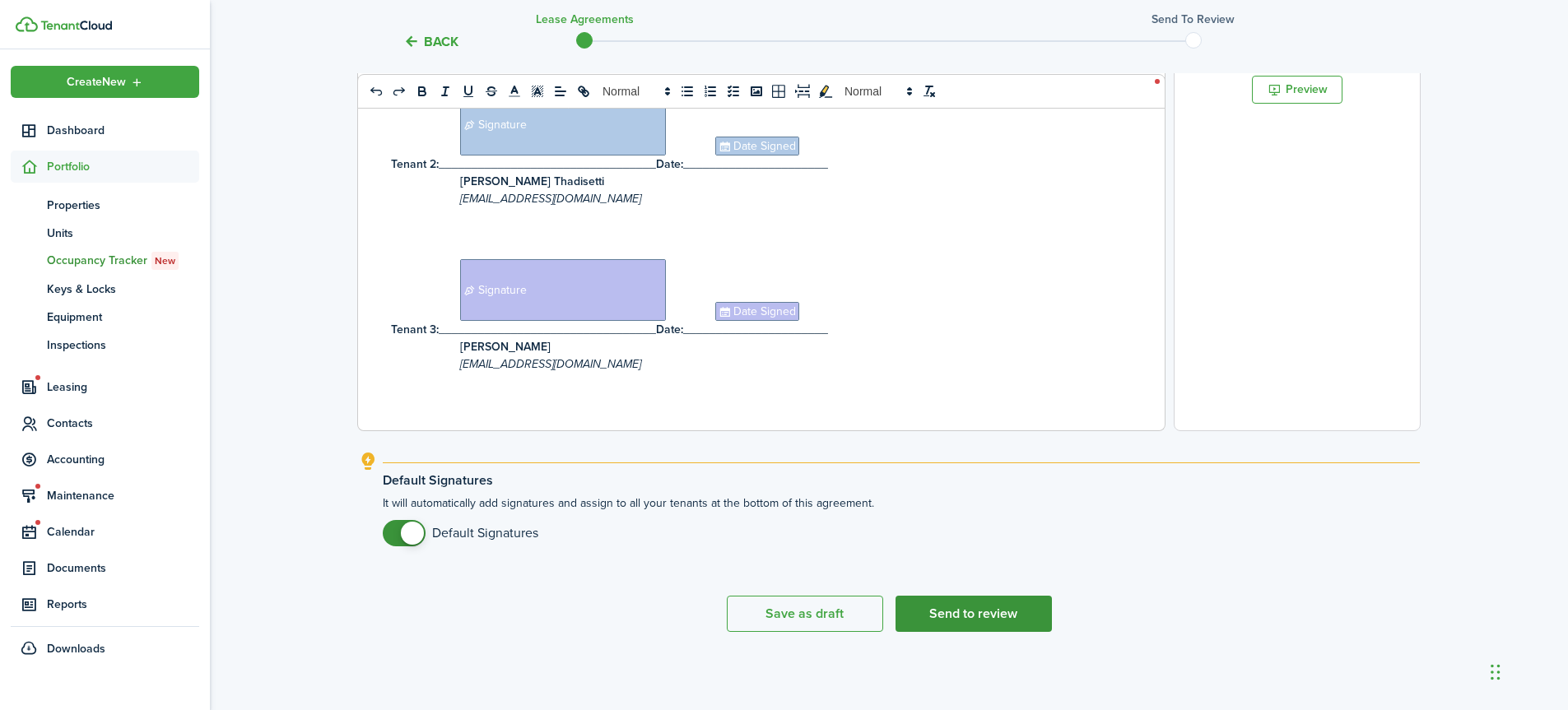
click at [958, 614] on button "Send to review" at bounding box center [973, 614] width 156 height 36
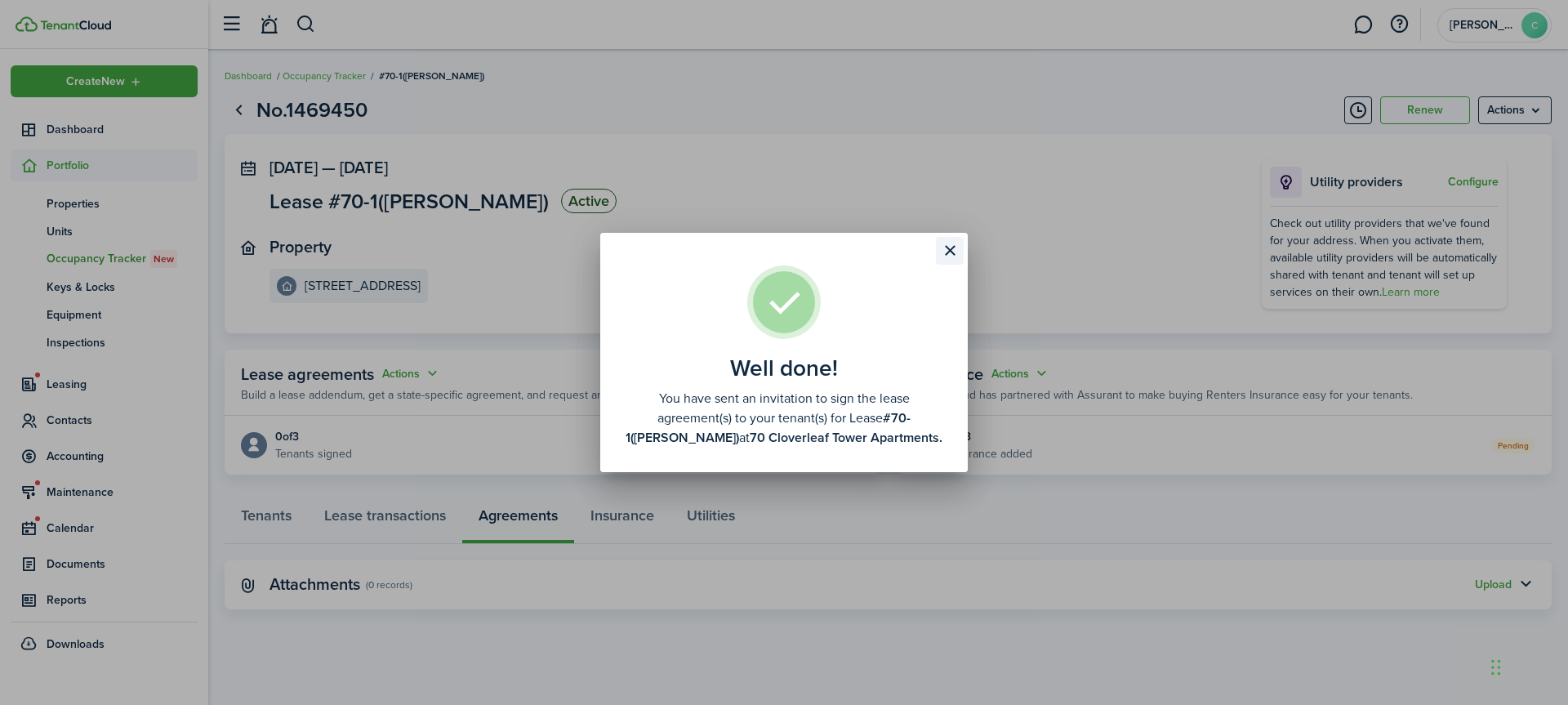
click at [955, 252] on button "Close modal" at bounding box center [950, 251] width 28 height 28
